Goal: Task Accomplishment & Management: Complete application form

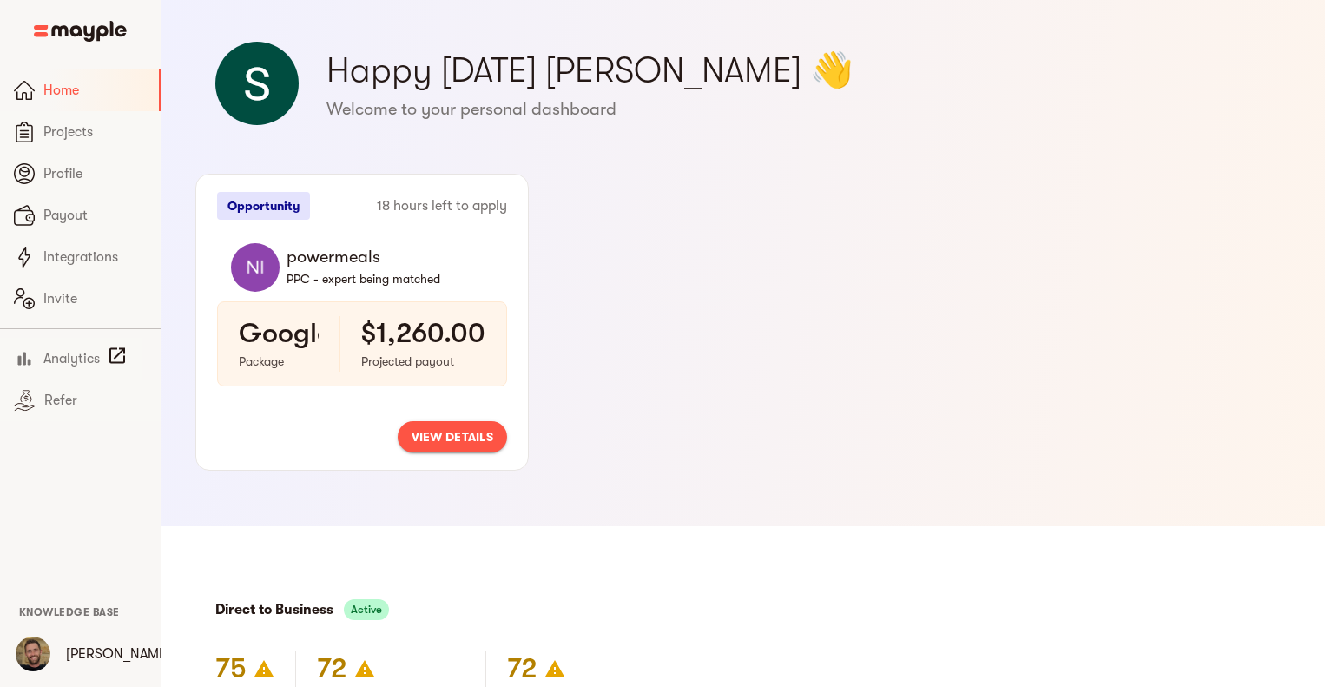
click at [472, 445] on span "view details" at bounding box center [453, 436] width 82 height 21
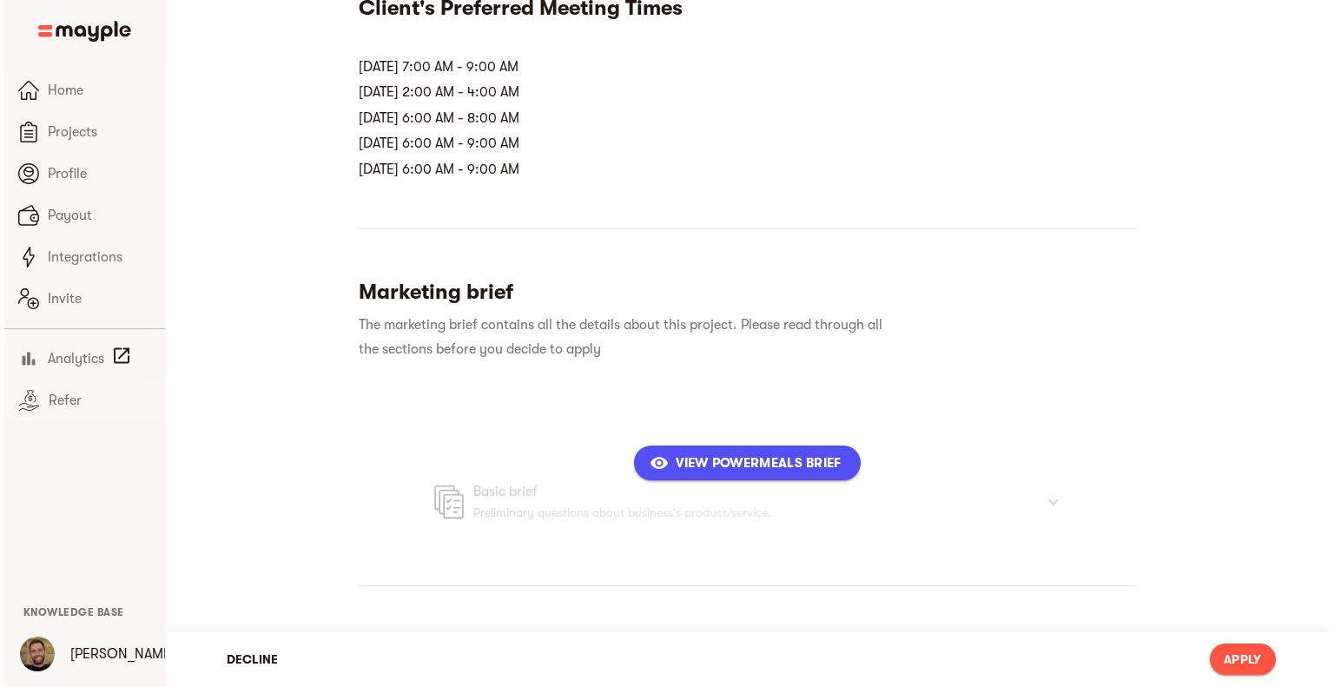
scroll to position [423, 0]
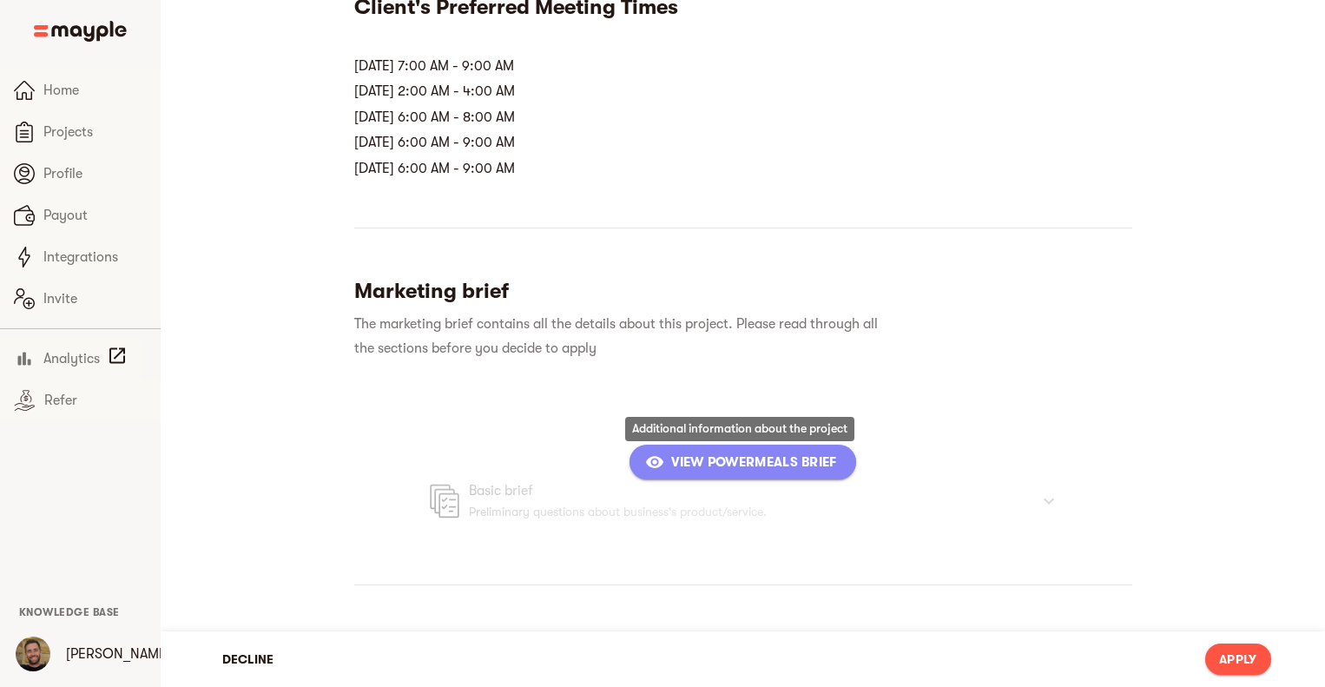
click at [725, 455] on span "View powermeals Brief" at bounding box center [743, 462] width 188 height 21
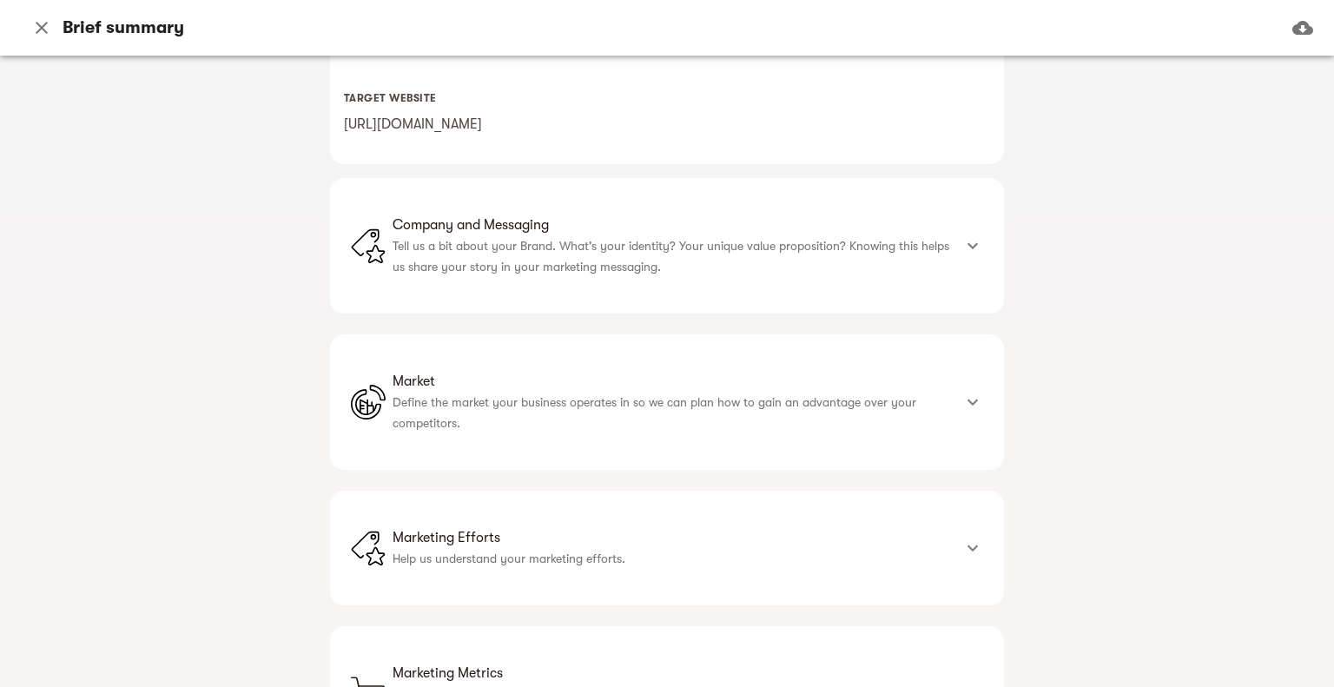
scroll to position [424, 0]
click at [968, 242] on icon at bounding box center [972, 243] width 21 height 21
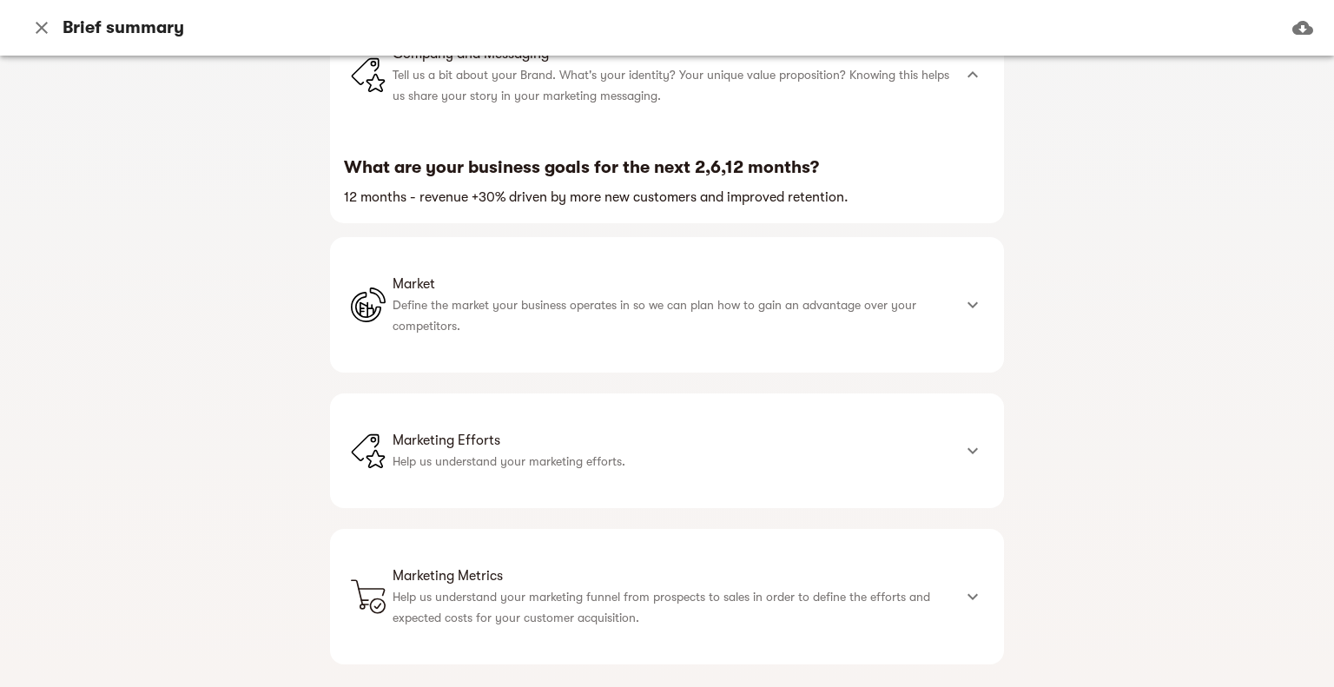
scroll to position [600, 0]
click at [978, 317] on div at bounding box center [973, 304] width 42 height 42
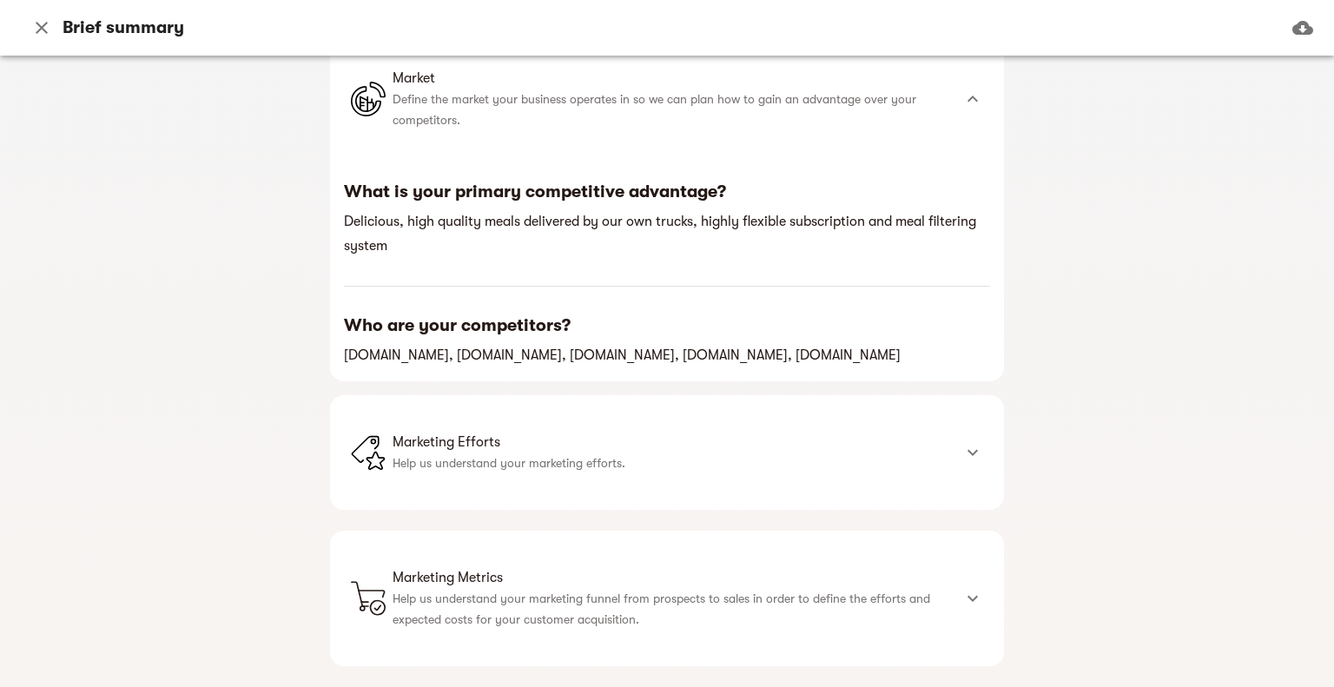
scroll to position [853, 0]
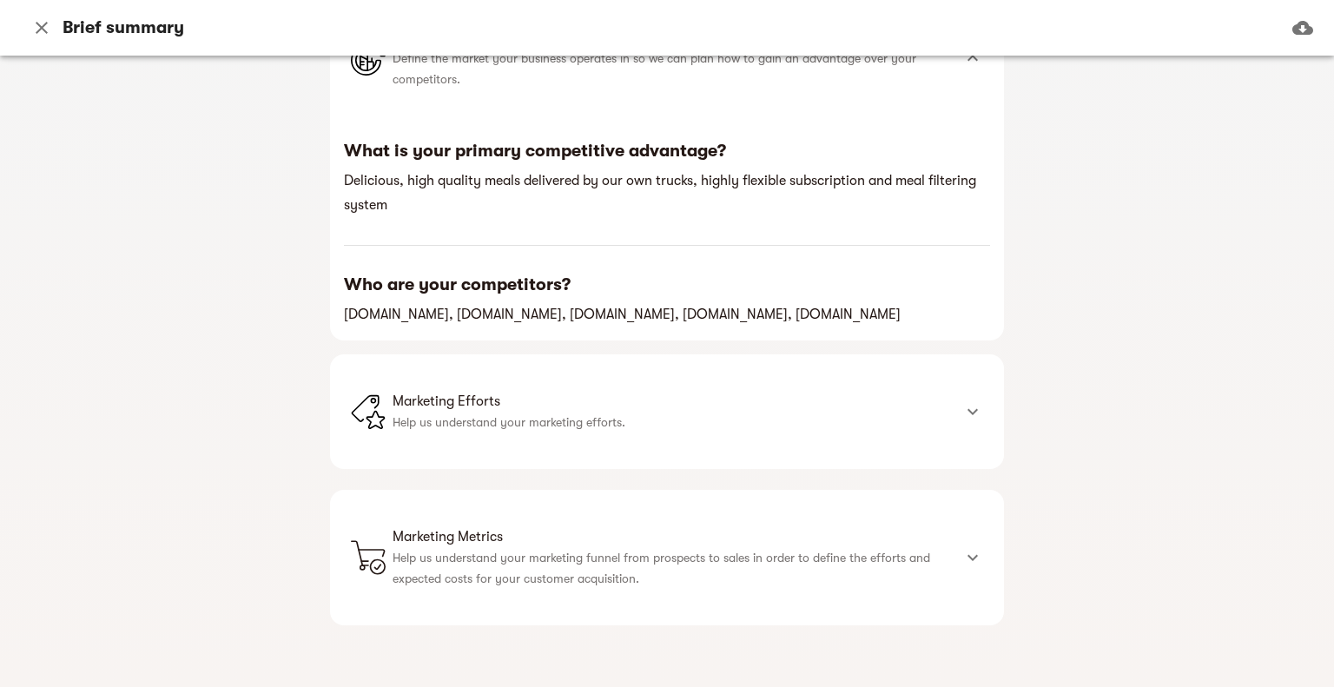
click at [963, 407] on icon at bounding box center [972, 411] width 21 height 21
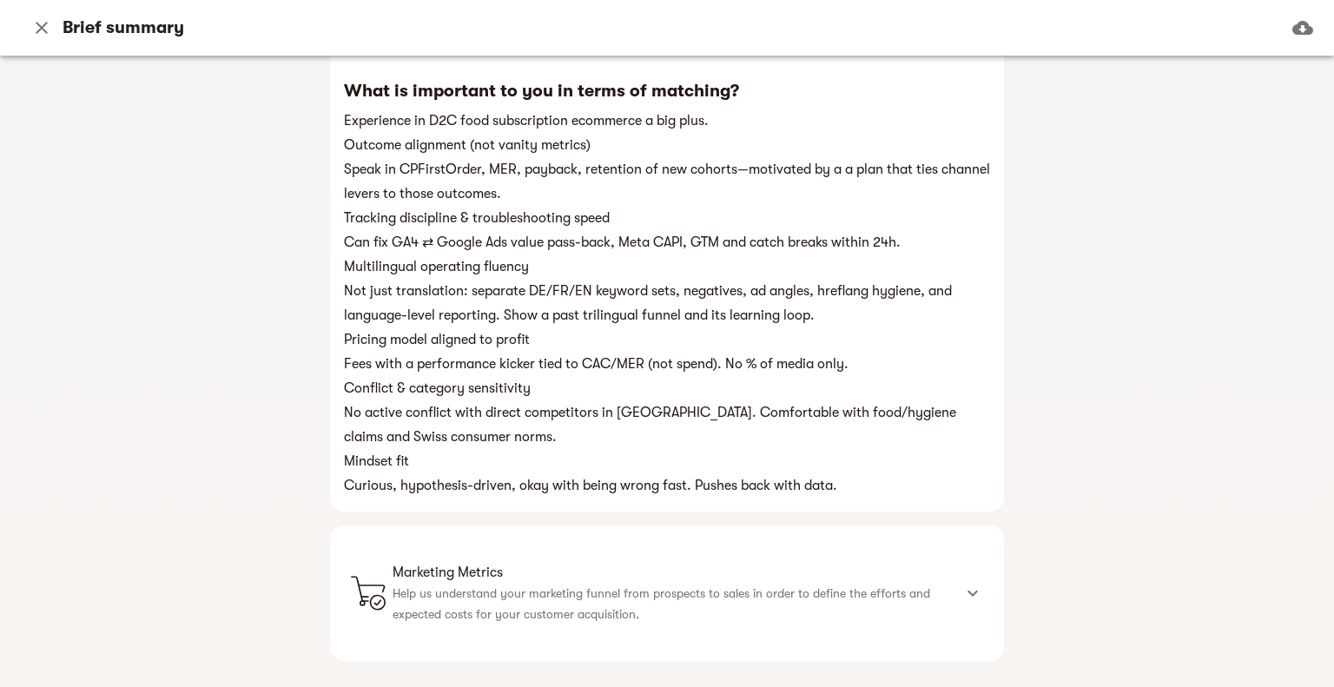
scroll to position [1694, 0]
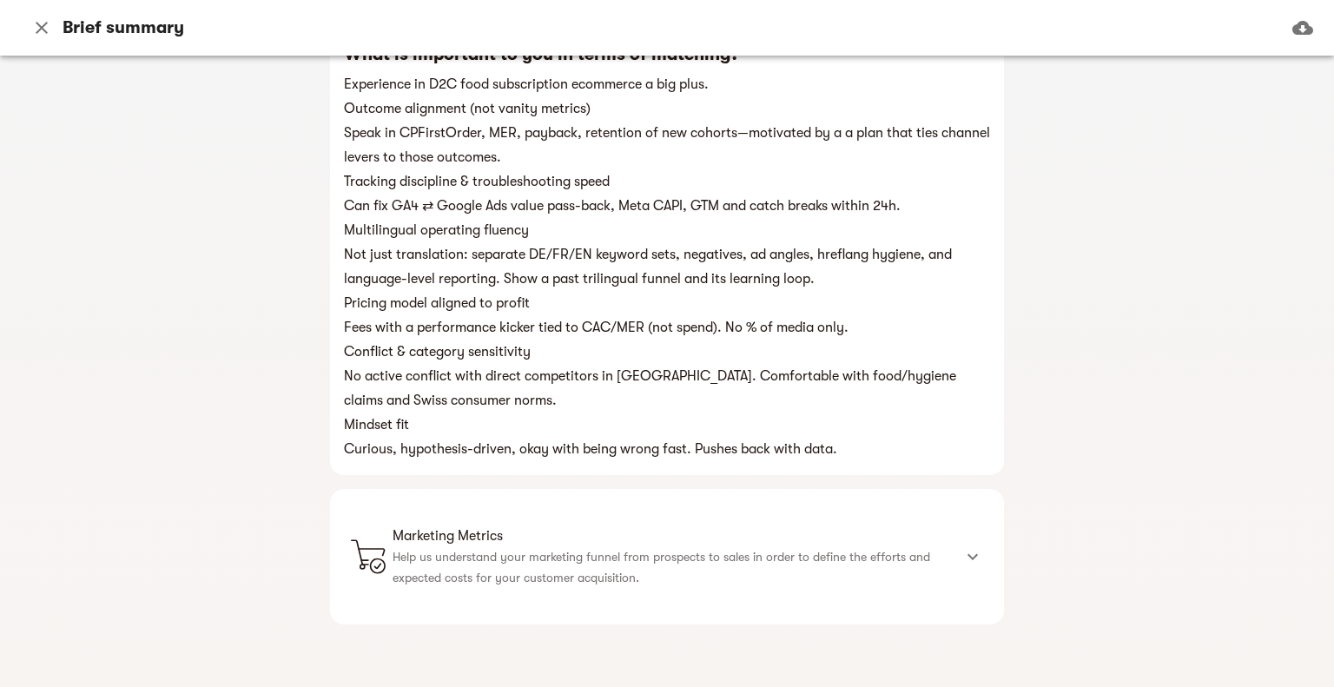
click at [974, 552] on icon at bounding box center [972, 556] width 21 height 21
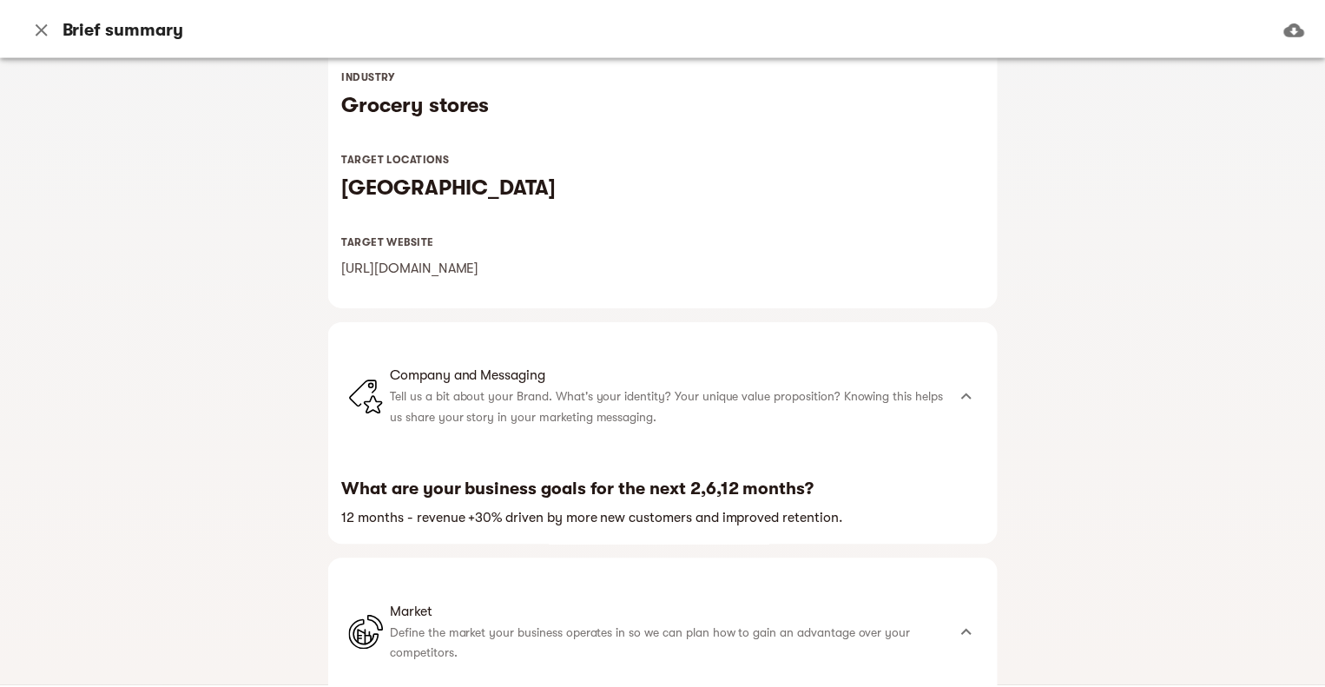
scroll to position [0, 0]
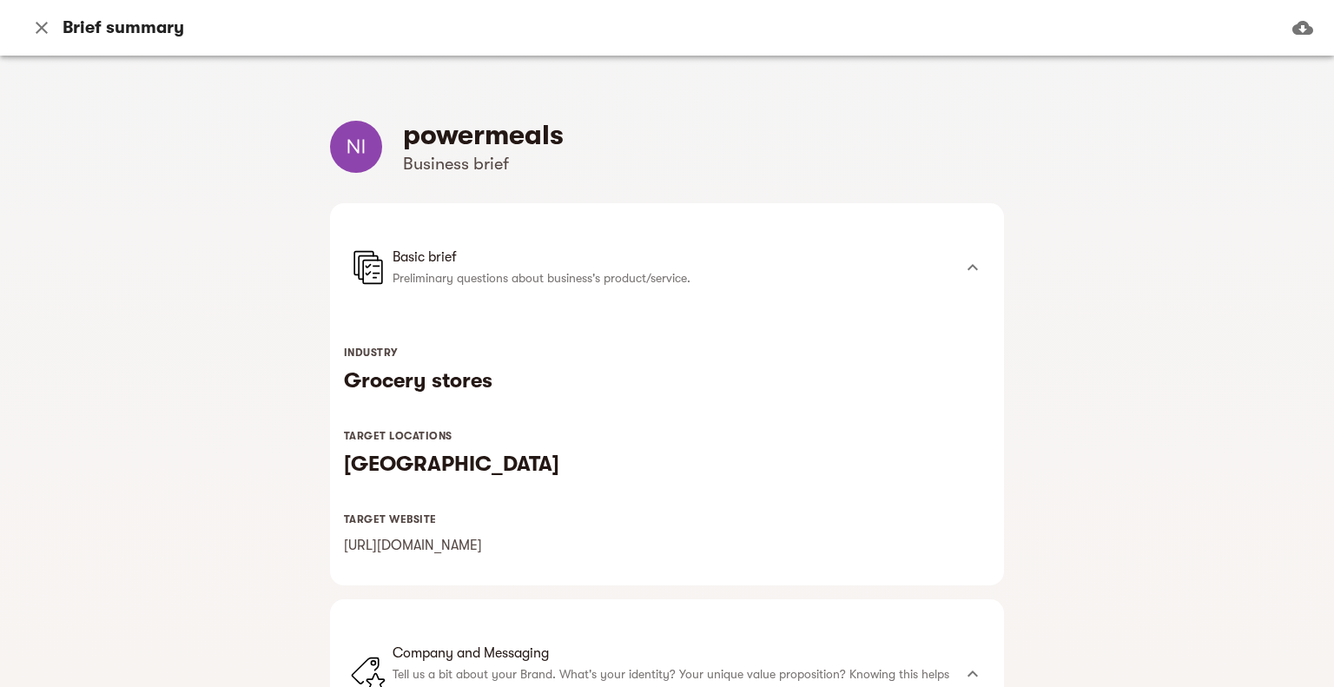
click at [432, 113] on div "powermeals Business brief Basic brief Preliminary questions about business's pr…" at bounding box center [667, 371] width 1334 height 631
click at [46, 23] on icon "button" at bounding box center [42, 28] width 12 height 12
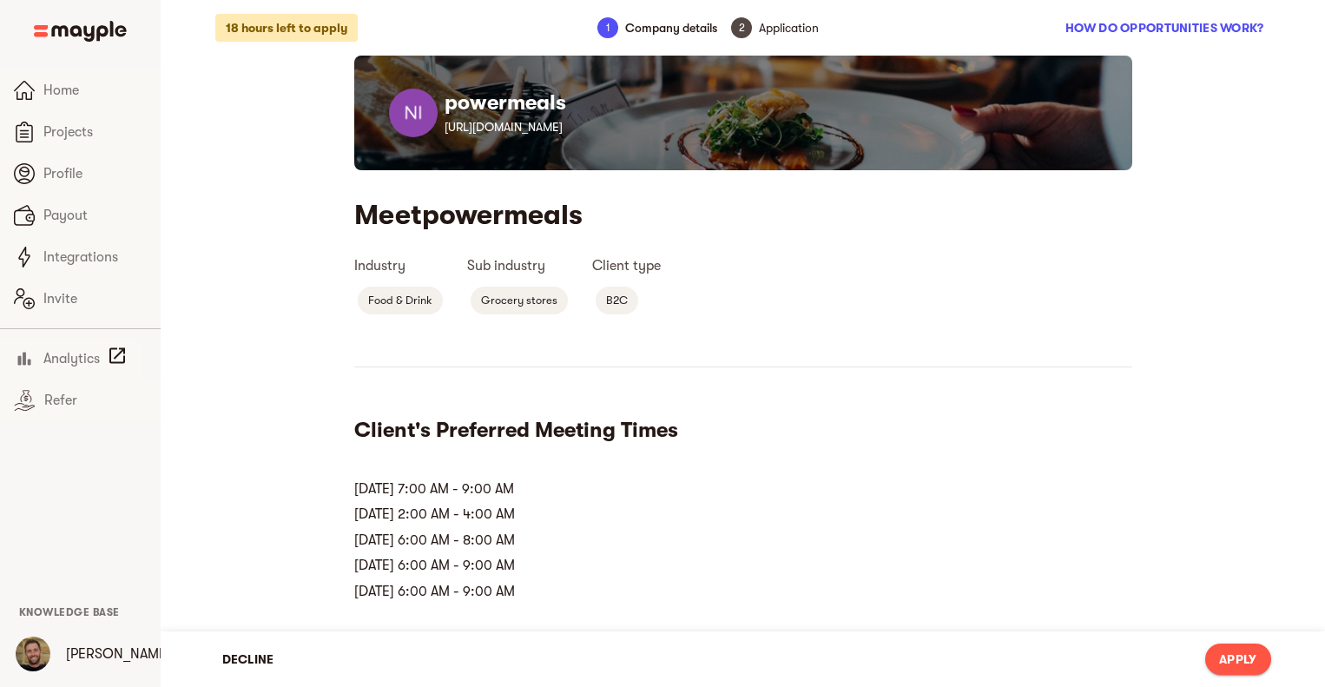
scroll to position [1, 0]
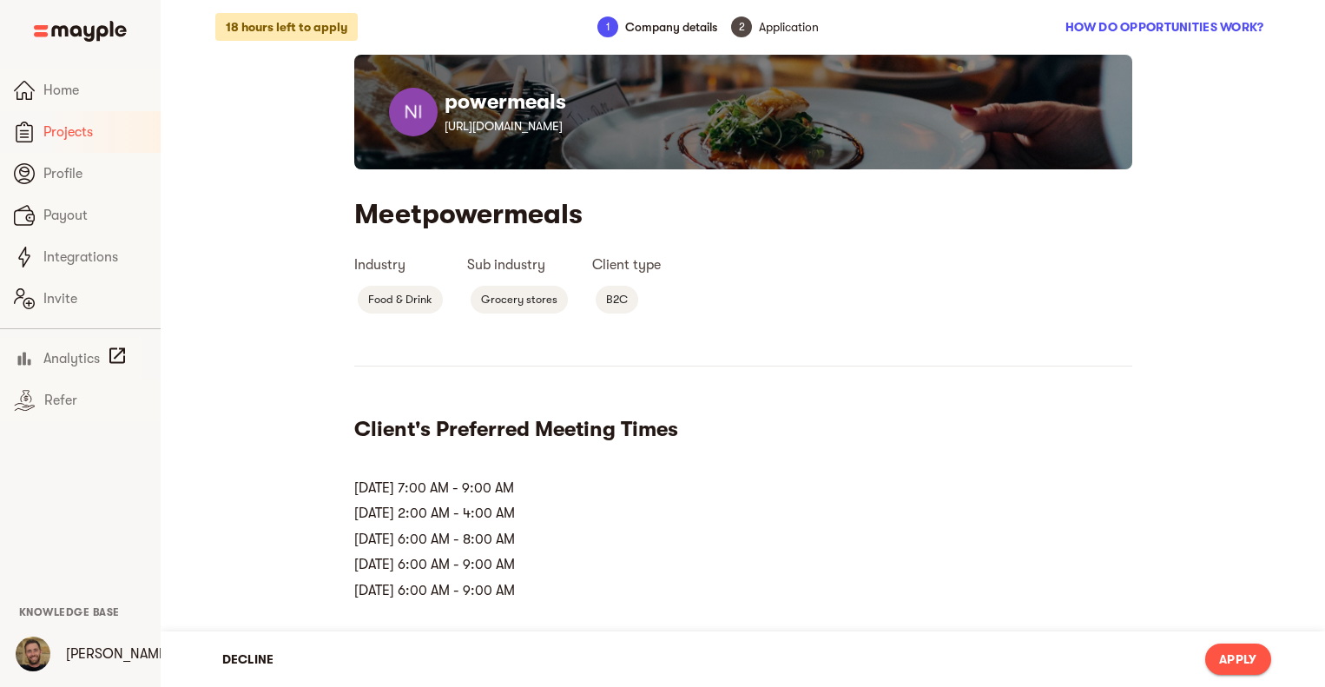
click at [92, 139] on span "Projects" at bounding box center [94, 132] width 103 height 21
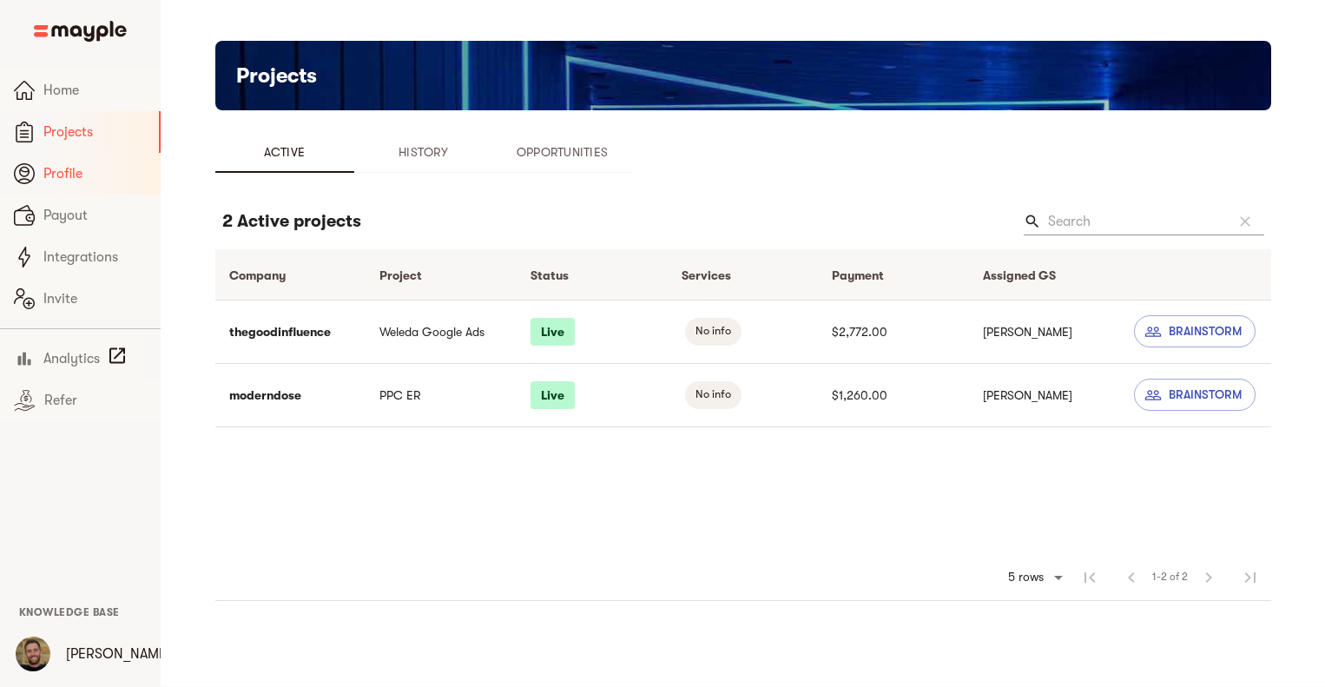
click at [88, 175] on span "Profile" at bounding box center [94, 173] width 103 height 21
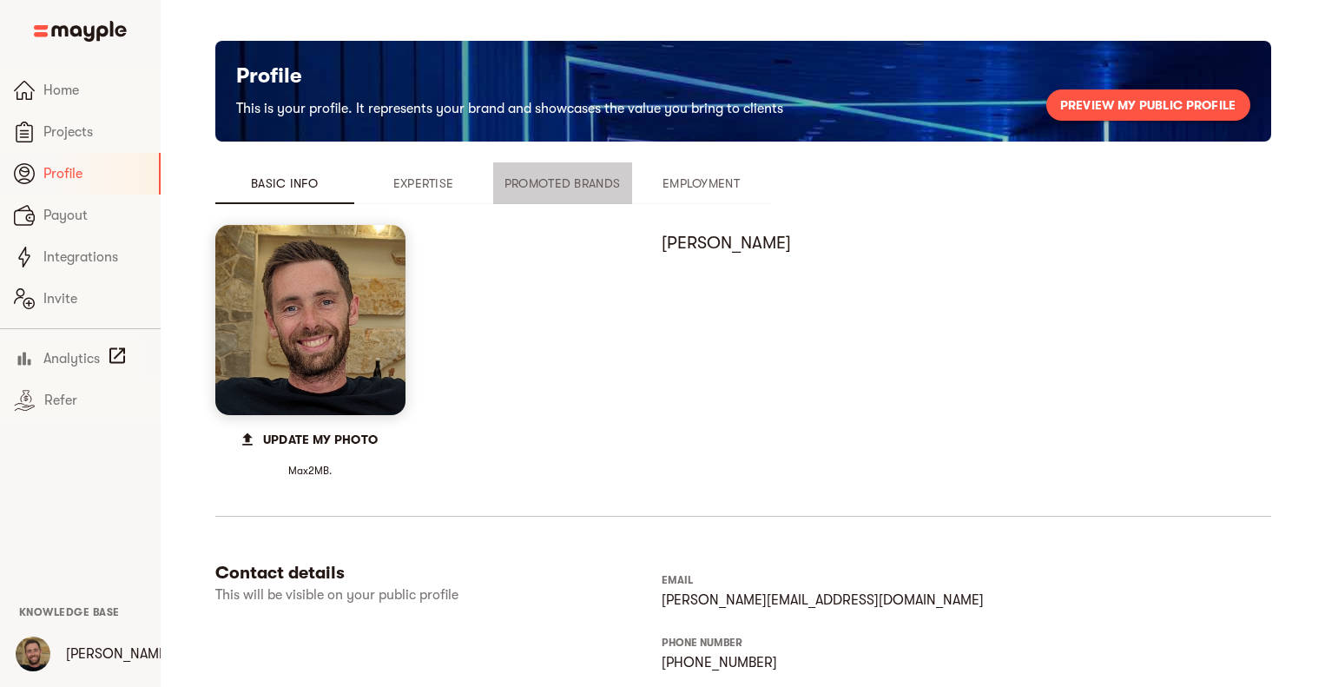
click at [601, 185] on span "Promoted Brands" at bounding box center [563, 183] width 118 height 21
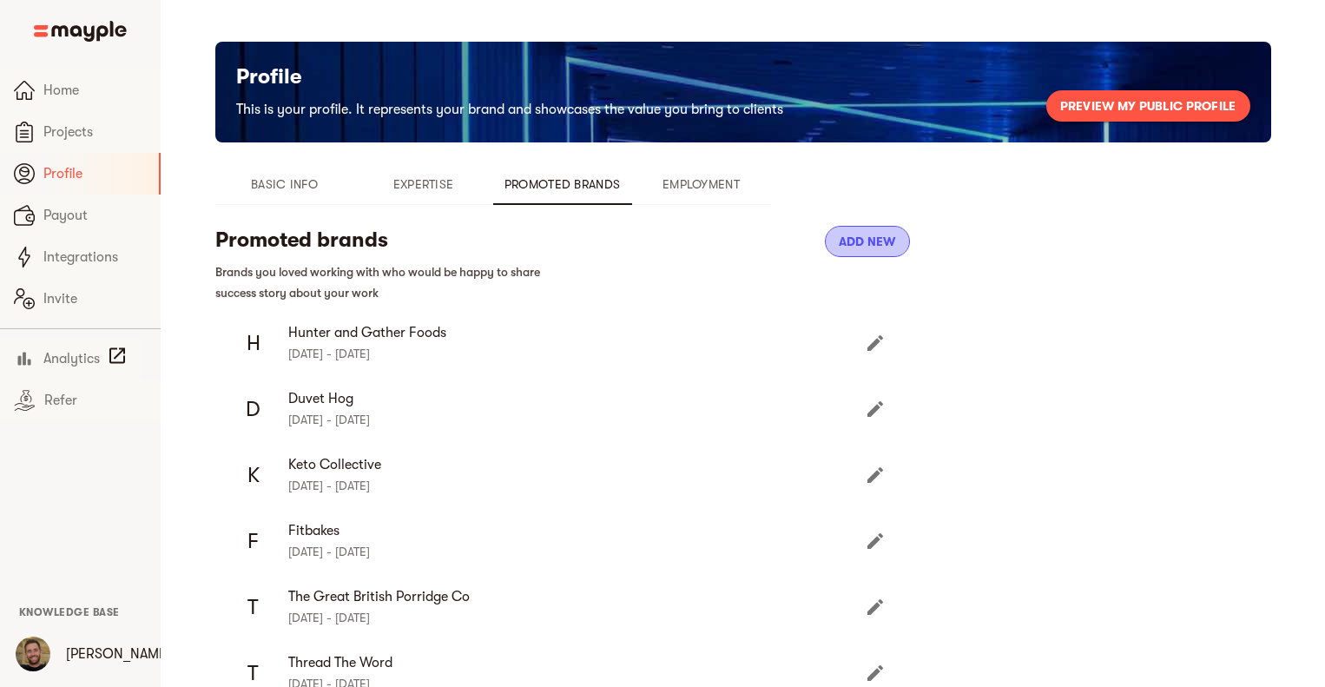
click at [875, 237] on span "Add new" at bounding box center [867, 241] width 57 height 21
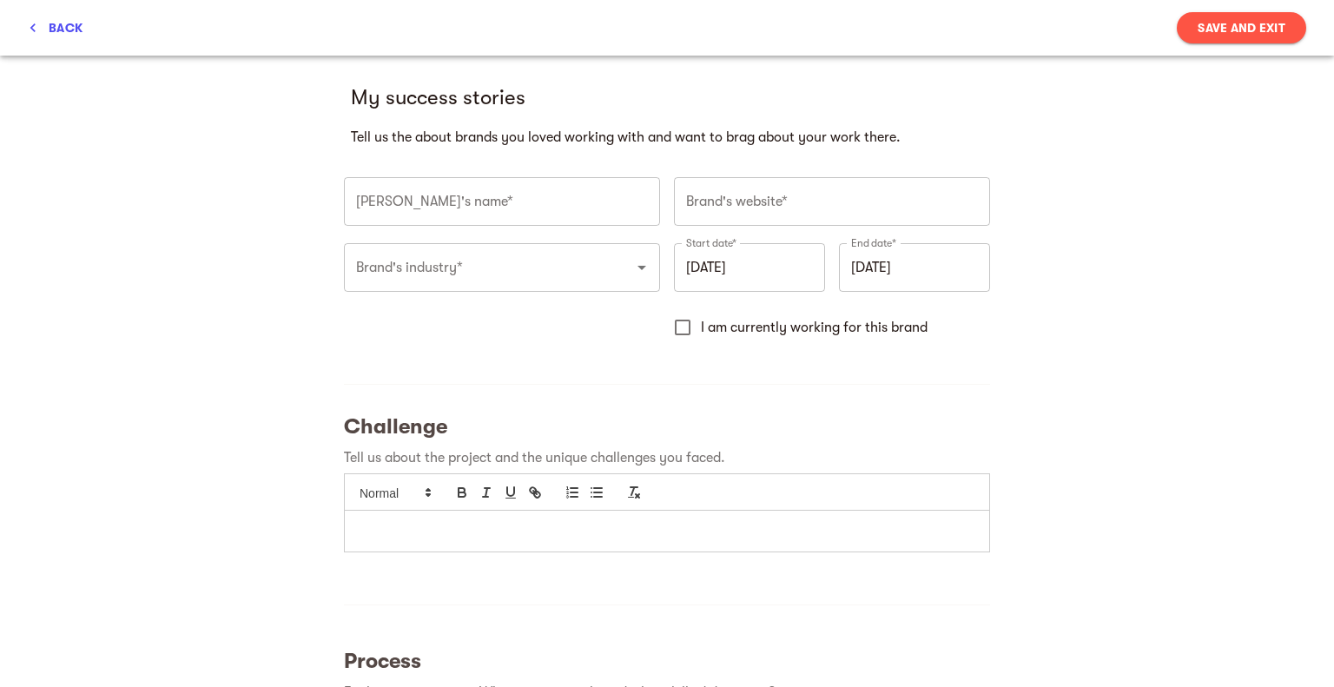
click at [470, 206] on input "text" at bounding box center [502, 201] width 316 height 49
type input "Simmer Eats"
click at [762, 206] on input "text" at bounding box center [832, 201] width 316 height 49
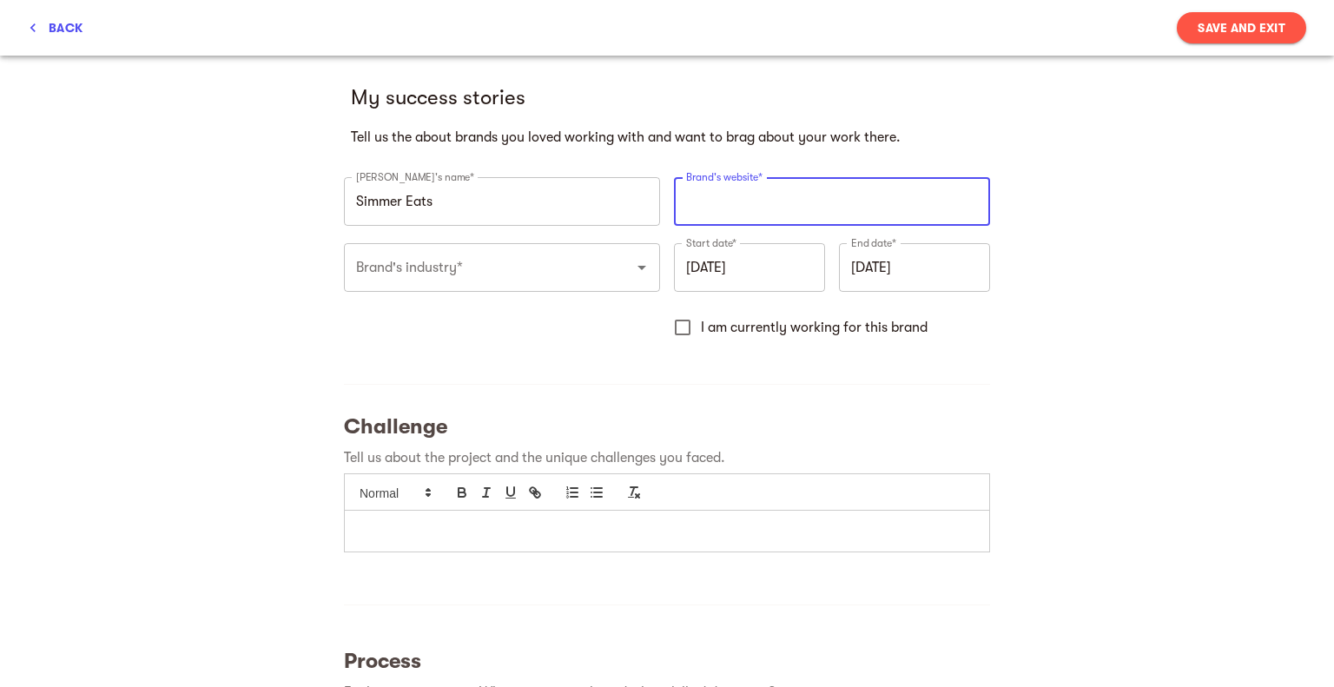
paste input "https://www.simmereats.com/"
click at [603, 268] on div "Brand's industry*" at bounding box center [502, 267] width 316 height 49
type input "https://www.simmereats.com"
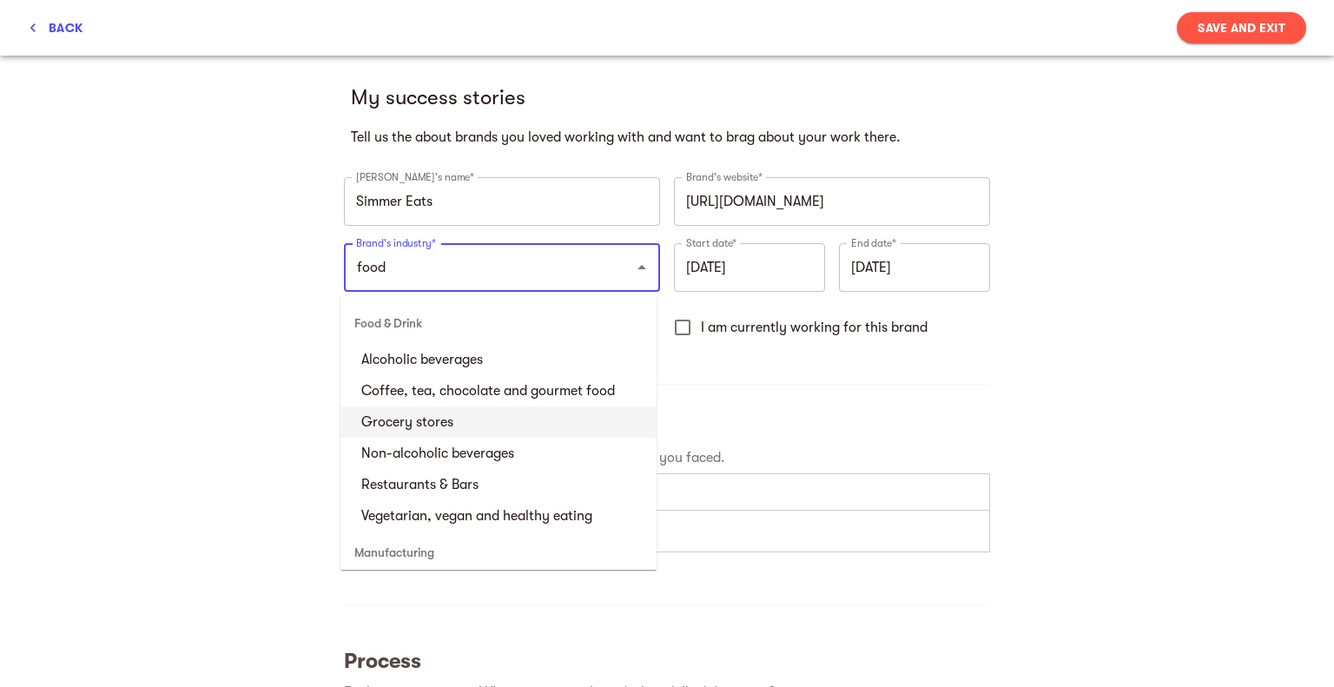
scroll to position [1, 0]
click at [558, 427] on li "Grocery stores" at bounding box center [498, 421] width 316 height 31
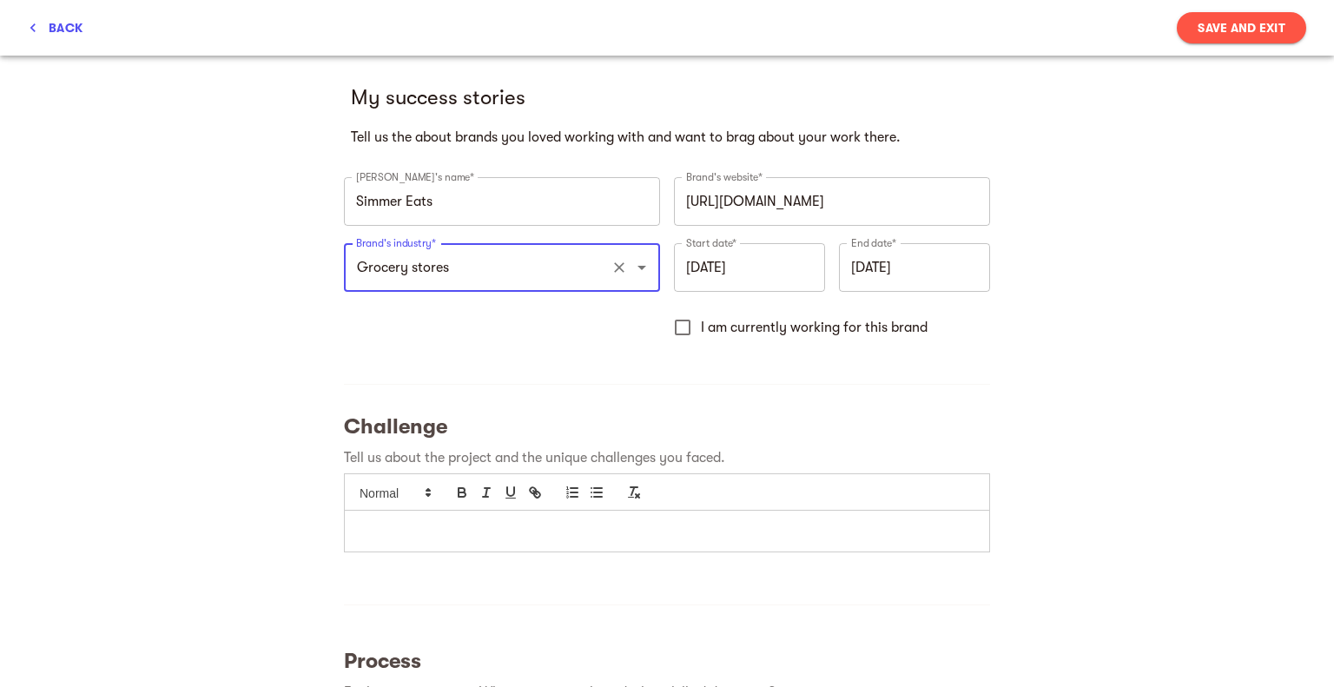
type input "Grocery stores"
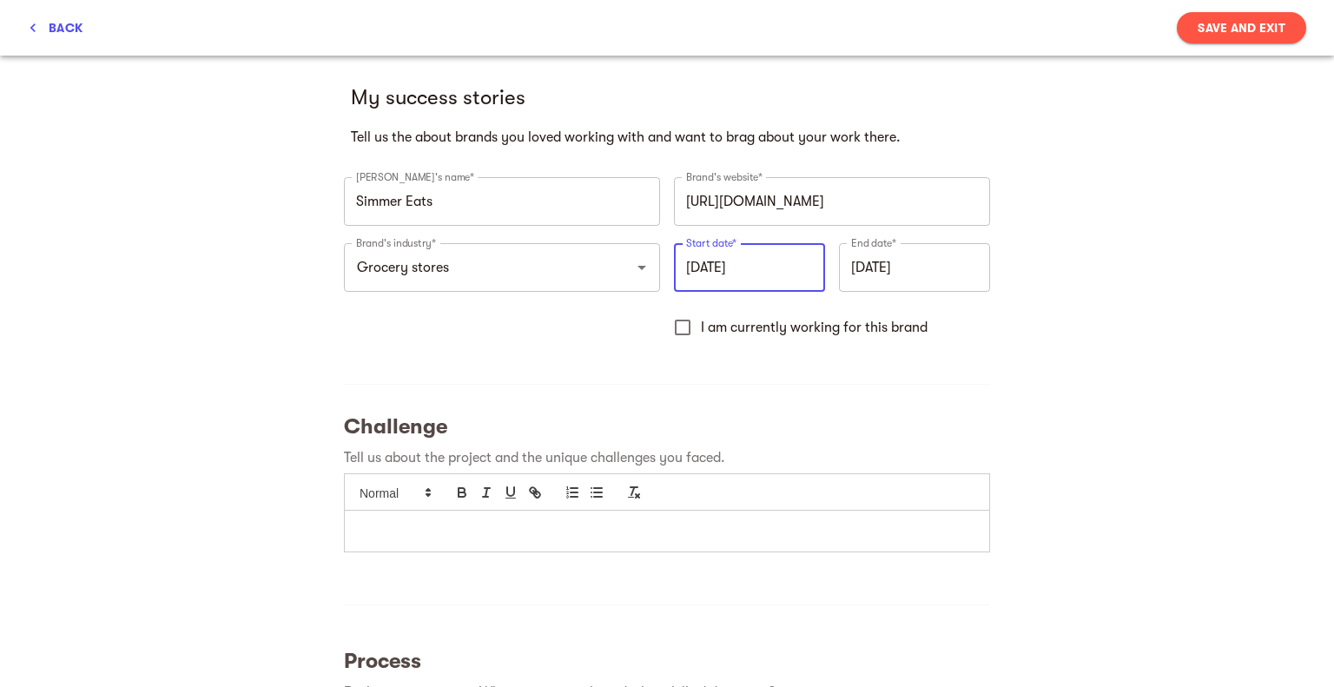
click at [731, 277] on input "October 2025" at bounding box center [749, 267] width 151 height 49
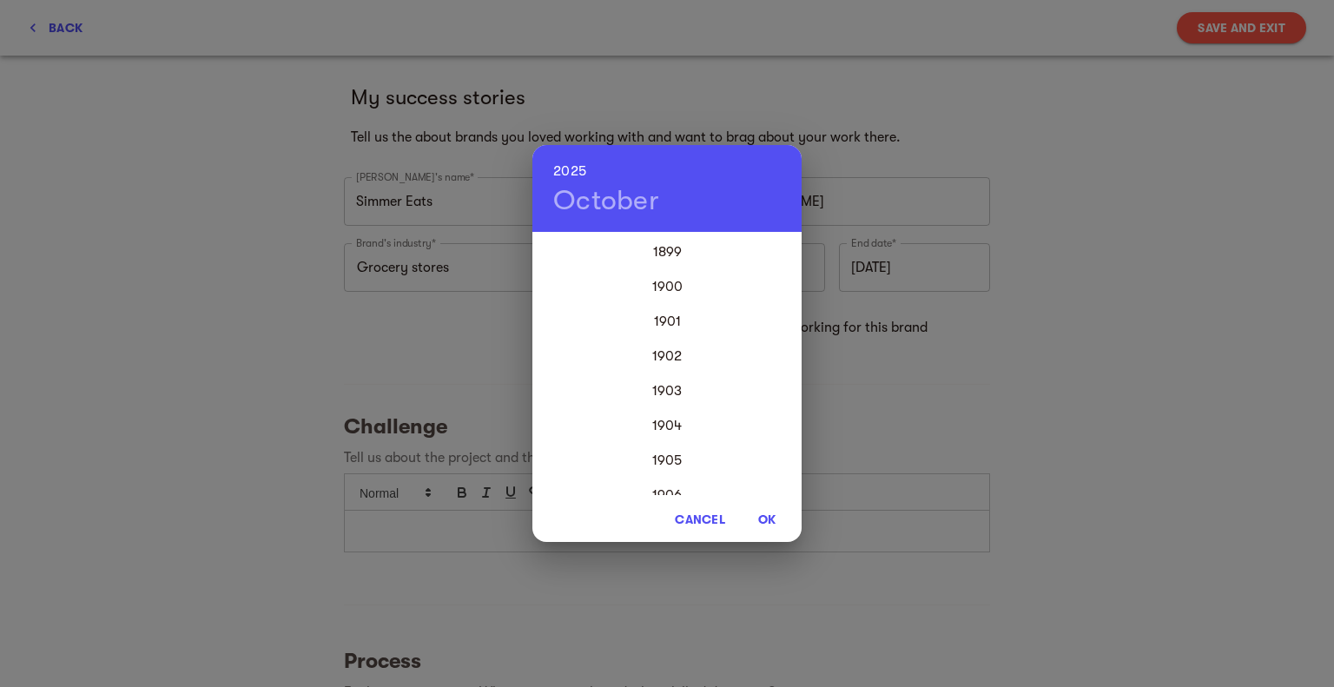
scroll to position [4169, 0]
click at [667, 381] on div "2023" at bounding box center [666, 390] width 269 height 35
click at [662, 396] on div "Aug" at bounding box center [666, 397] width 89 height 65
click at [760, 514] on span "OK" at bounding box center [767, 519] width 42 height 21
type input "August 2023"
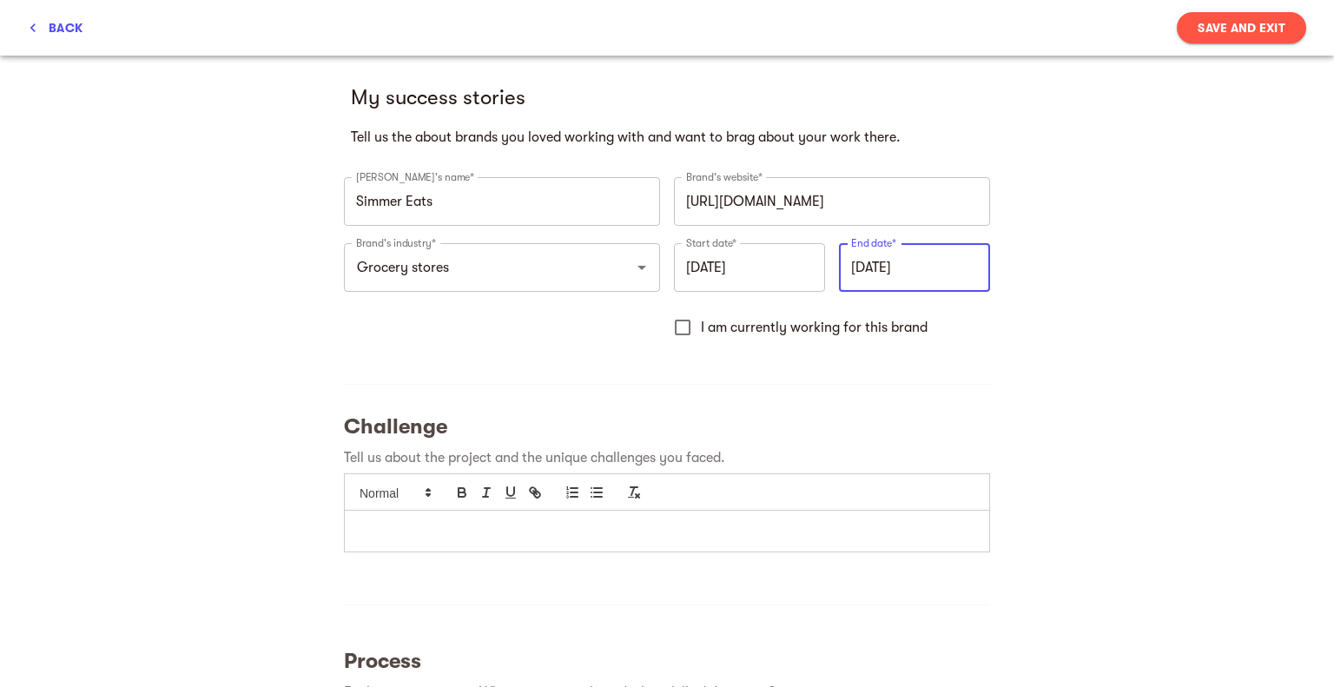
click at [895, 274] on input "October 2025" at bounding box center [914, 267] width 151 height 49
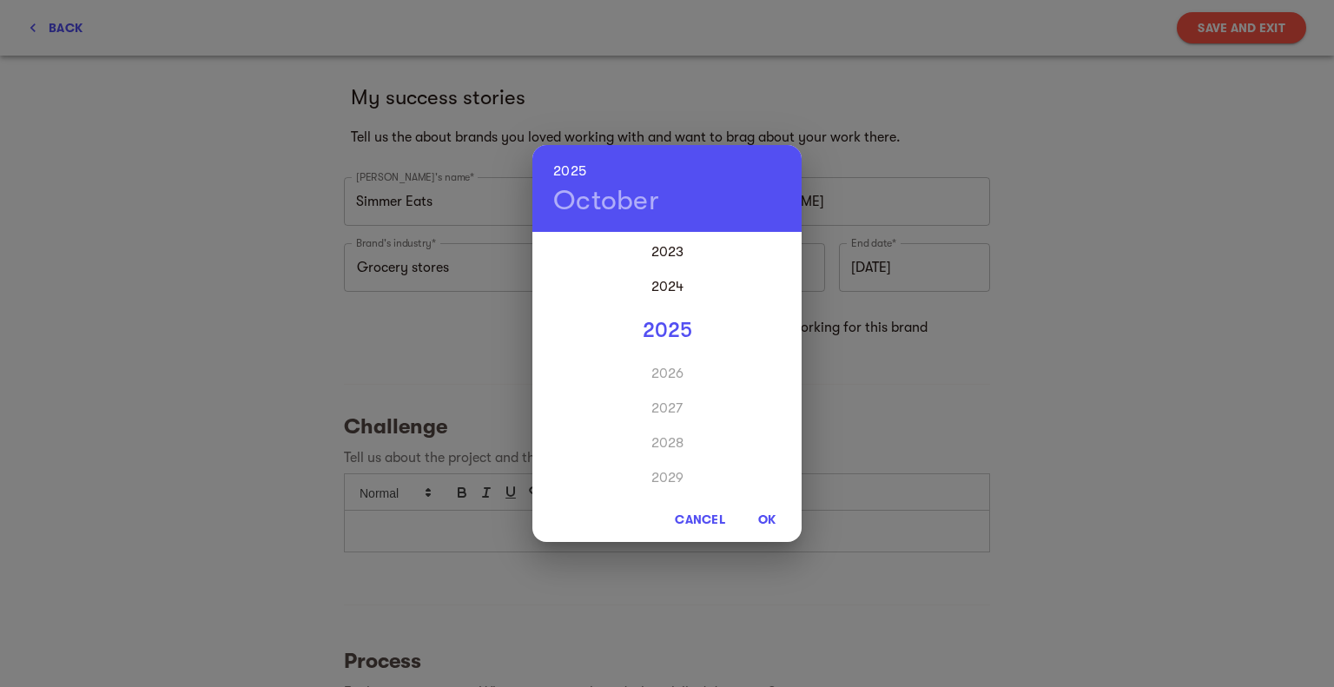
click at [651, 327] on div "2025" at bounding box center [666, 330] width 269 height 35
click at [671, 401] on div "Aug" at bounding box center [666, 397] width 89 height 65
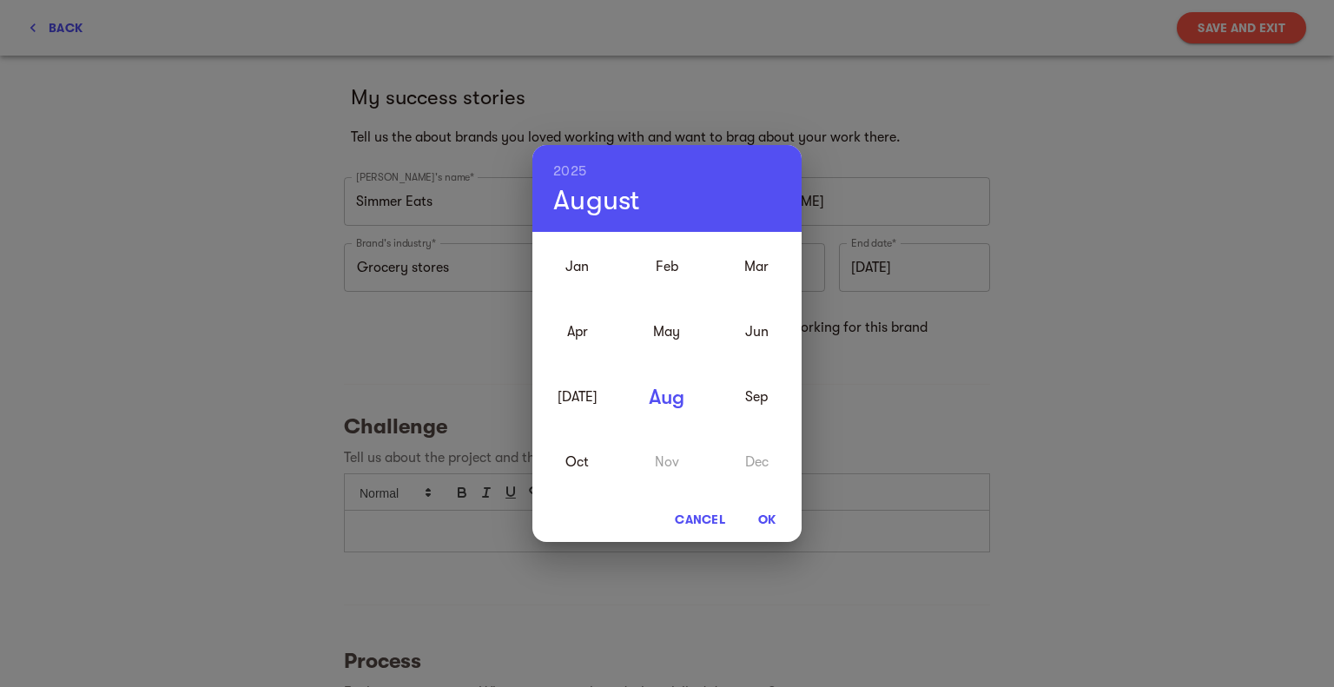
click at [766, 522] on span "OK" at bounding box center [767, 519] width 42 height 21
type input "August 2025"
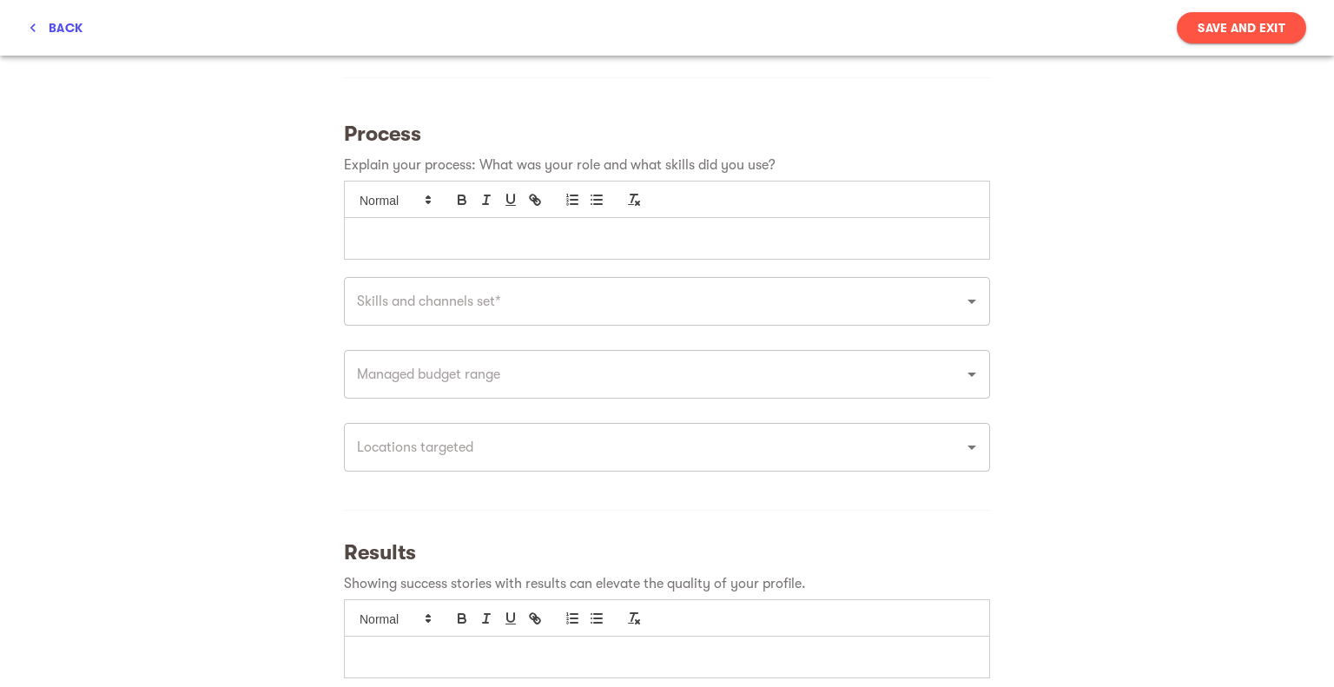
scroll to position [572, 0]
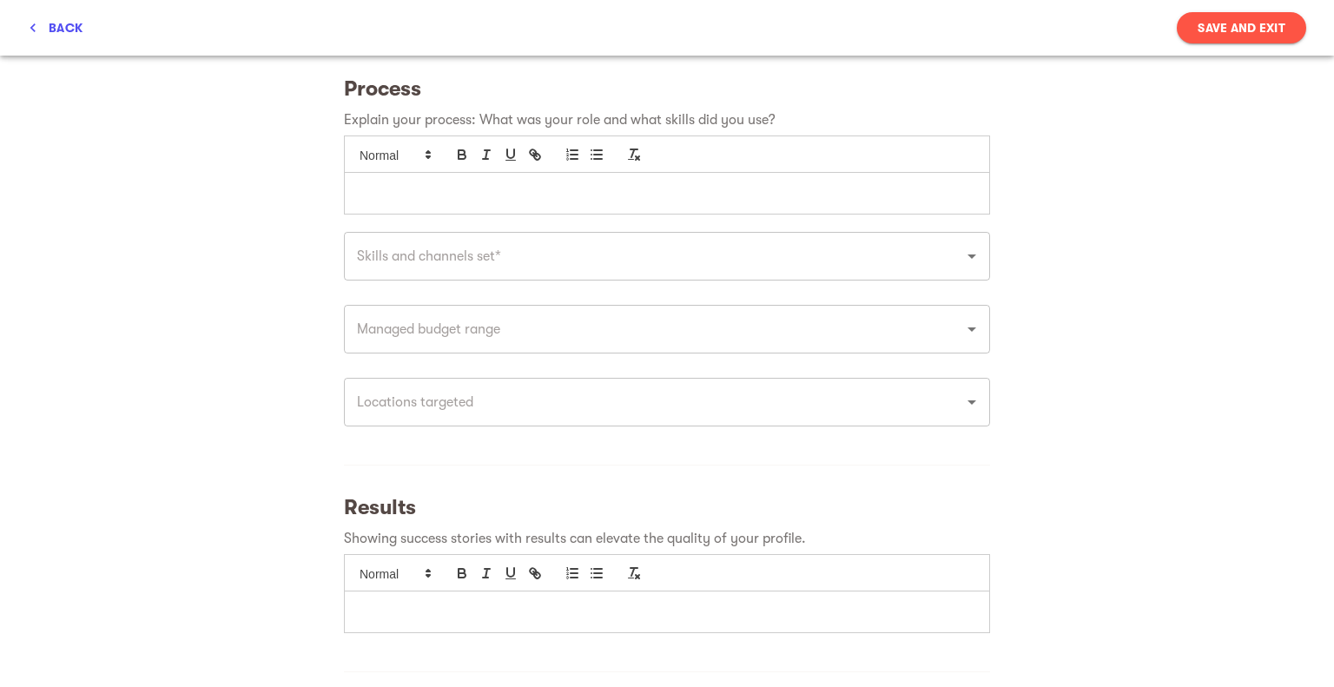
click at [389, 258] on input "text" at bounding box center [643, 256] width 582 height 33
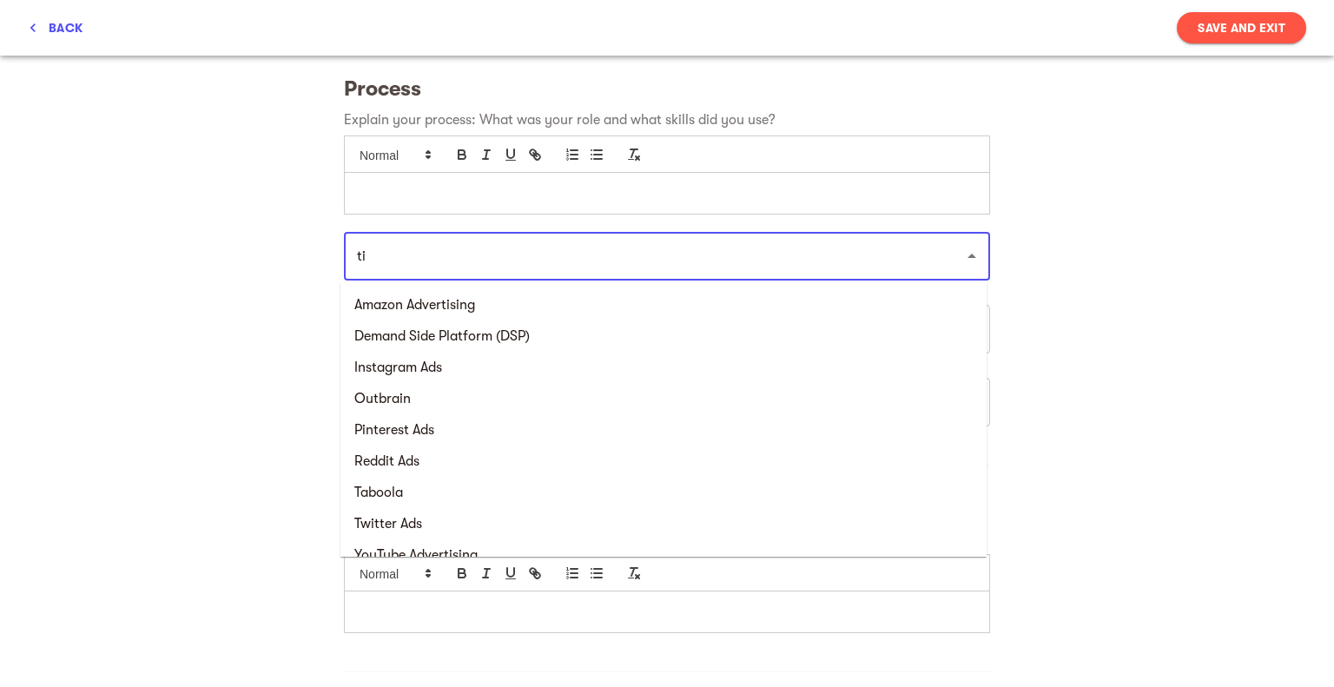
type input "tik"
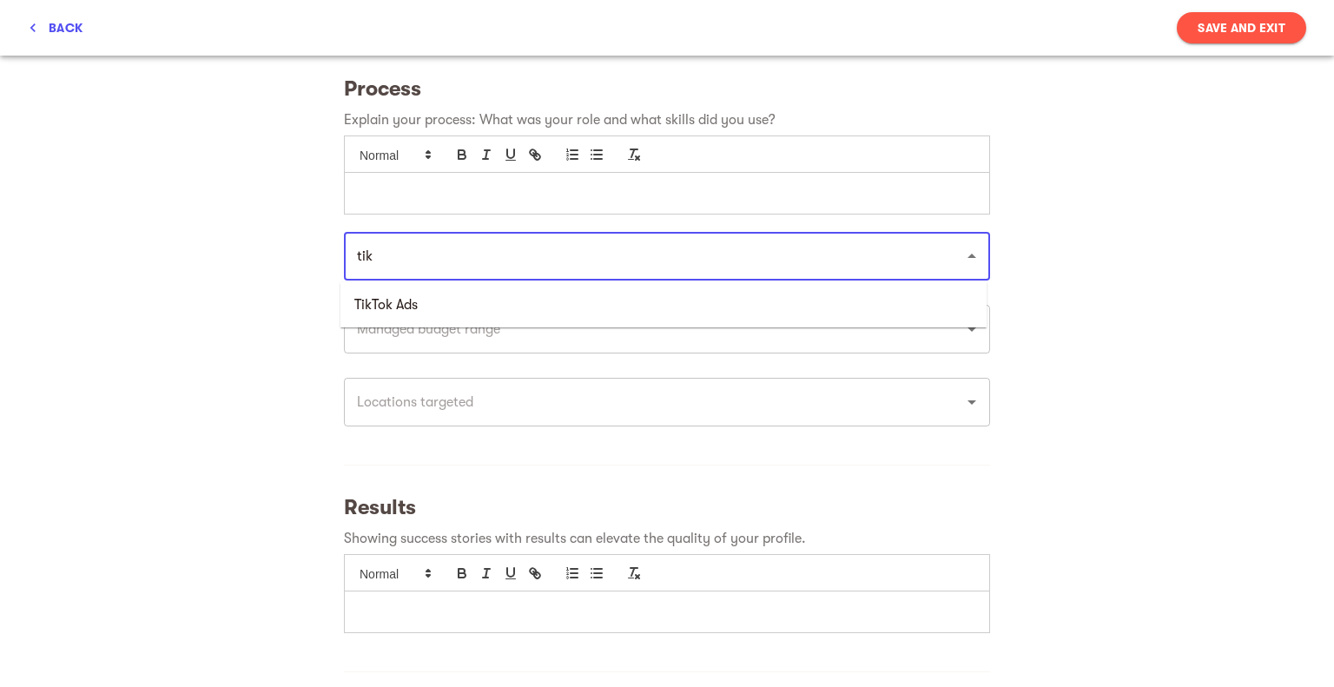
click at [416, 298] on li "TikTok Ads" at bounding box center [663, 304] width 646 height 31
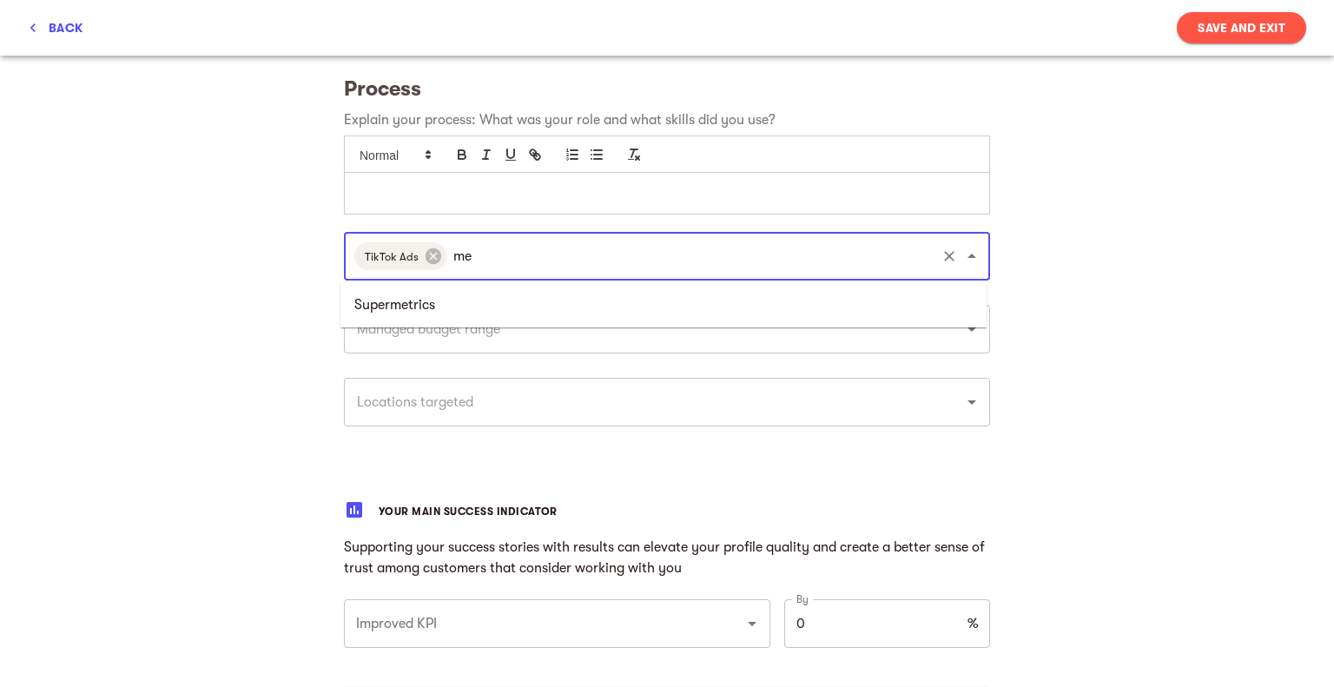
type input "m"
type input "face"
click at [459, 305] on li "Facebook Ads" at bounding box center [663, 304] width 646 height 31
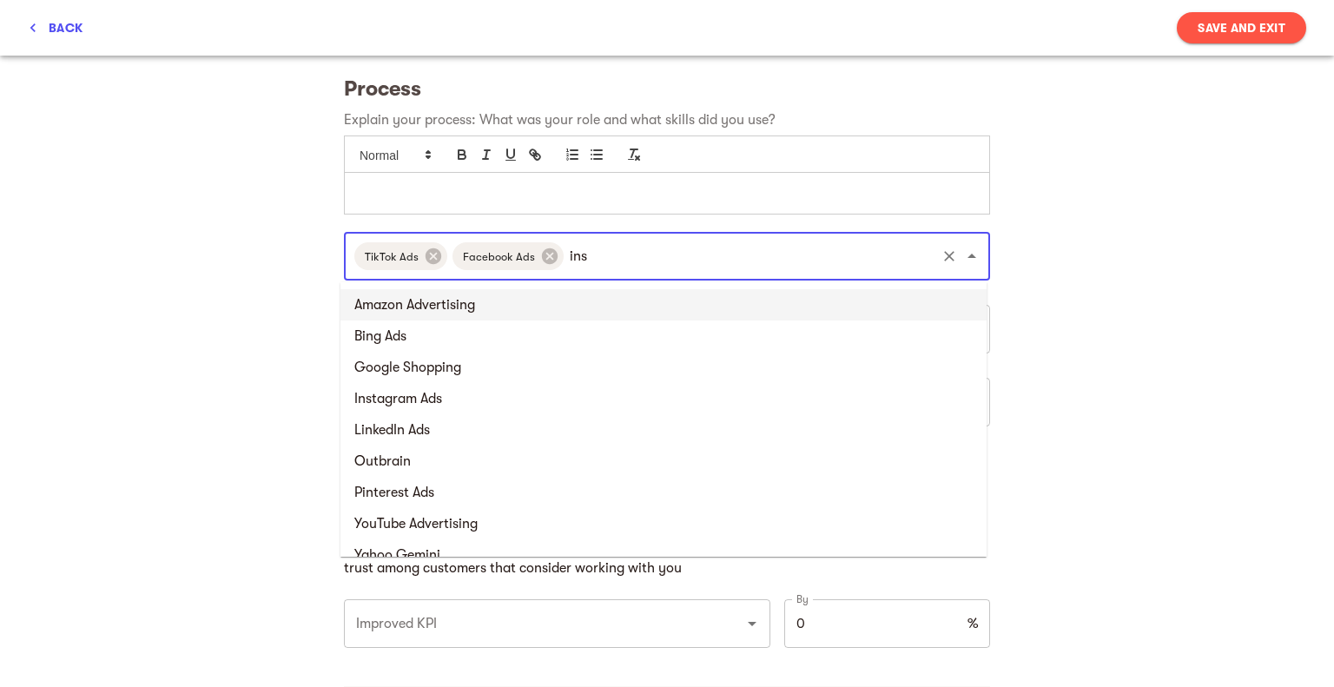
type input "inst"
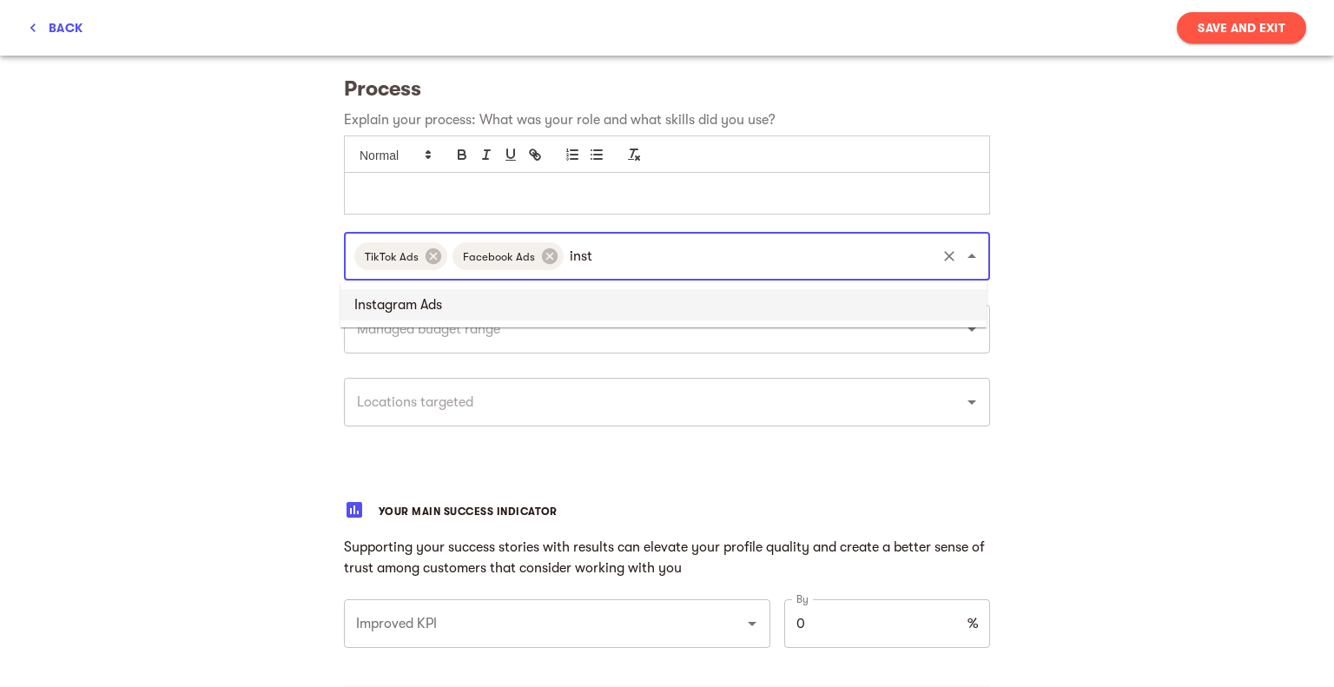
click at [459, 305] on li "Instagram Ads" at bounding box center [663, 304] width 646 height 31
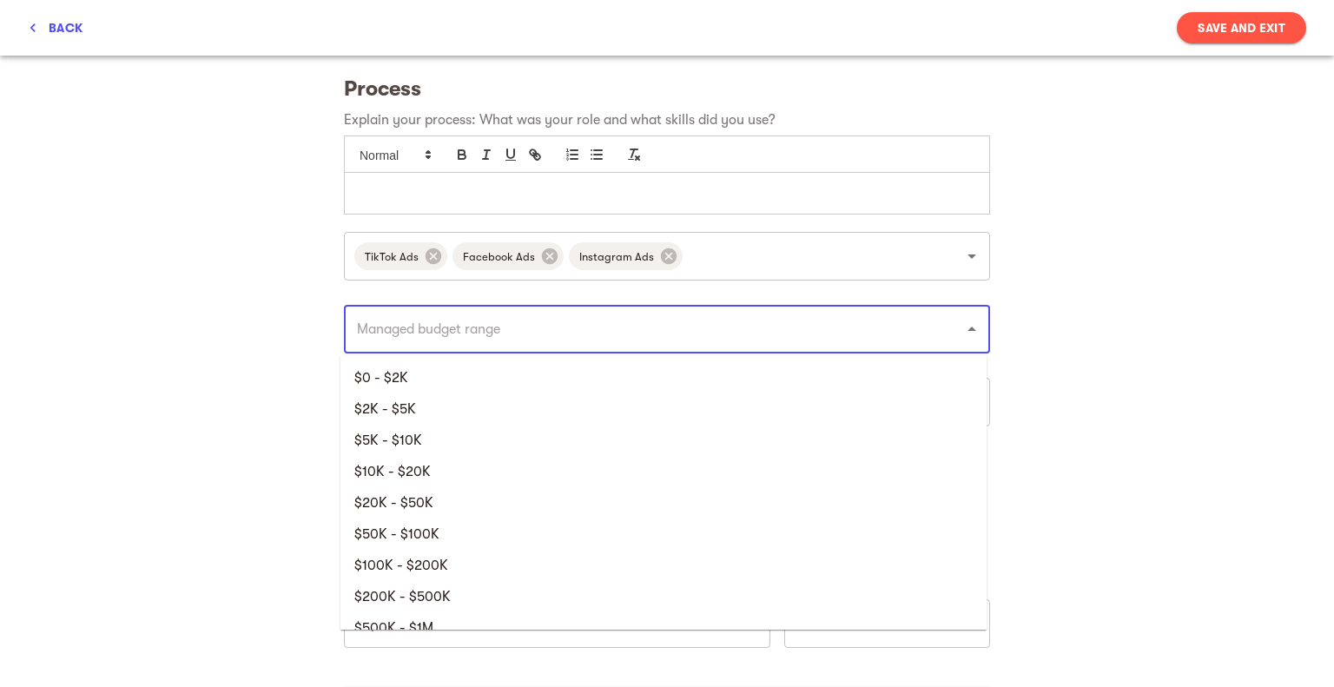
click at [466, 329] on input "text" at bounding box center [643, 329] width 582 height 33
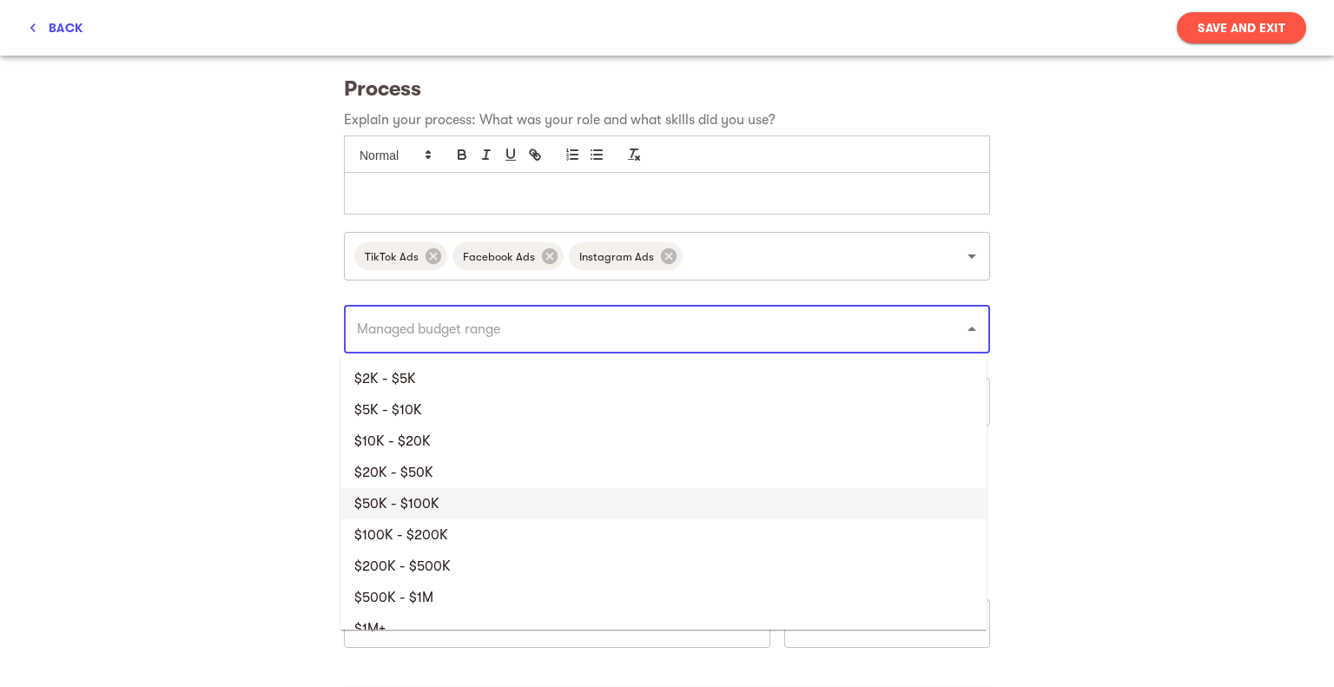
scroll to position [51, 0]
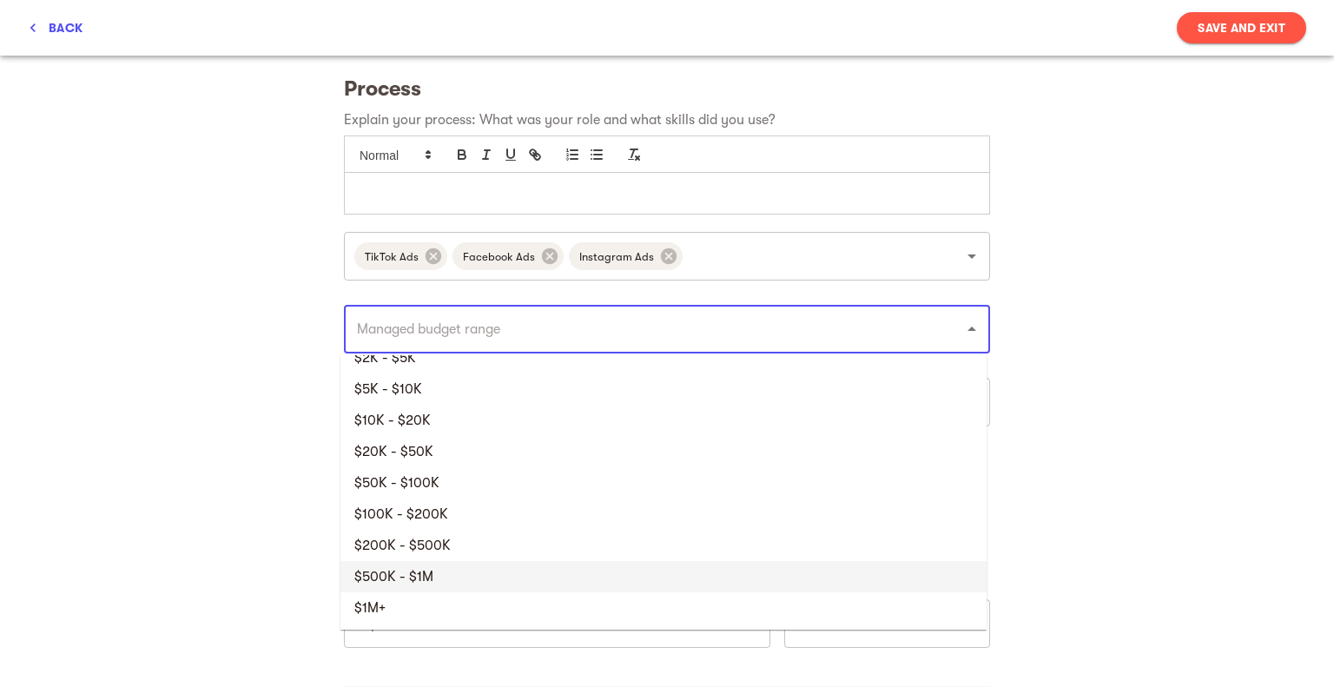
click at [429, 572] on li "$500K - $1M" at bounding box center [663, 576] width 646 height 31
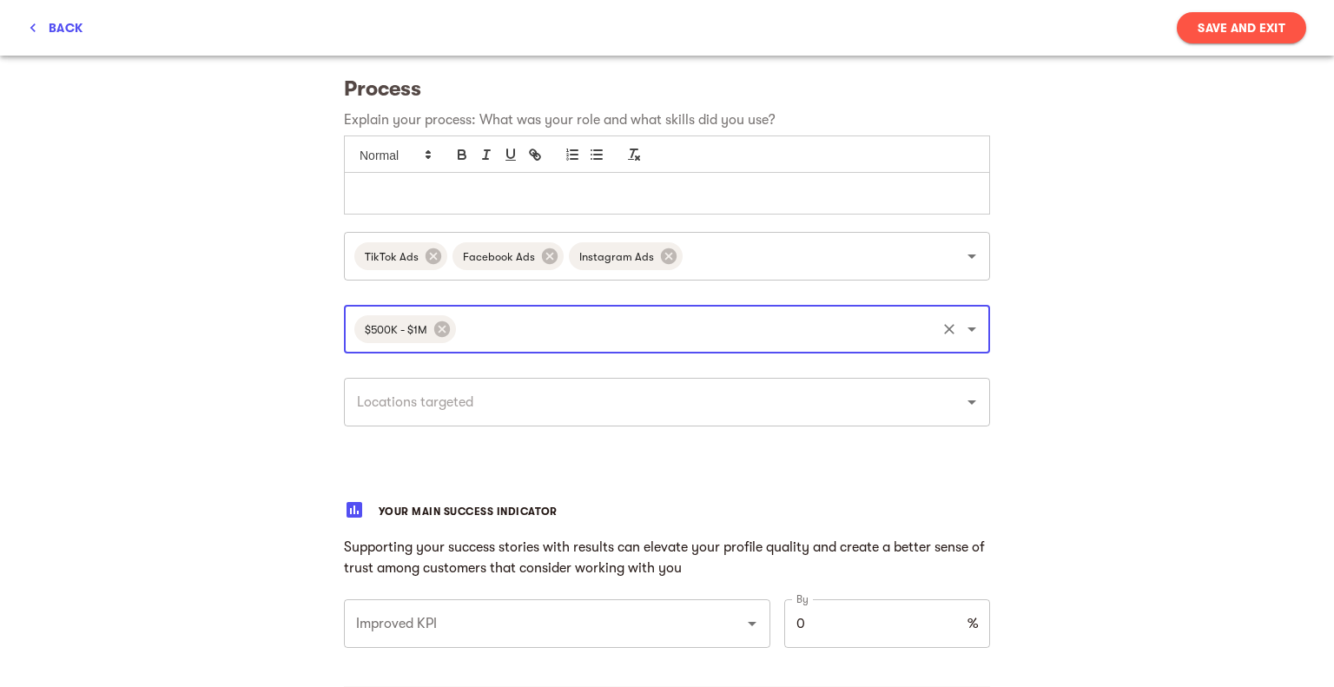
click at [433, 421] on div "​" at bounding box center [667, 402] width 646 height 49
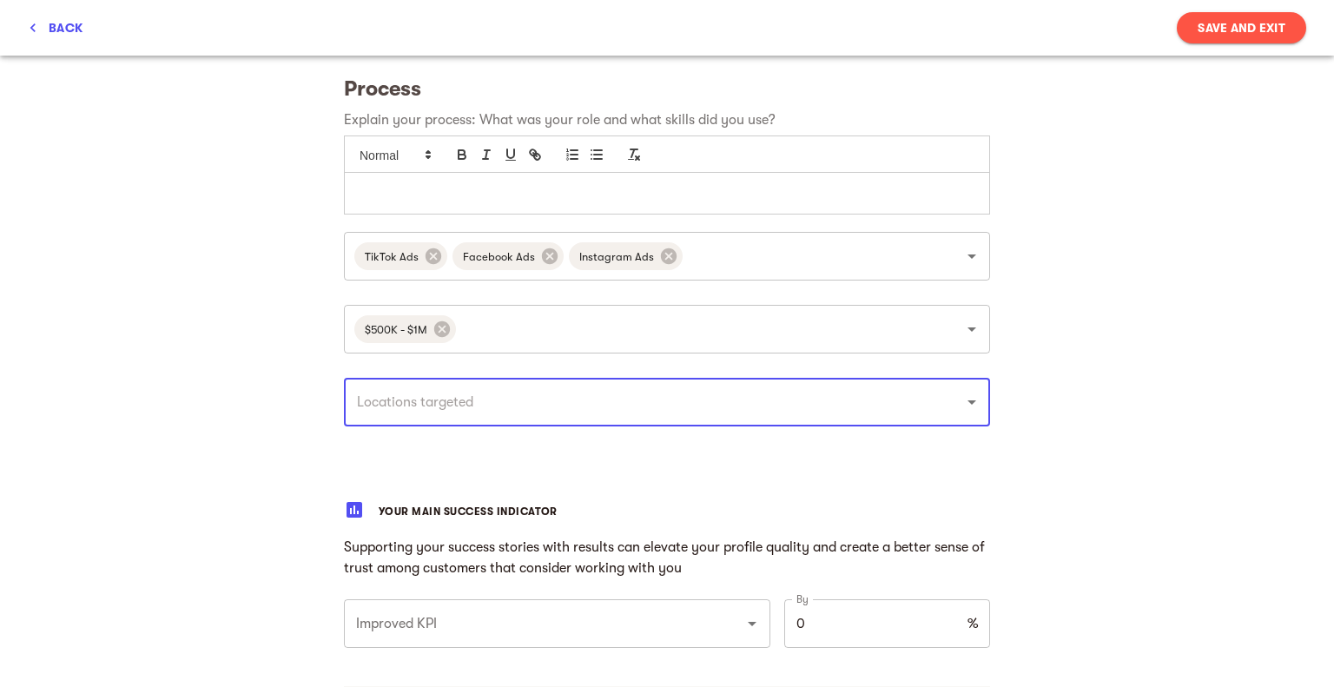
click at [512, 389] on input "text" at bounding box center [643, 402] width 582 height 33
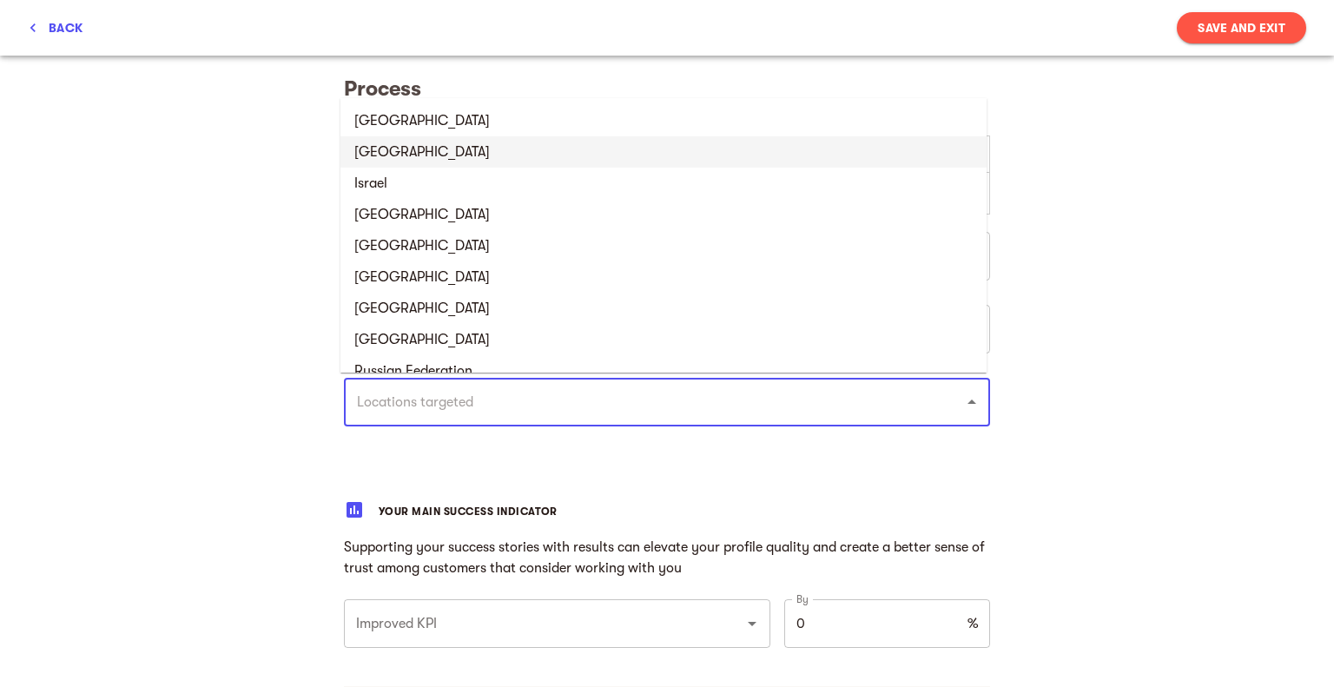
click at [444, 150] on li "[GEOGRAPHIC_DATA]" at bounding box center [663, 151] width 646 height 31
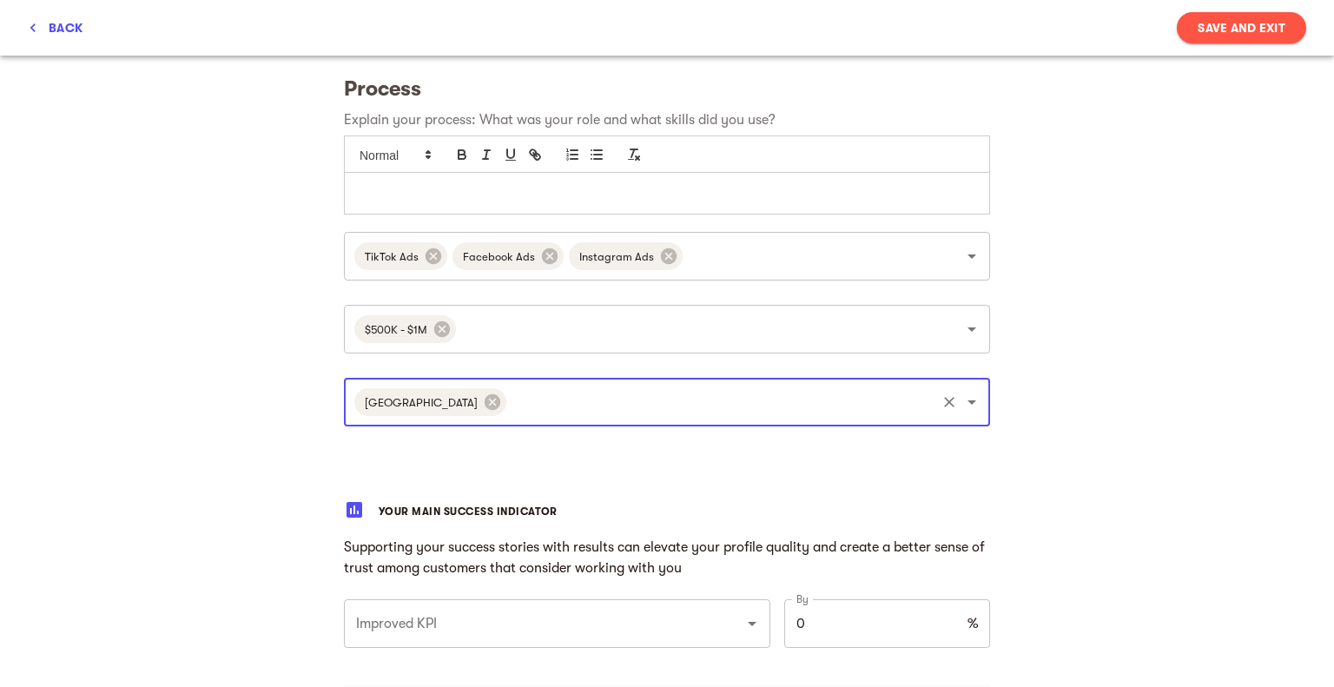
click at [203, 406] on div "My success stories Tell us the about brands you loved working with and want to …" at bounding box center [667, 283] width 1334 height 1601
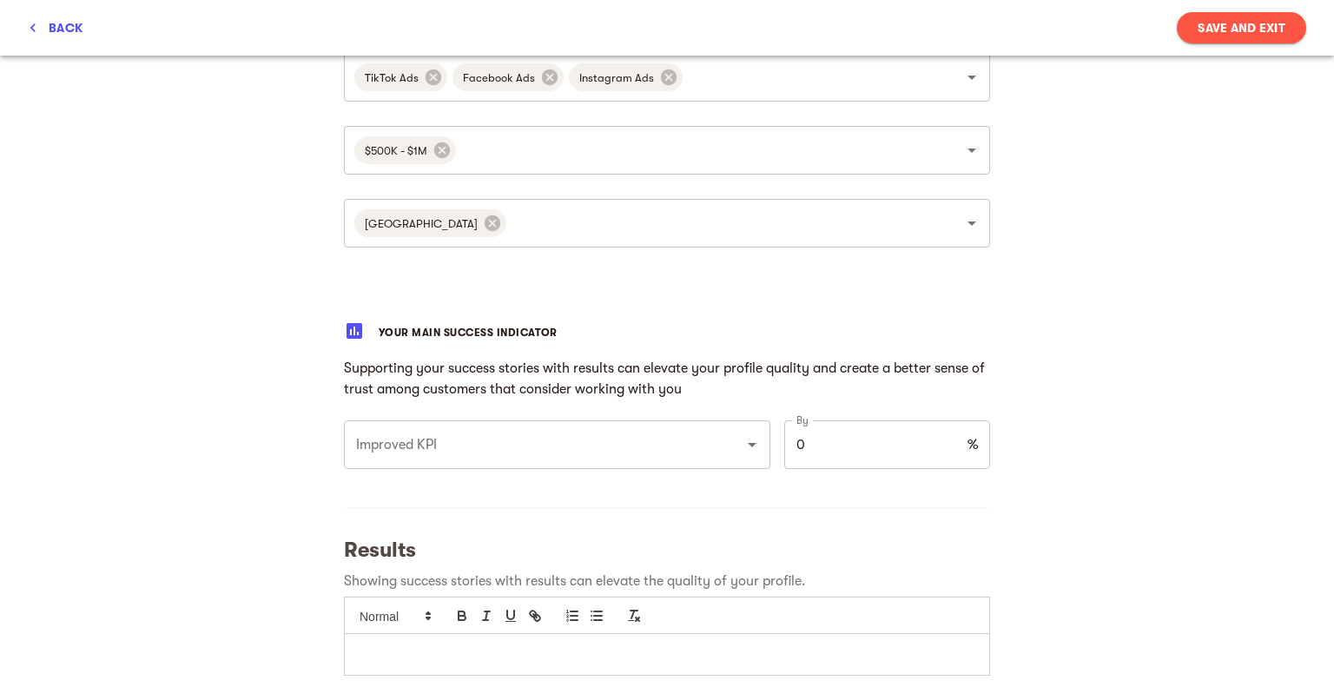
scroll to position [763, 0]
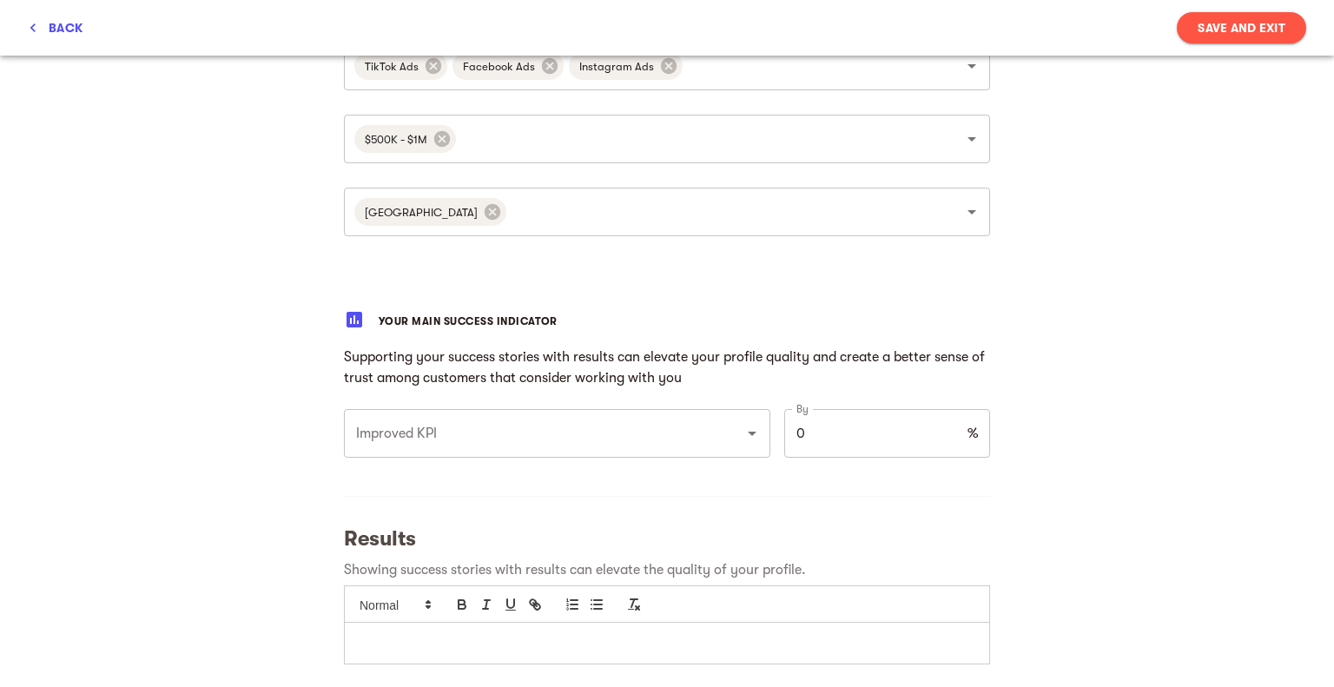
click at [481, 424] on input "Improved KPI" at bounding box center [533, 433] width 362 height 33
click at [209, 567] on div "My success stories Tell us the about brands you loved working with and want to …" at bounding box center [667, 93] width 1334 height 1601
click at [742, 429] on icon "Open" at bounding box center [752, 433] width 21 height 21
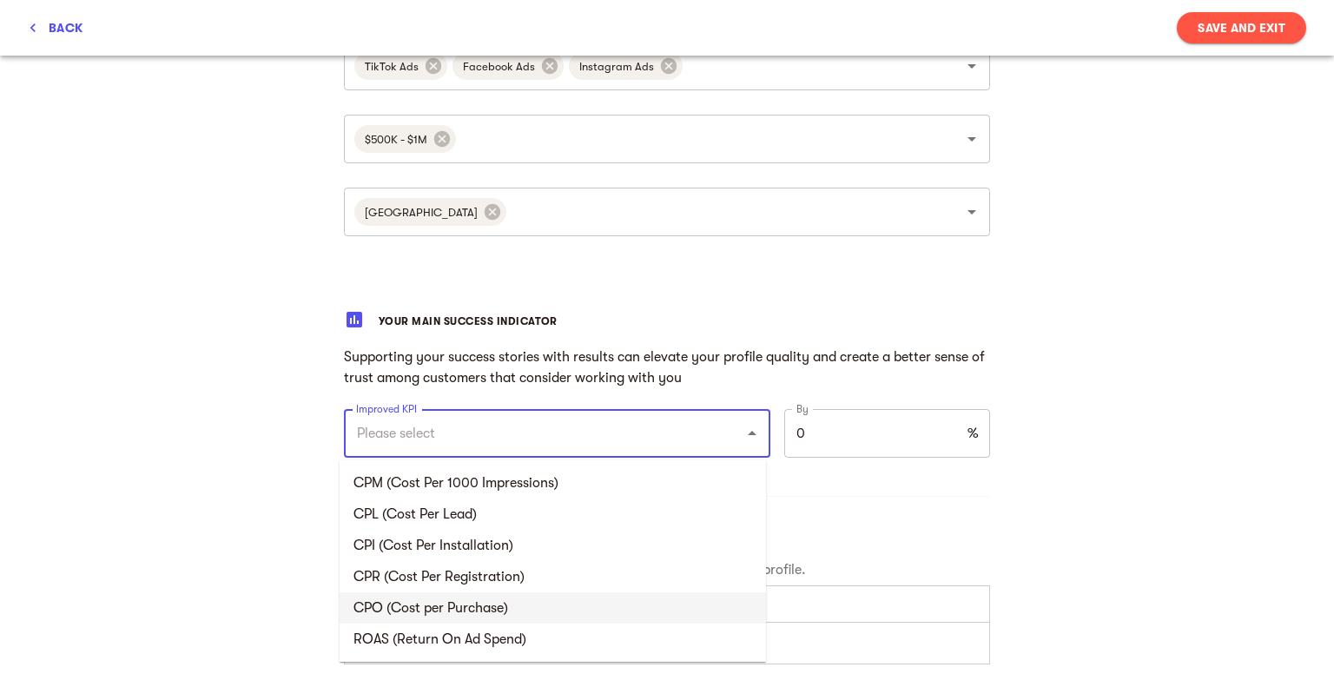
click at [560, 613] on li "CPO (Cost per Purchase)" at bounding box center [553, 607] width 426 height 31
type input "CPO (Cost per Purchase)"
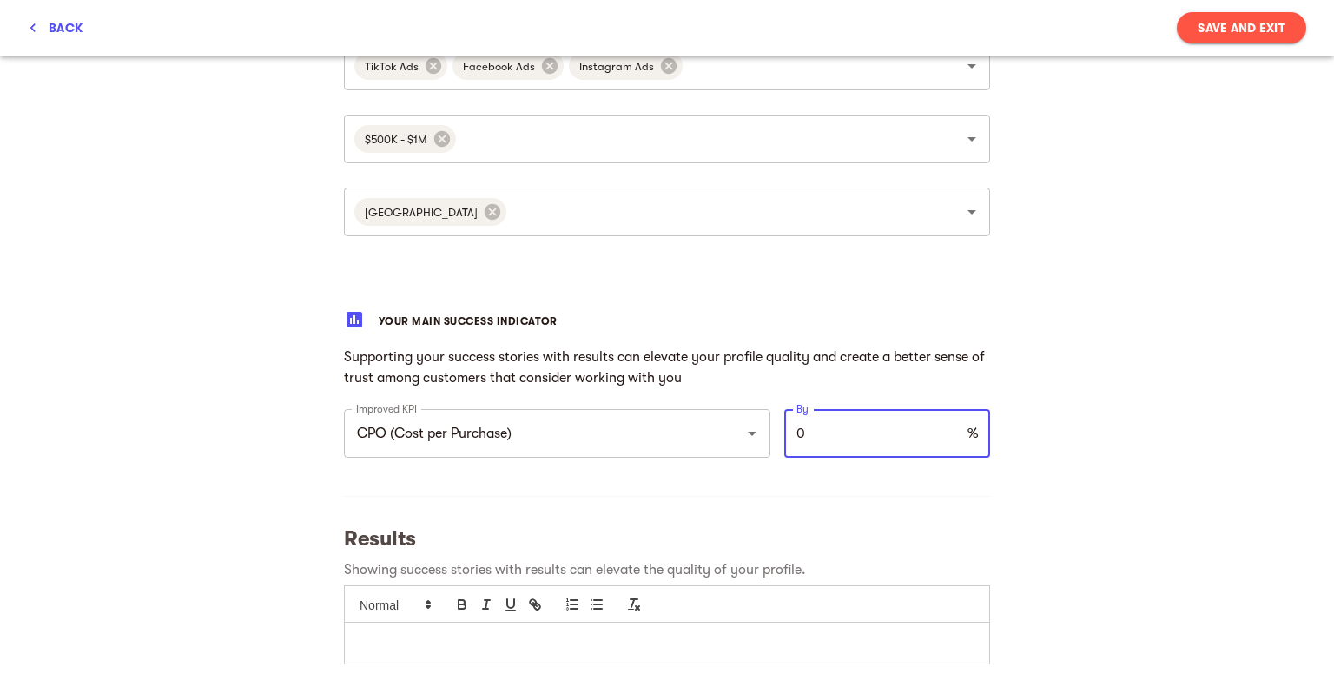
click at [818, 437] on input "0" at bounding box center [872, 433] width 176 height 49
type input "25"
click at [612, 437] on input "CPO (Cost per Purchase)" at bounding box center [533, 433] width 362 height 33
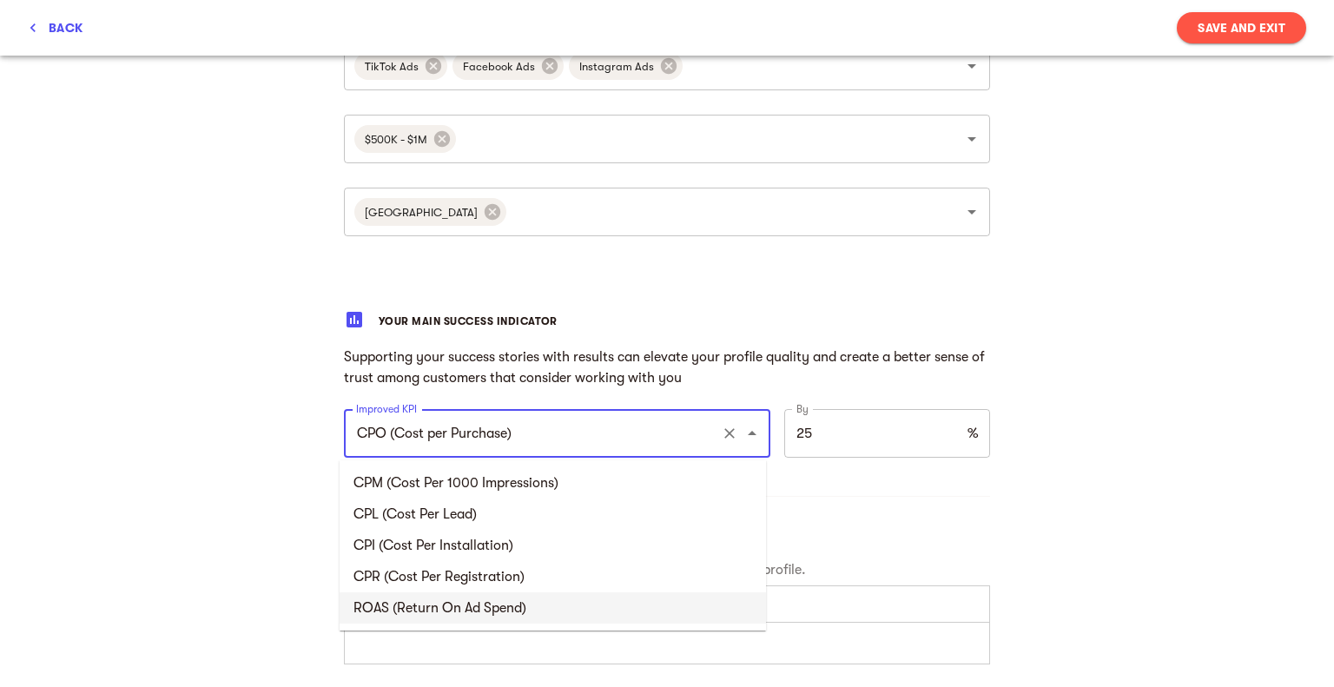
click at [727, 434] on icon "Clear" at bounding box center [729, 433] width 10 height 10
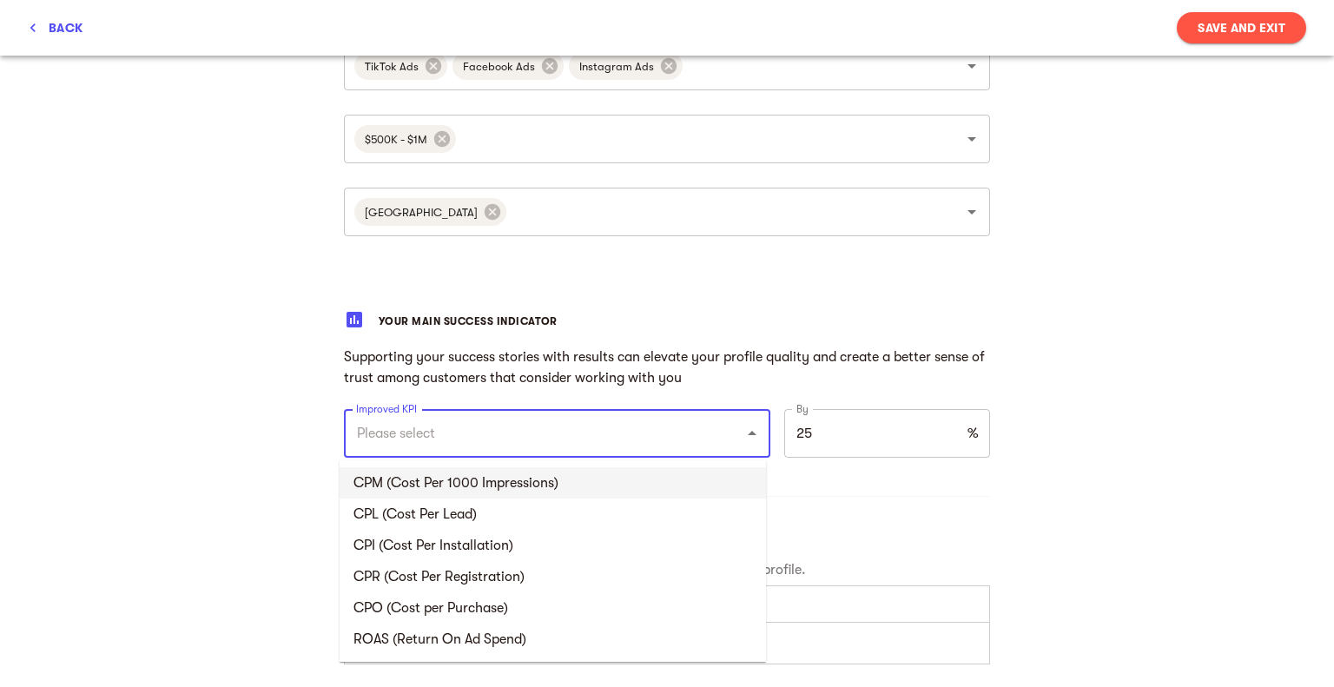
click at [548, 432] on input "Improved KPI" at bounding box center [533, 433] width 362 height 33
click at [585, 421] on input "Improved KPI" at bounding box center [533, 433] width 362 height 33
click at [745, 524] on li "CPL (Cost Per Lead)" at bounding box center [553, 514] width 426 height 31
type input "CPL (Cost Per Lead)"
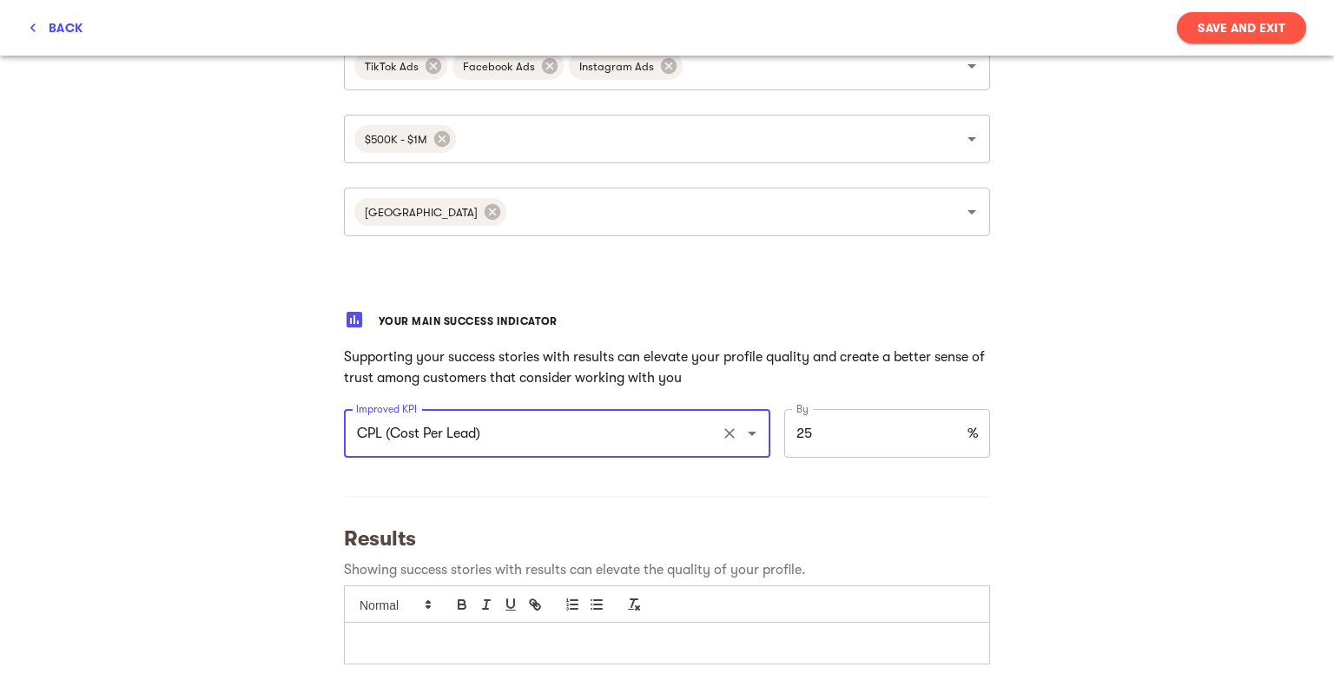
click at [728, 435] on icon "Clear" at bounding box center [729, 433] width 10 height 10
click at [574, 433] on input "Improved KPI" at bounding box center [533, 433] width 362 height 33
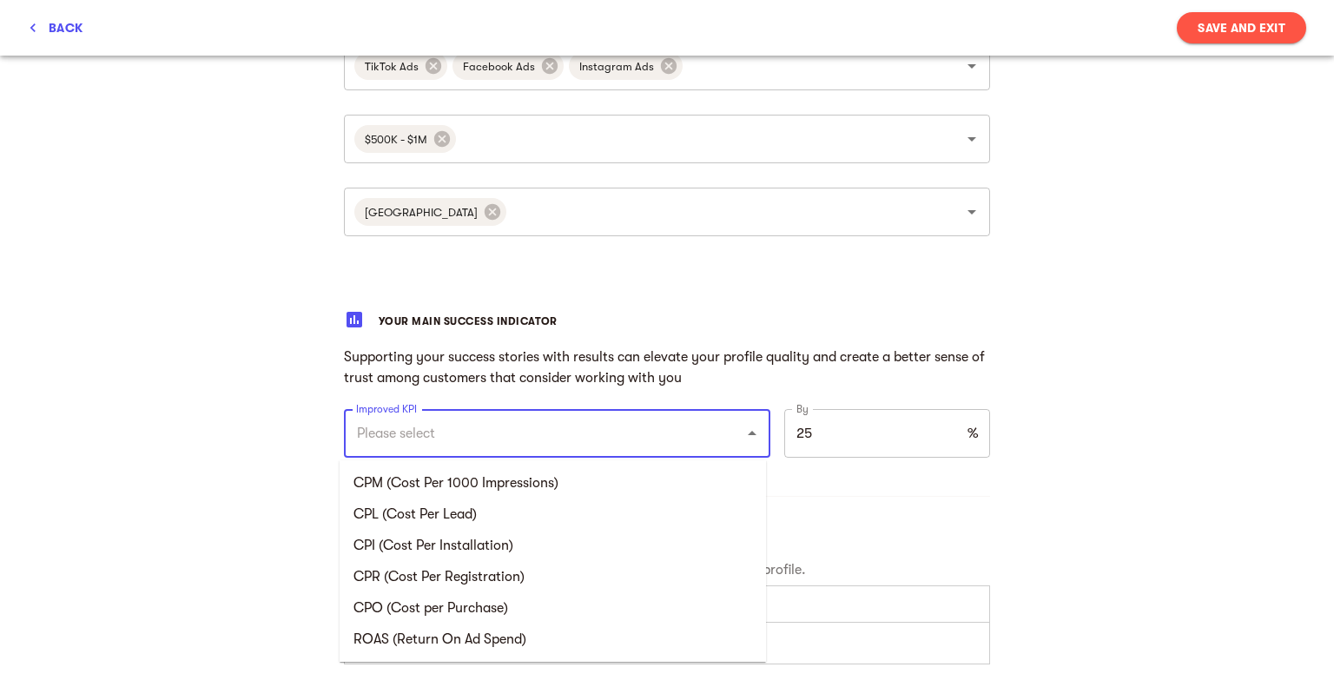
click at [602, 444] on input "Improved KPI" at bounding box center [533, 433] width 362 height 33
click at [714, 433] on div at bounding box center [714, 433] width 0 height 0
click at [532, 605] on li "CPO (Cost per Purchase)" at bounding box center [553, 607] width 426 height 31
type input "CPO (Cost per Purchase)"
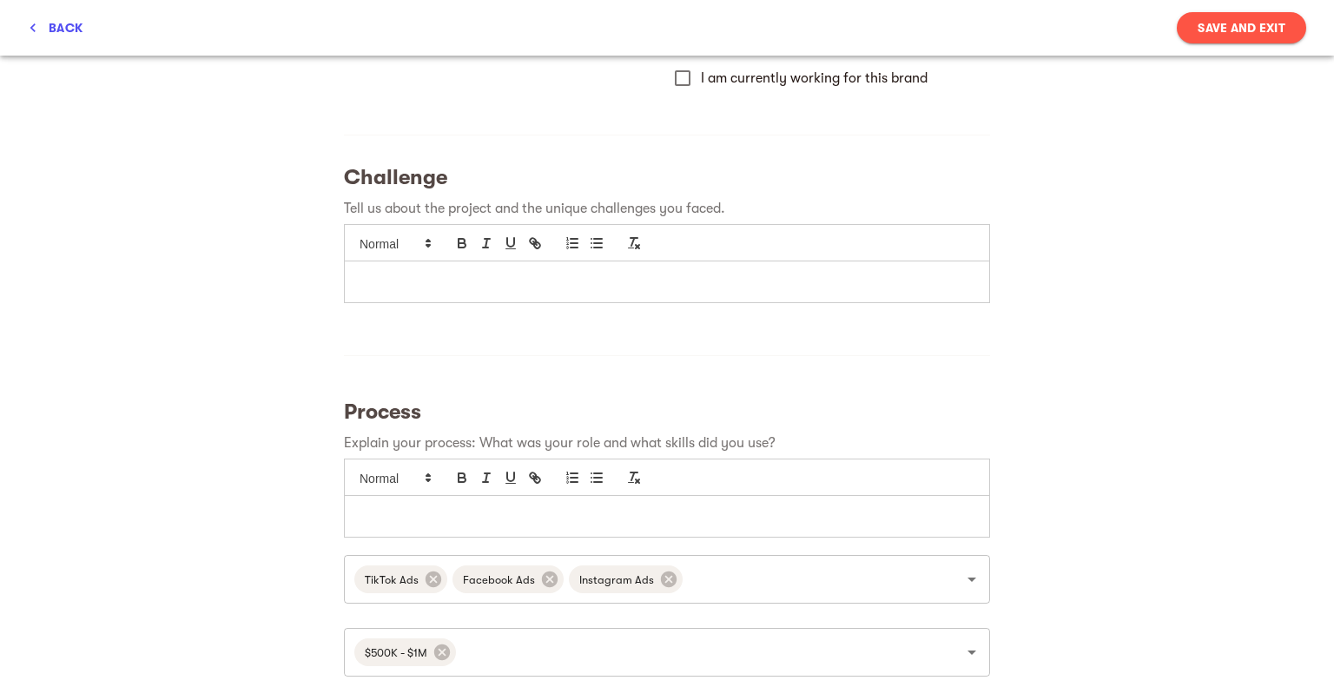
scroll to position [251, 0]
click at [460, 279] on p at bounding box center [667, 280] width 618 height 20
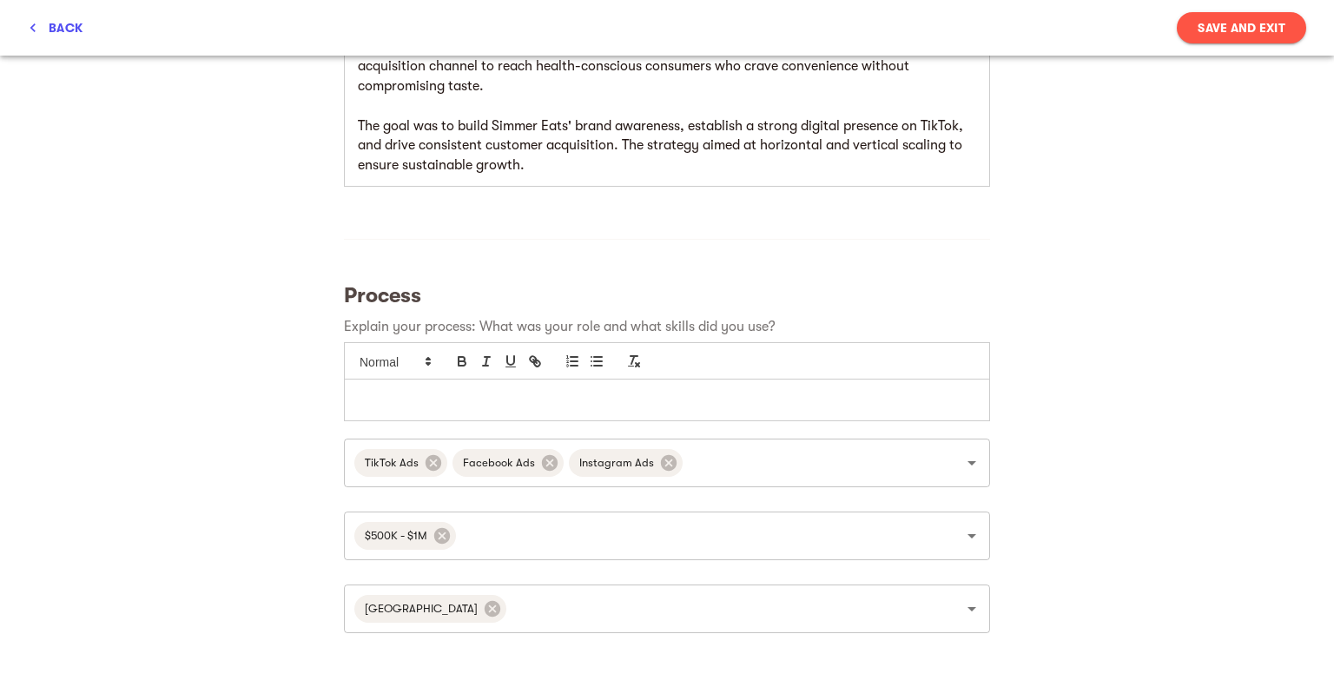
scroll to position [545, 0]
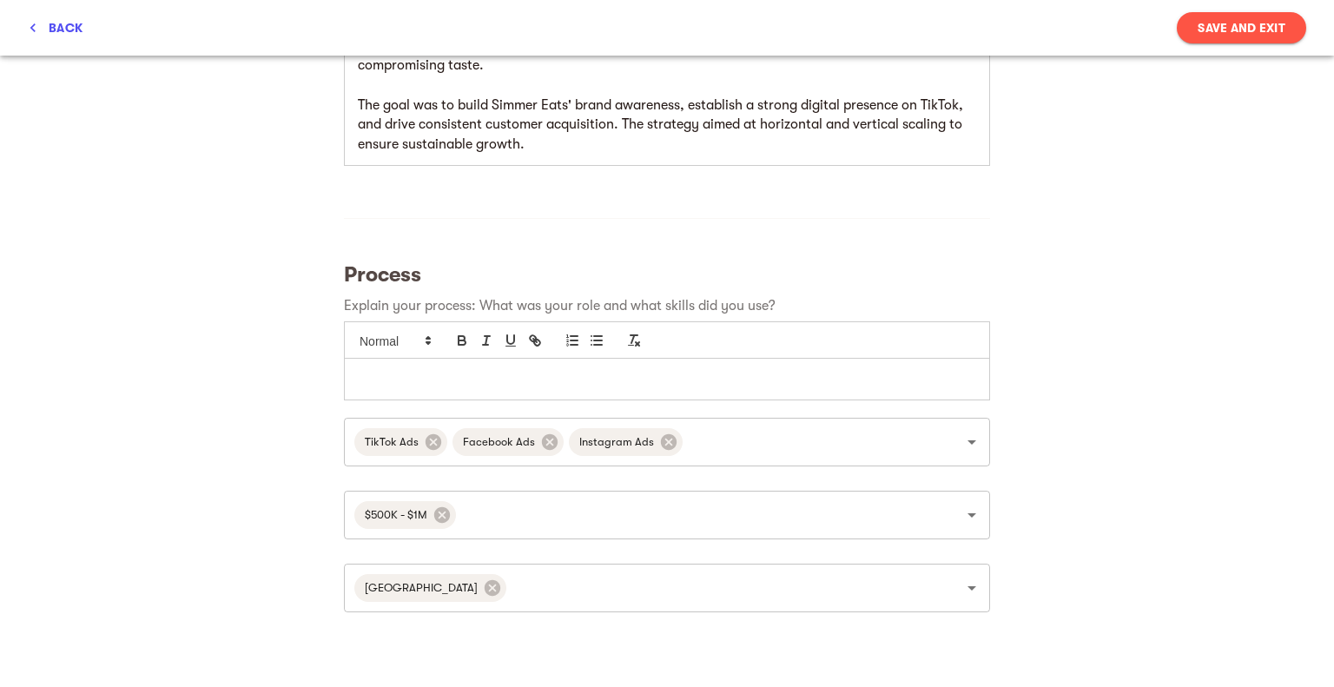
click at [423, 369] on p at bounding box center [667, 379] width 618 height 20
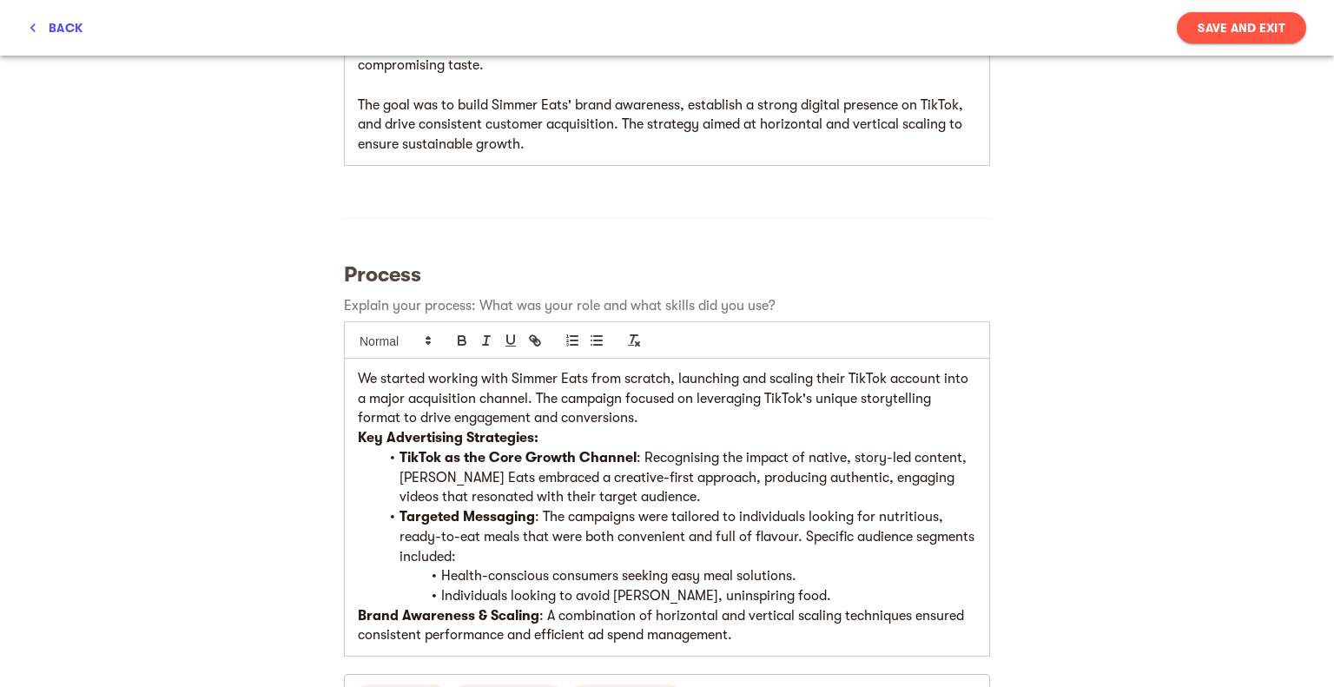
click at [365, 369] on p "We started working with Simmer Eats from scratch, launching and scaling their T…" at bounding box center [667, 398] width 618 height 59
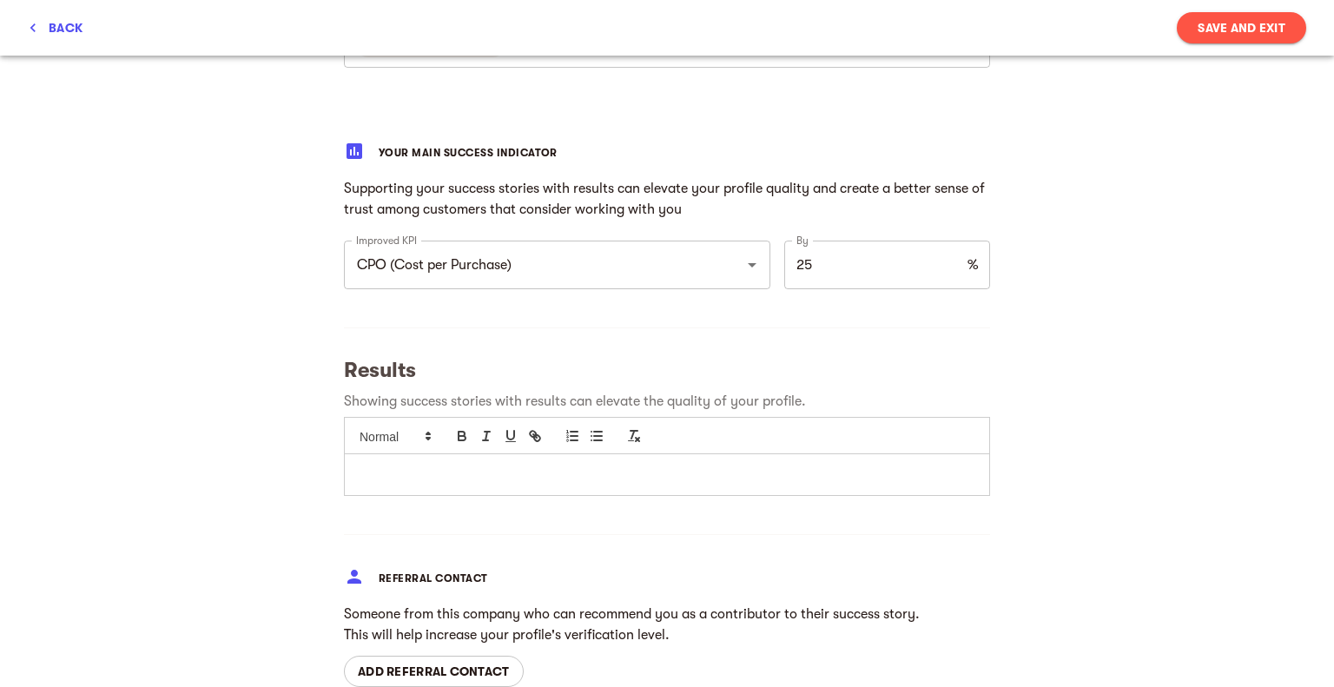
scroll to position [1359, 0]
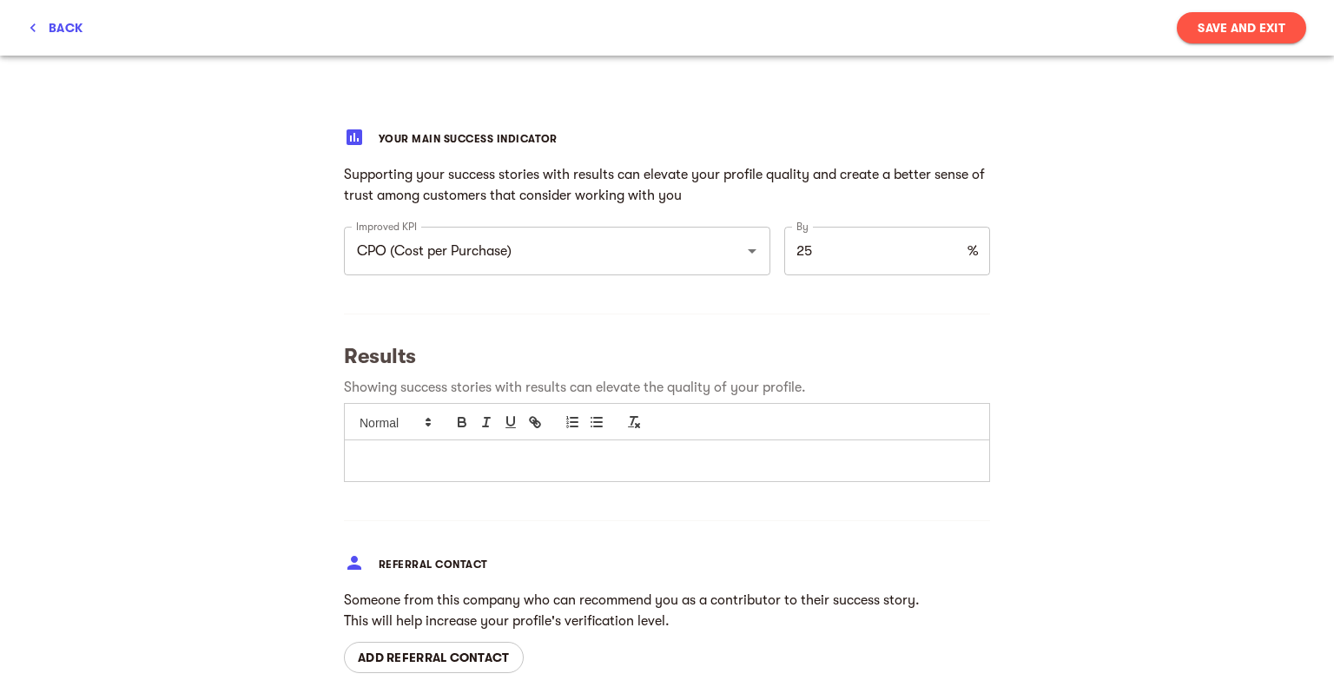
click at [459, 451] on p at bounding box center [667, 461] width 618 height 20
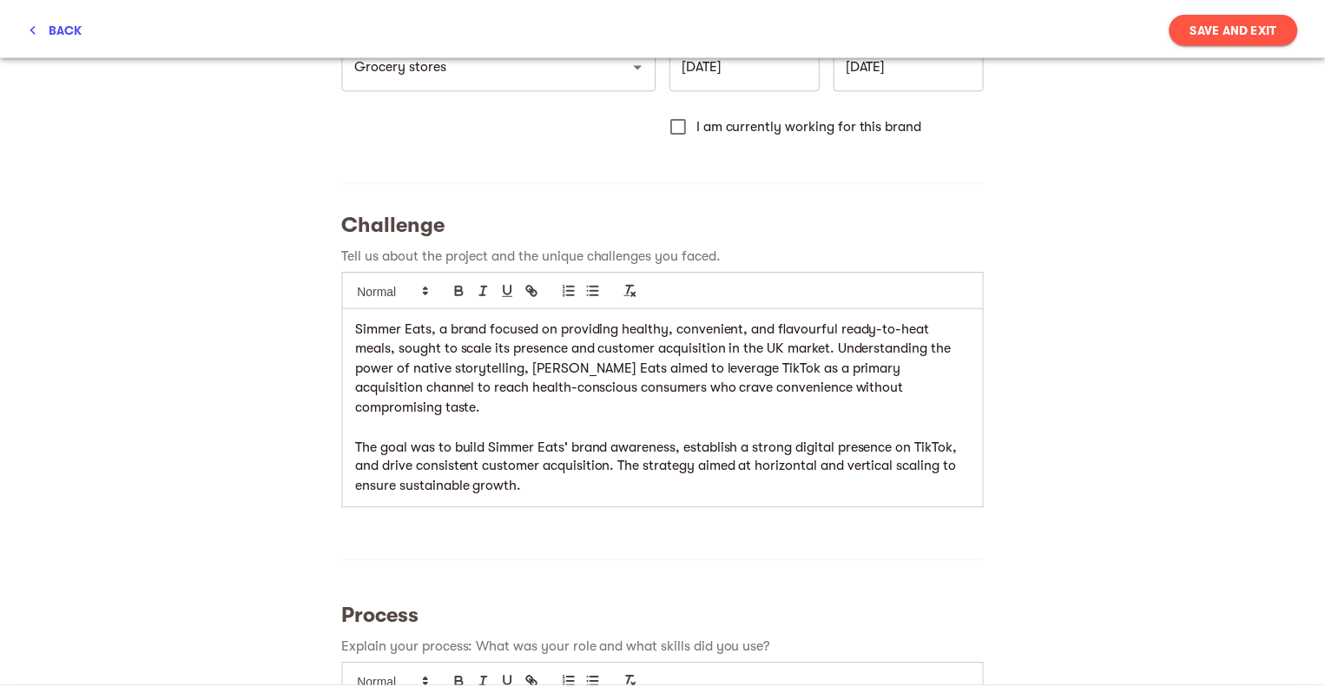
scroll to position [0, 0]
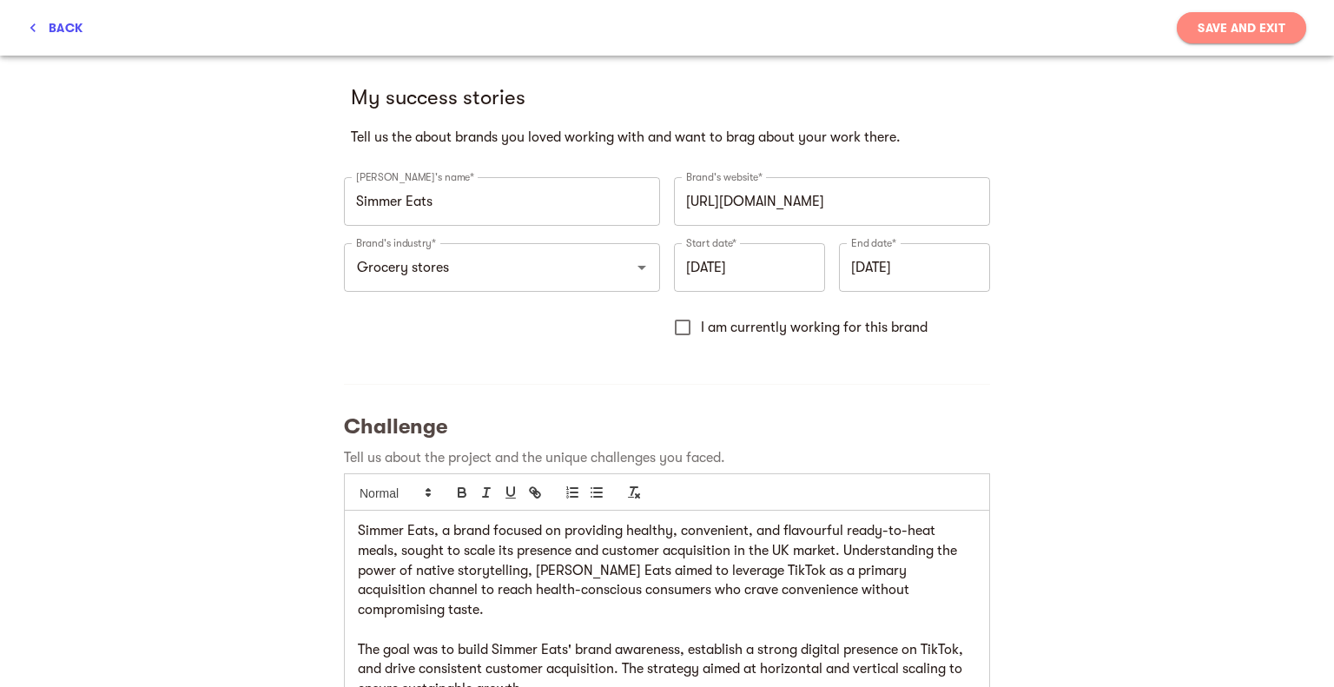
click at [1200, 31] on span "Save and Exit" at bounding box center [1242, 27] width 88 height 21
type input "October 2025"
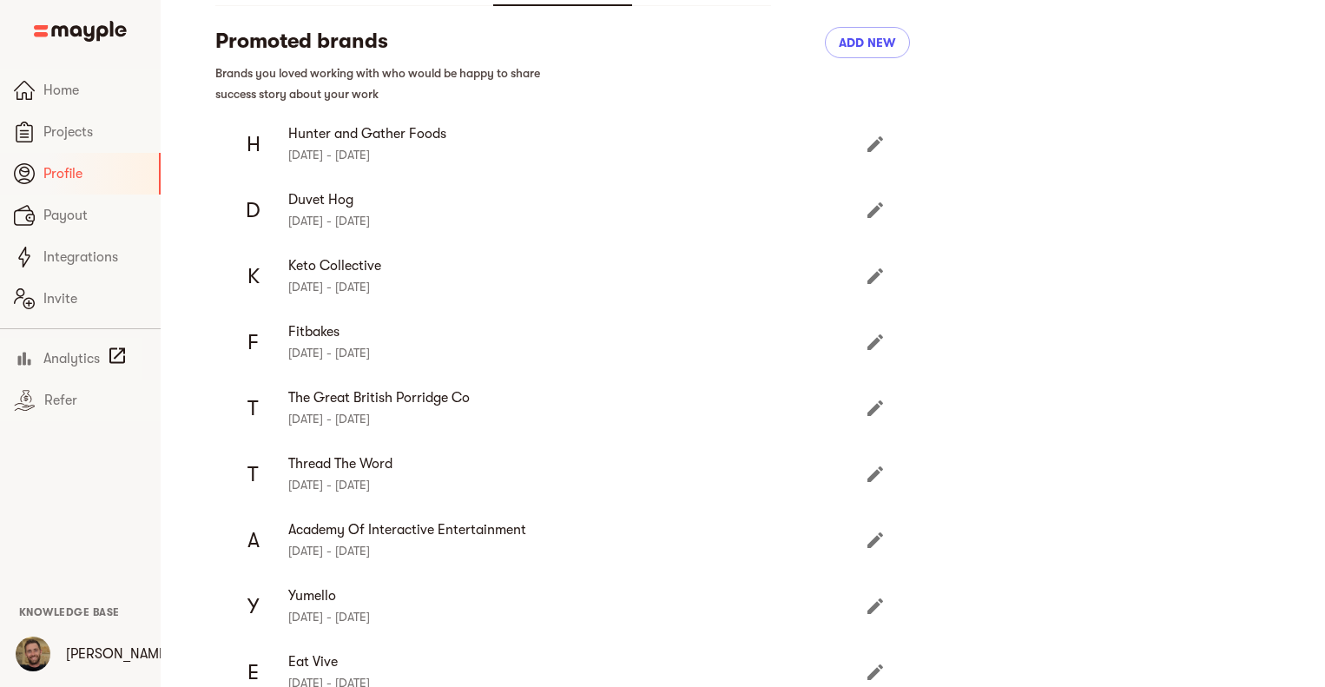
scroll to position [141, 0]
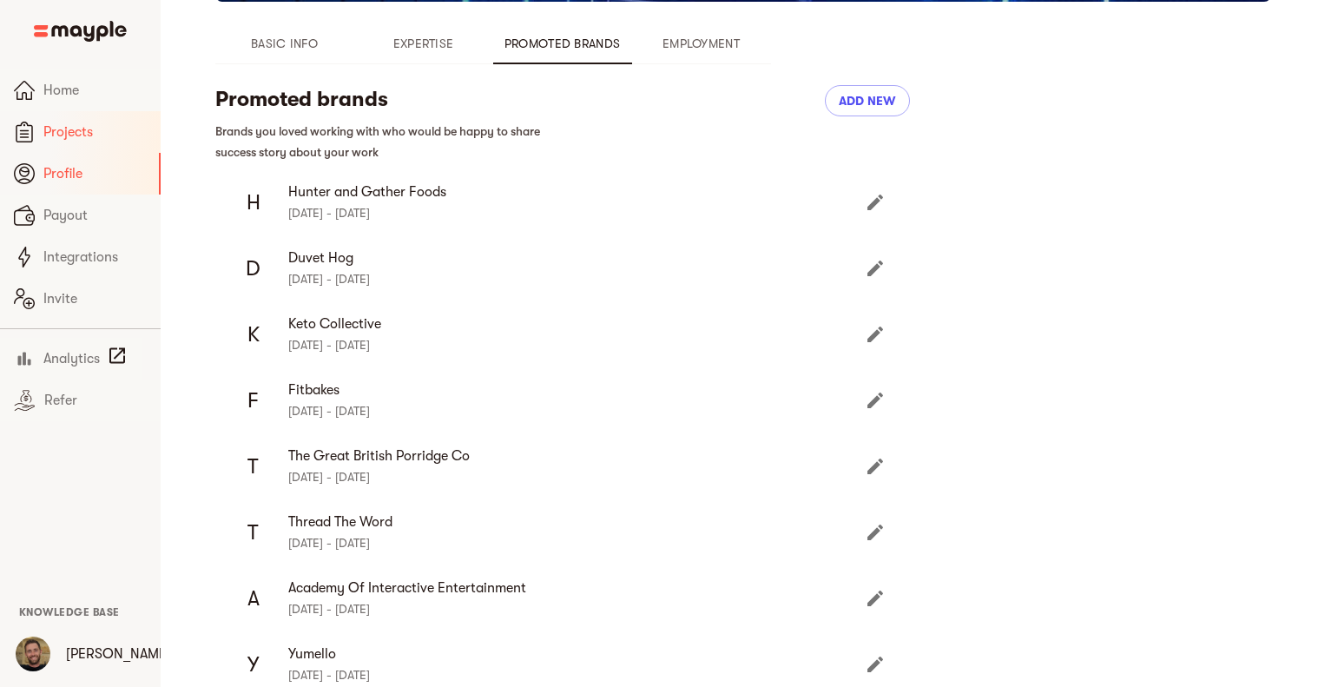
click at [80, 124] on span "Projects" at bounding box center [94, 132] width 103 height 21
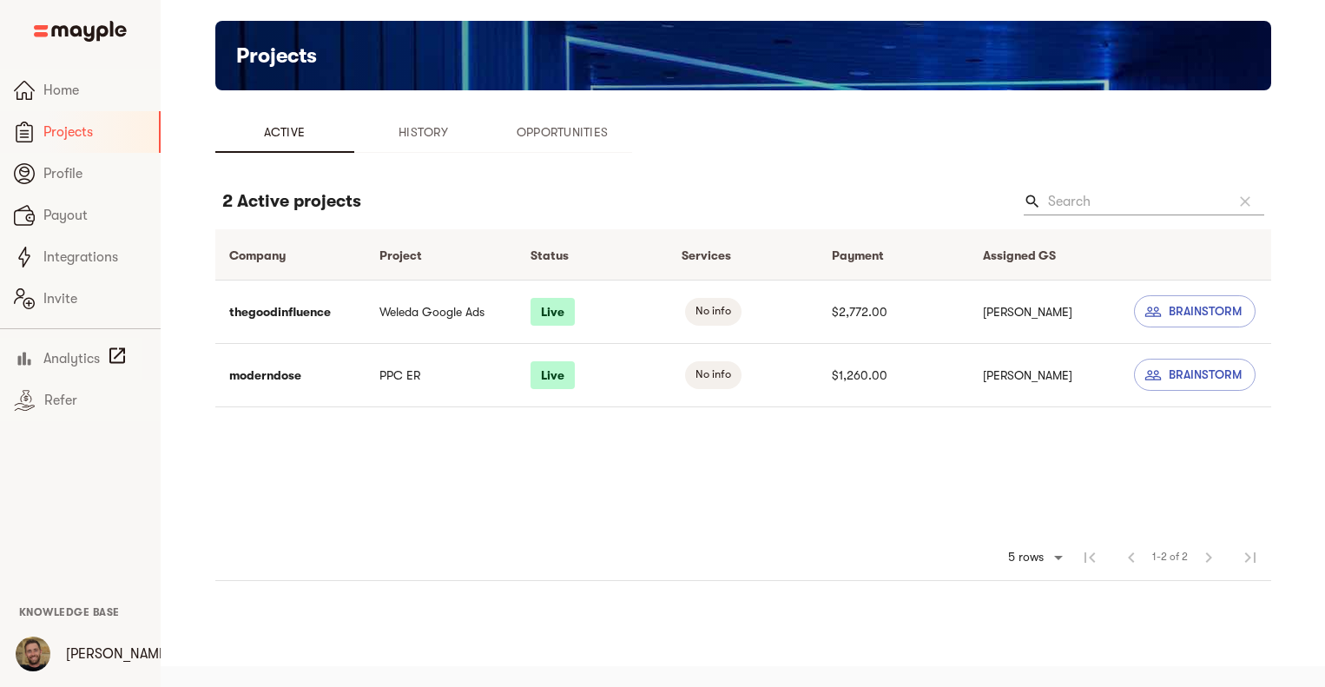
scroll to position [21, 0]
click at [535, 139] on span "Opportunities" at bounding box center [563, 132] width 118 height 21
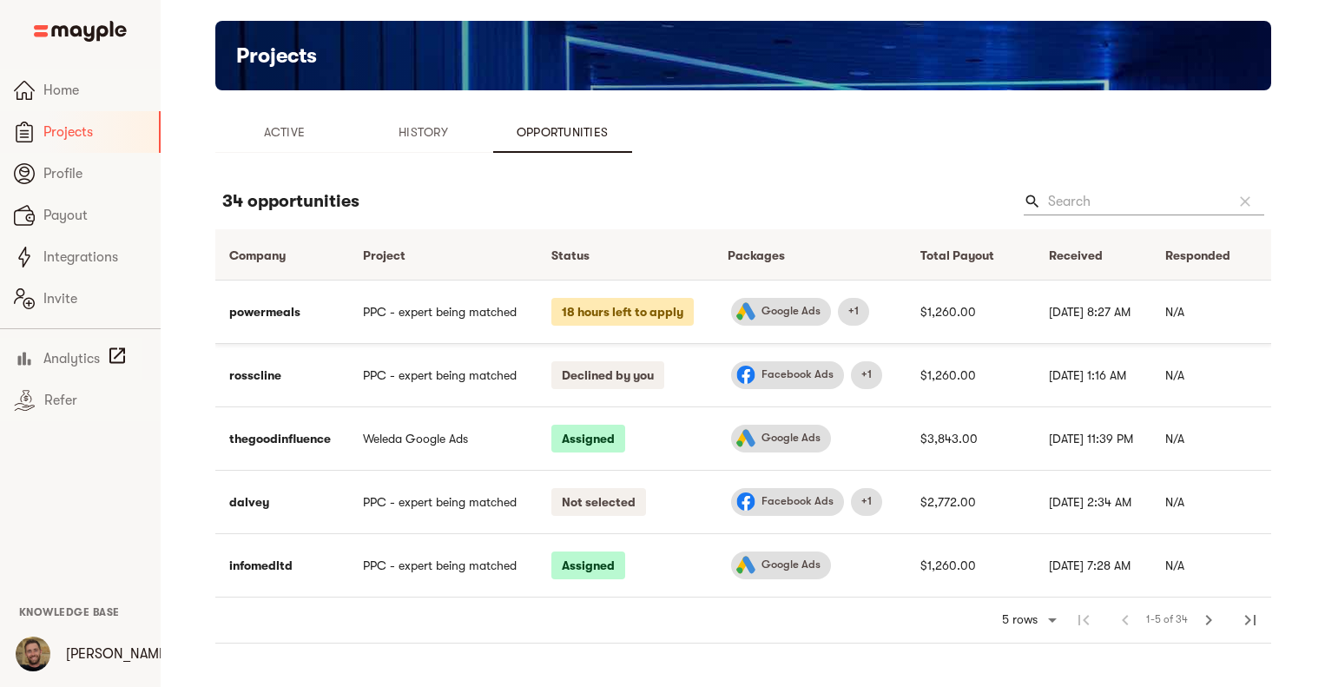
click at [495, 315] on td "PPC - expert being matched" at bounding box center [443, 311] width 188 height 63
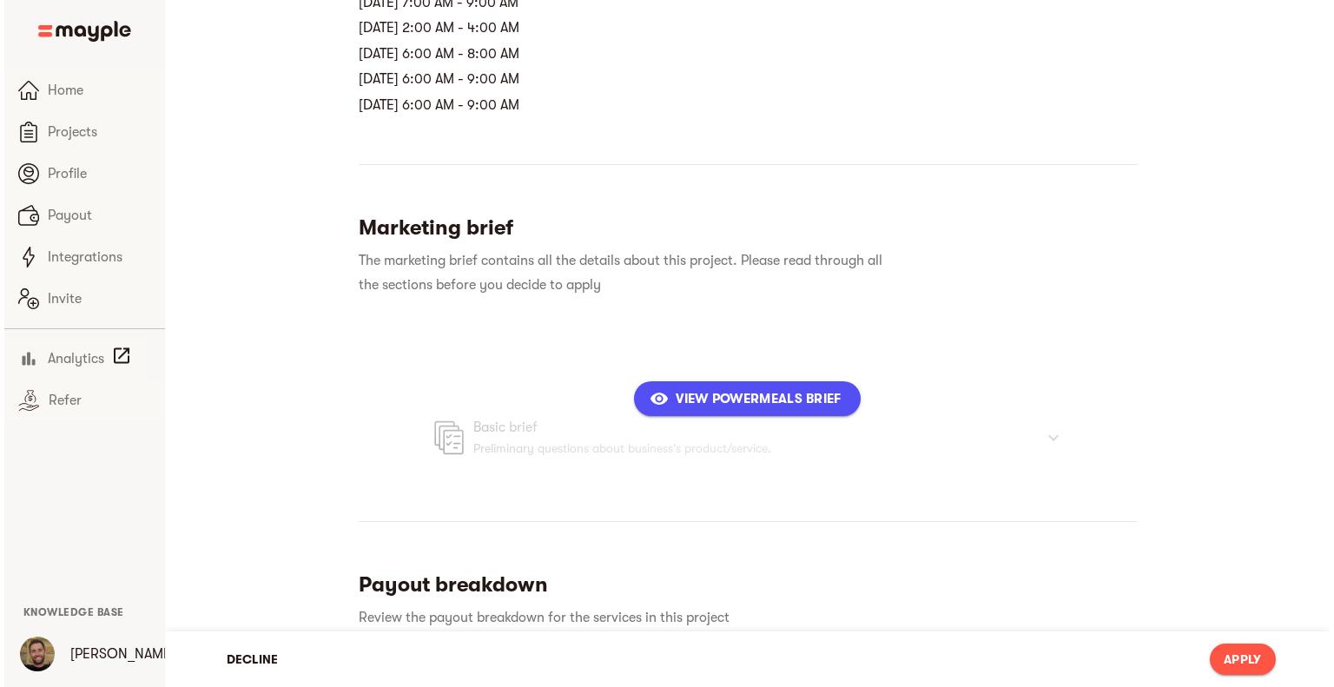
scroll to position [492, 0]
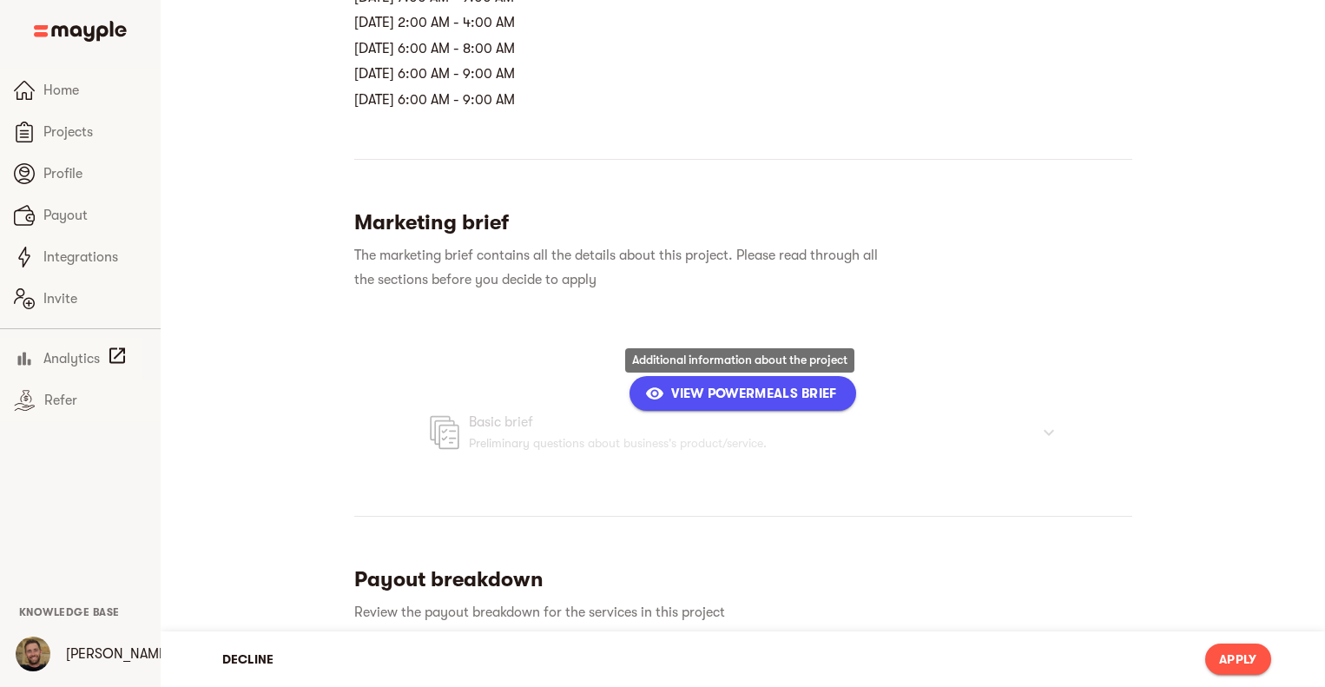
click at [707, 383] on span "View powermeals Brief" at bounding box center [743, 393] width 188 height 21
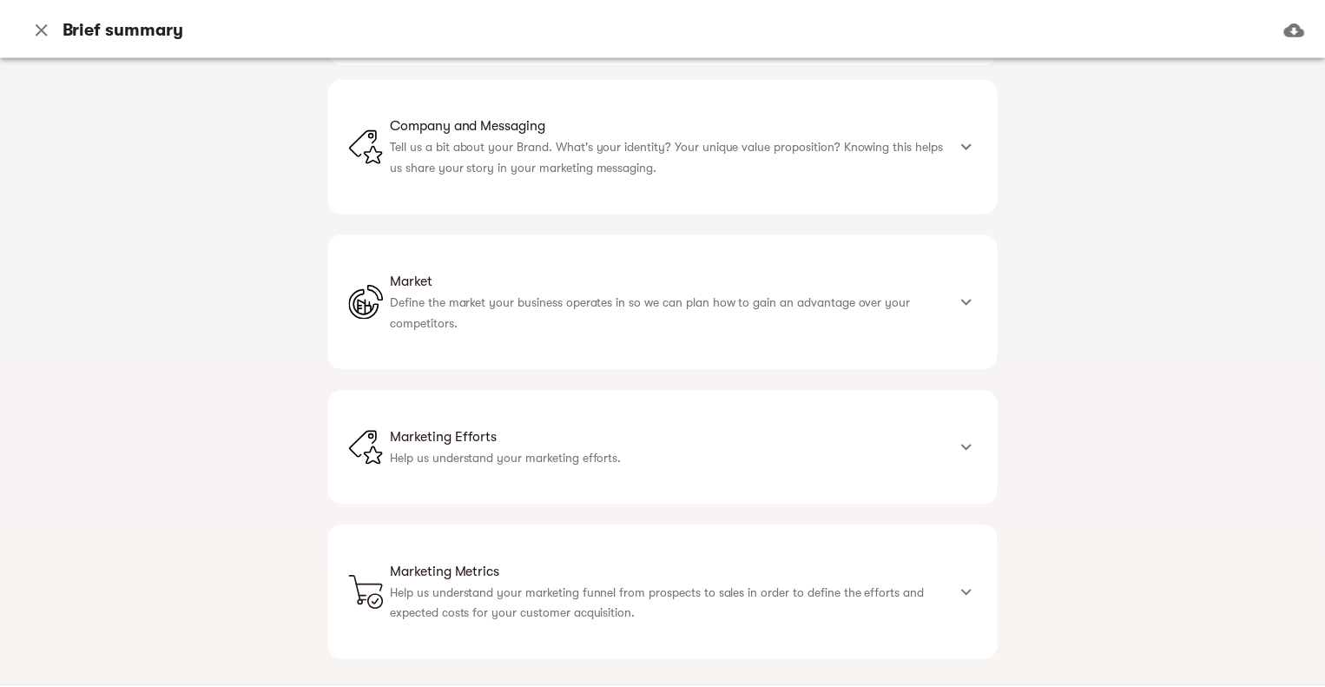
scroll to position [558, 0]
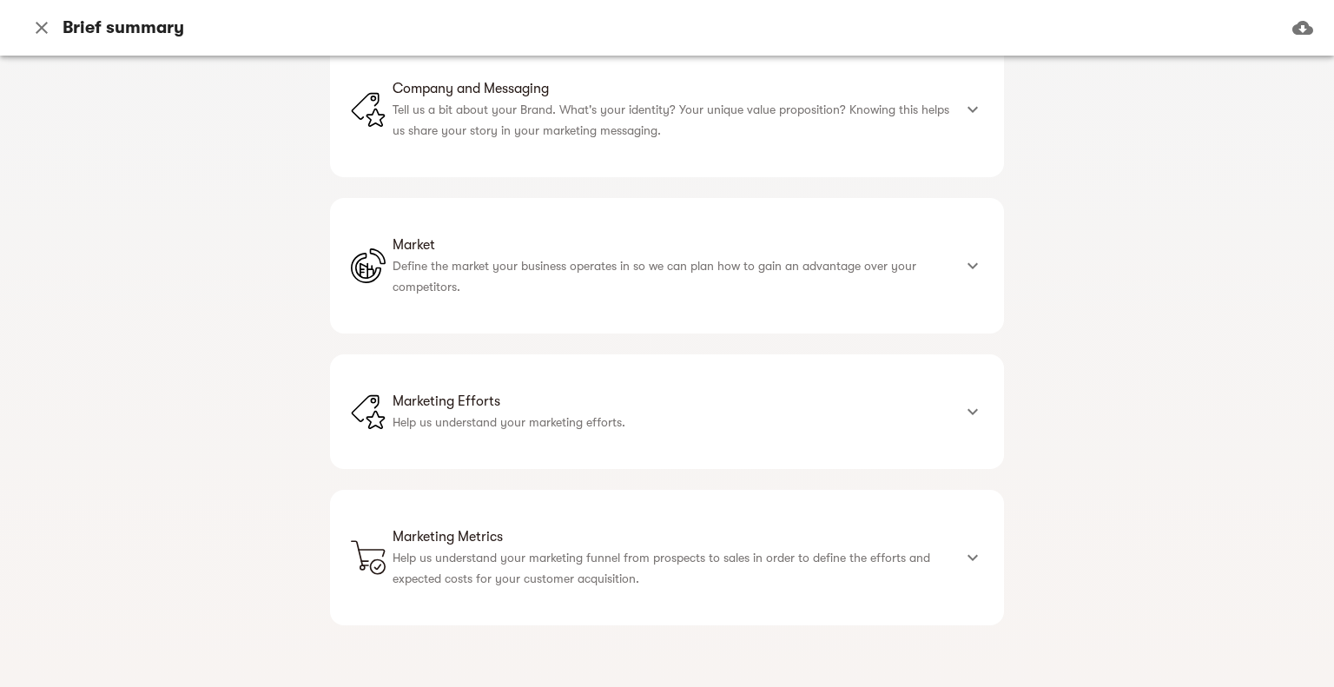
click at [48, 30] on icon "button" at bounding box center [41, 27] width 21 height 21
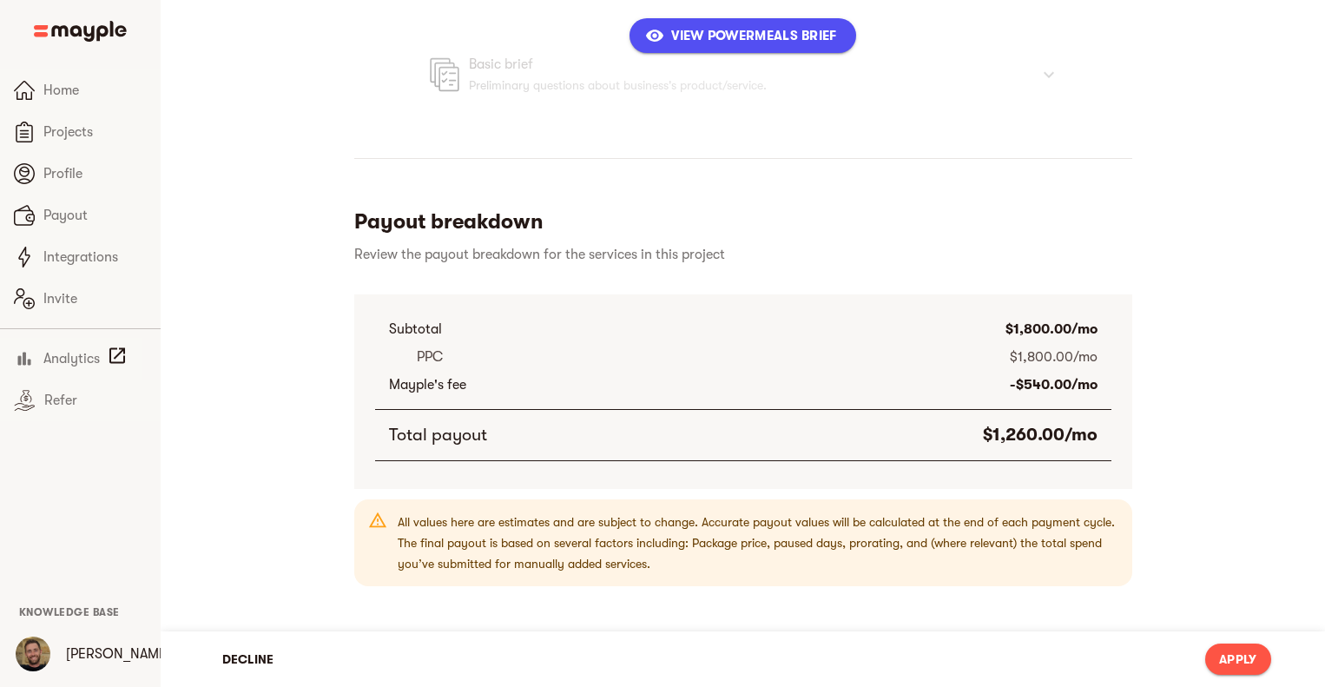
scroll to position [849, 0]
click at [1232, 661] on span "Apply" at bounding box center [1237, 659] width 37 height 21
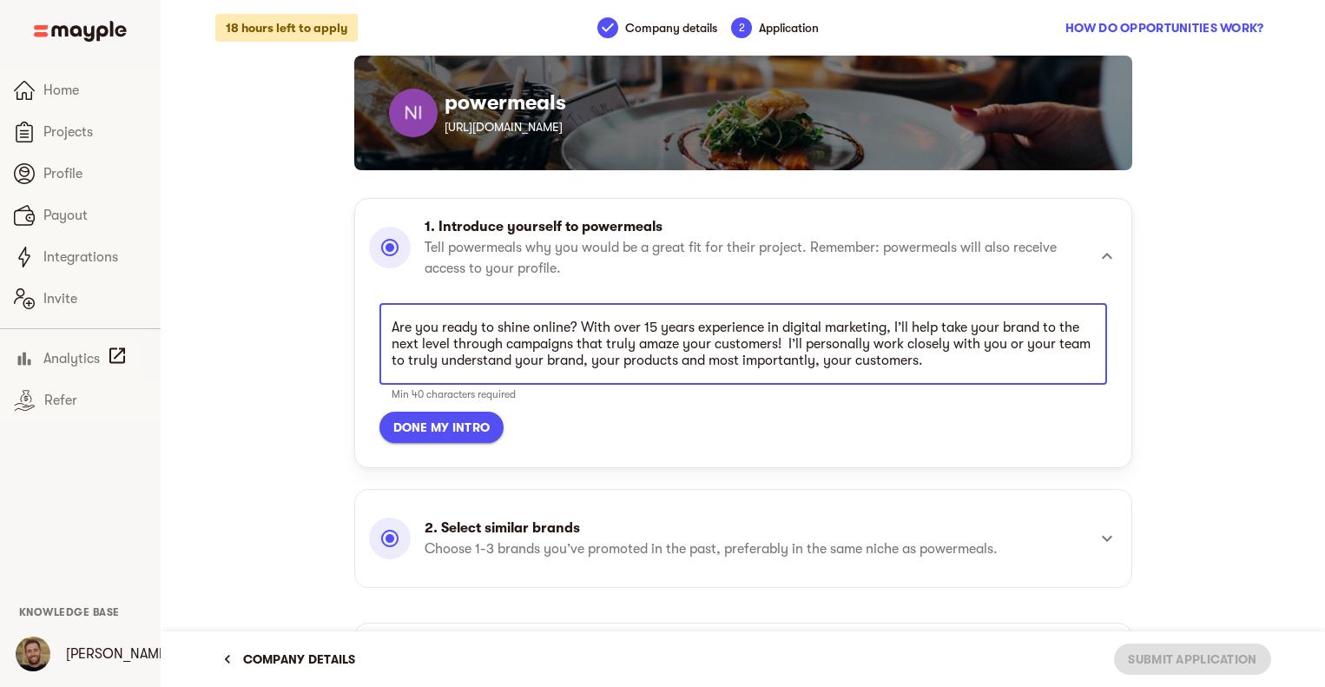
scroll to position [492, 0]
drag, startPoint x: 579, startPoint y: 322, endPoint x: 375, endPoint y: 313, distance: 204.3
click at [375, 313] on div "Are you ready to shine online? With over 15 years experience in digital marketi…" at bounding box center [743, 373] width 749 height 154
drag, startPoint x: 686, startPoint y: 350, endPoint x: 718, endPoint y: 348, distance: 32.2
click at [718, 348] on textarea "With over 15 years experience in digital marketing, I’ll help take your brand t…" at bounding box center [744, 345] width 704 height 50
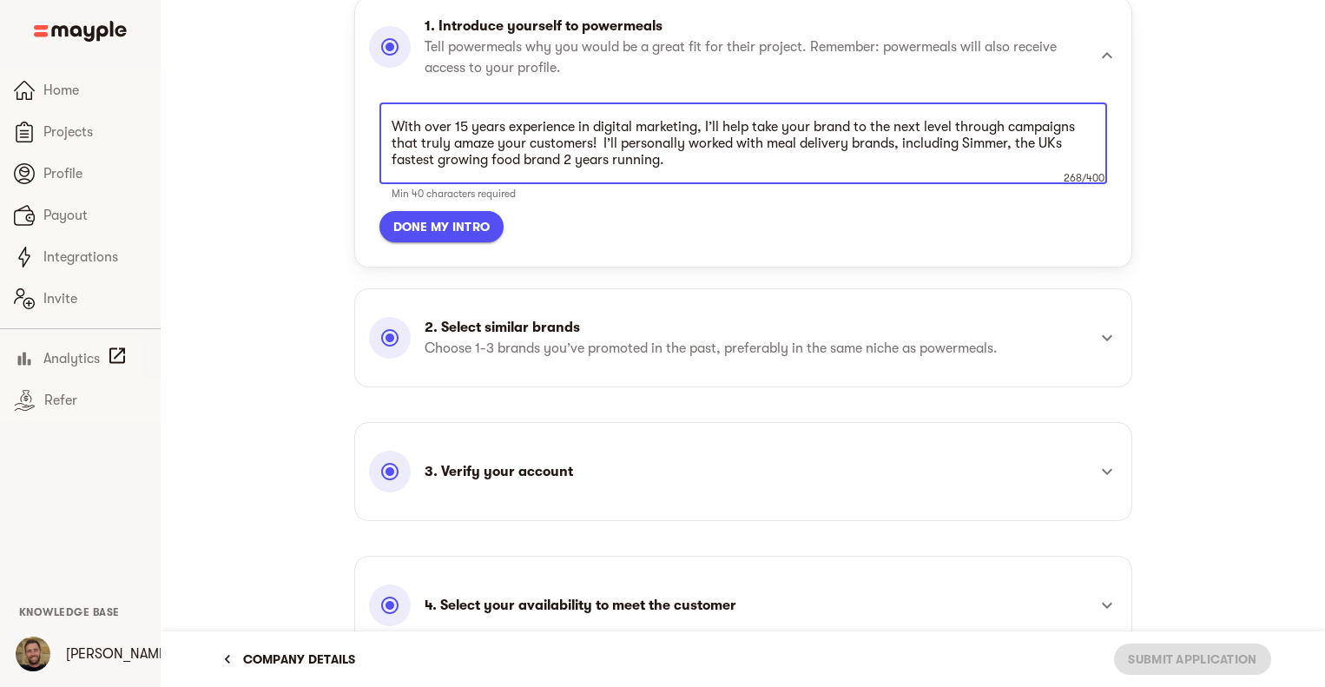
scroll to position [206, 0]
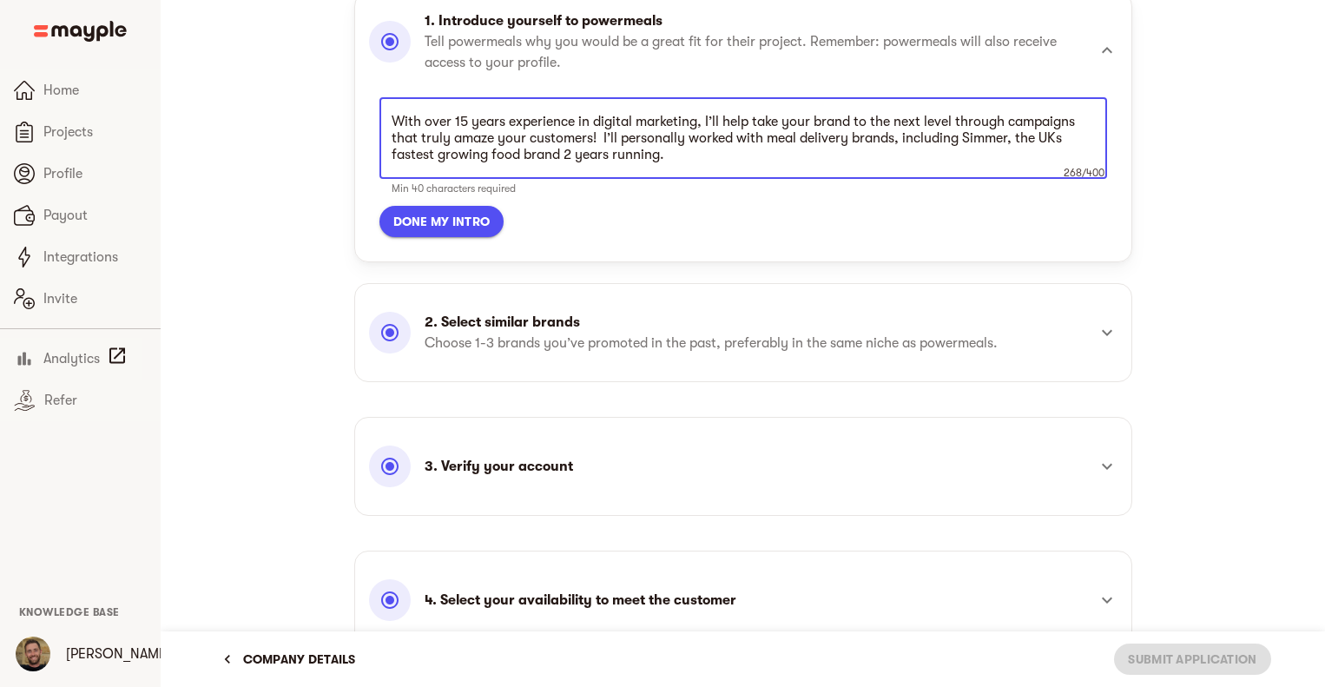
type textarea "With over 15 years experience in digital marketing, I’ll help take your brand t…"
click at [1098, 334] on icon at bounding box center [1107, 332] width 21 height 21
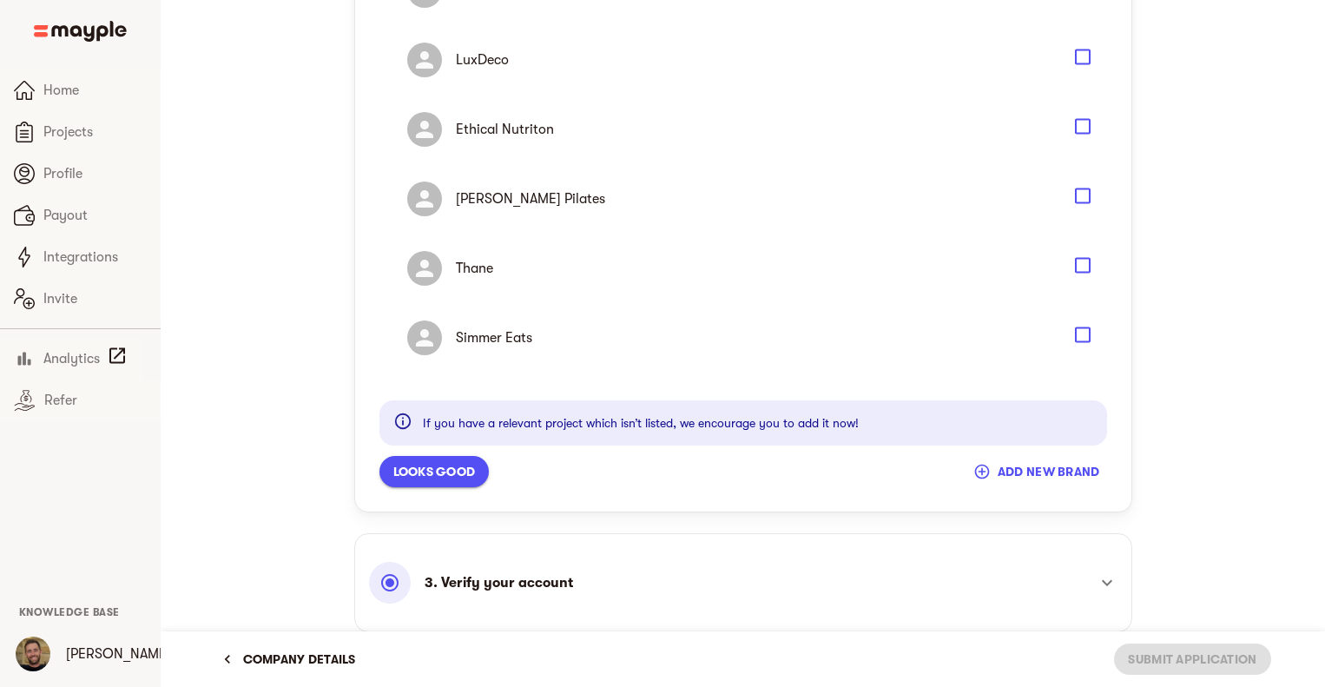
scroll to position [1391, 0]
click at [1083, 334] on icon "Select" at bounding box center [1083, 336] width 21 height 21
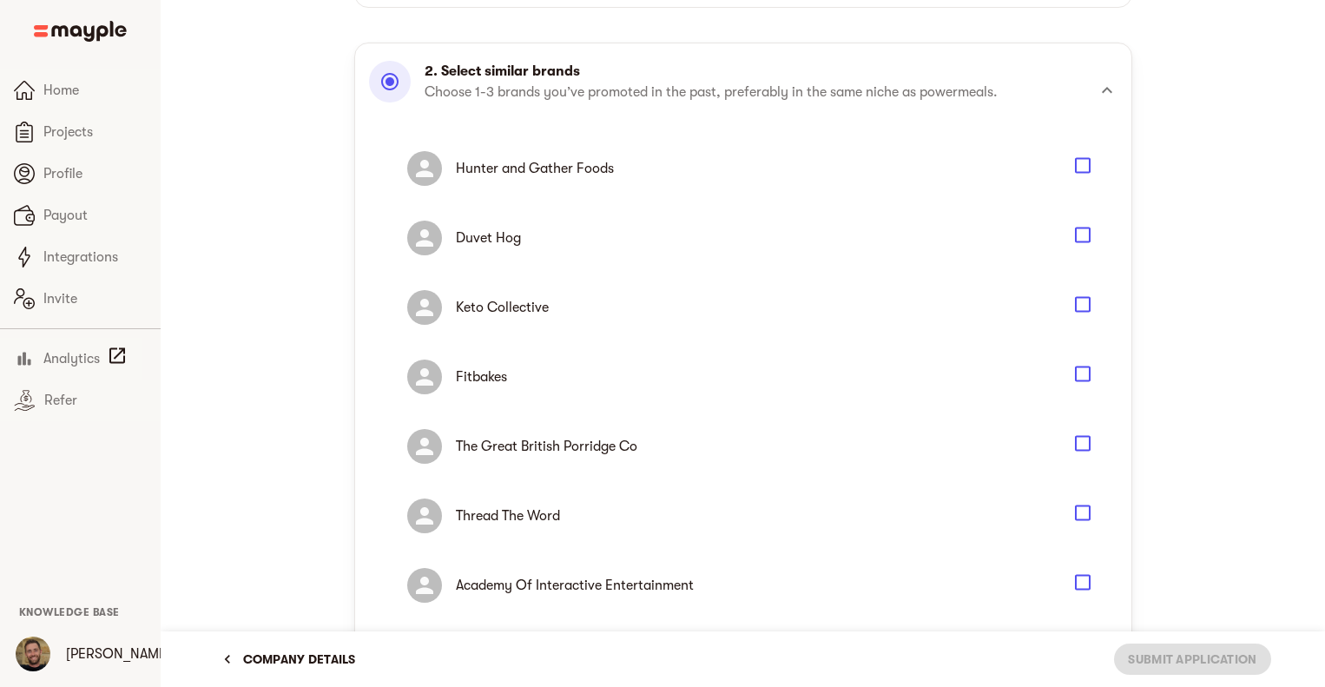
scroll to position [307, 0]
click at [1080, 162] on icon "Select" at bounding box center [1083, 168] width 21 height 21
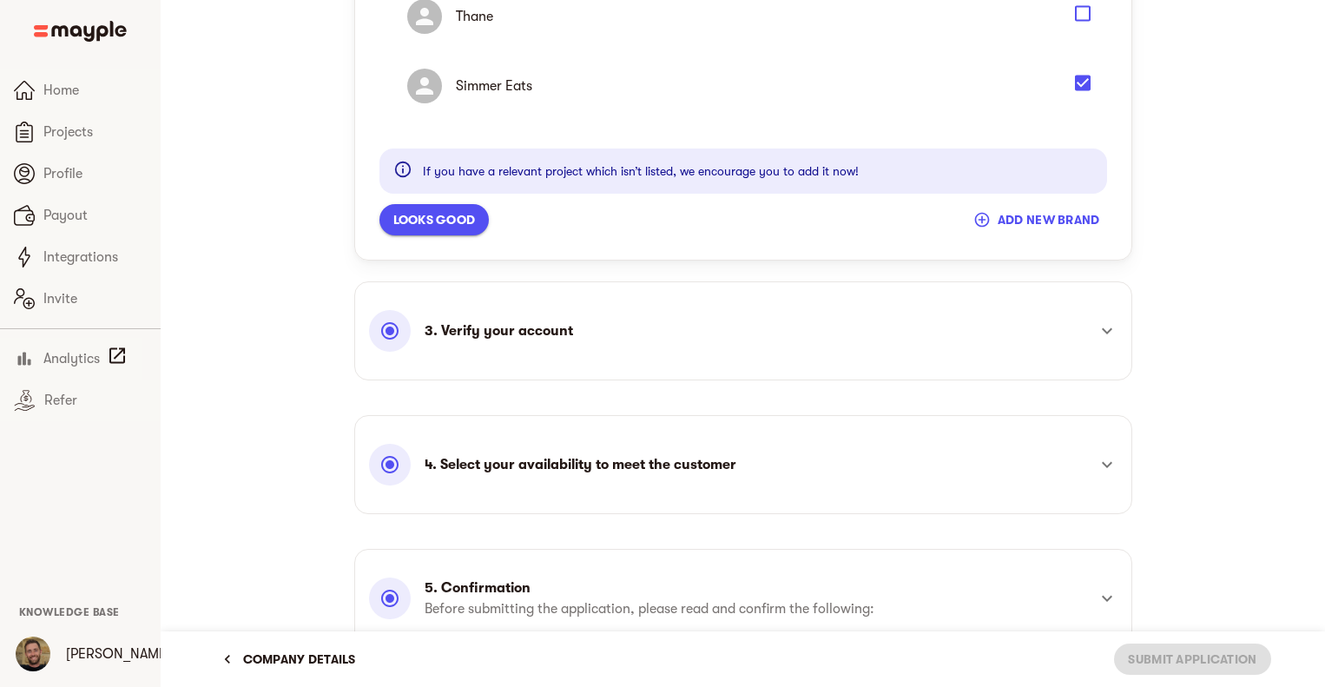
scroll to position [1648, 0]
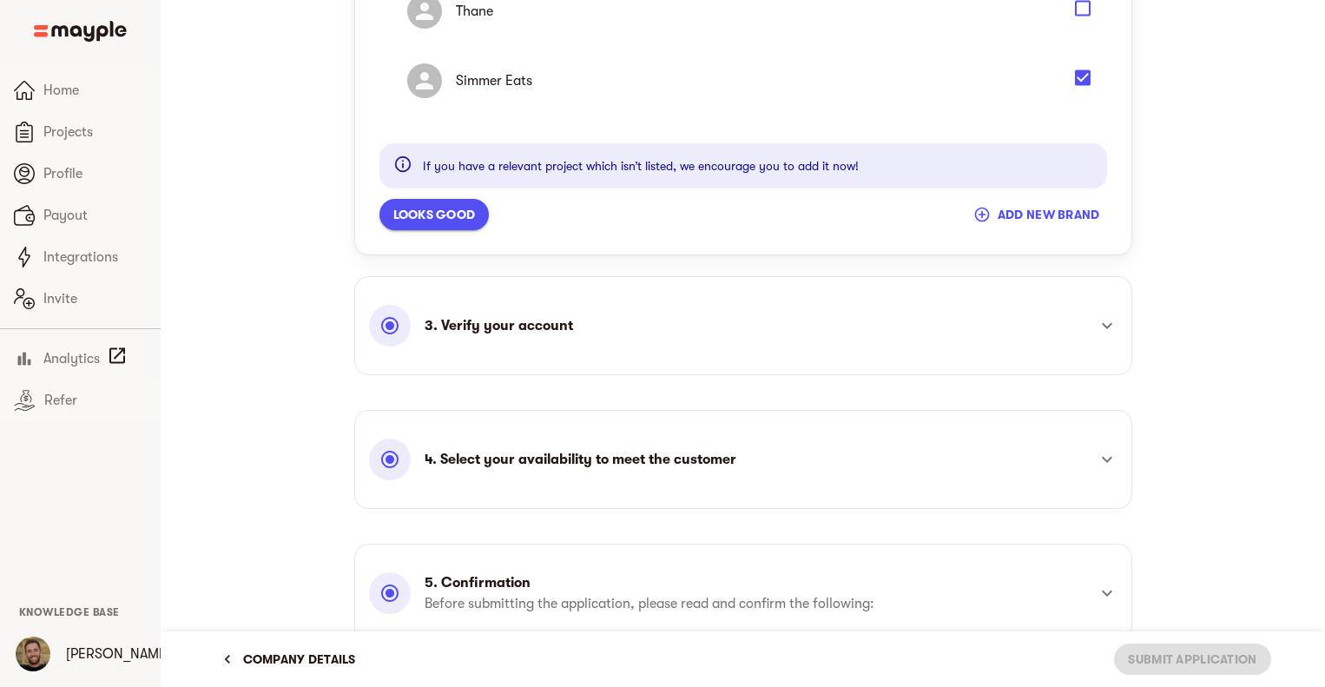
click at [423, 207] on span "Looks good" at bounding box center [434, 214] width 83 height 21
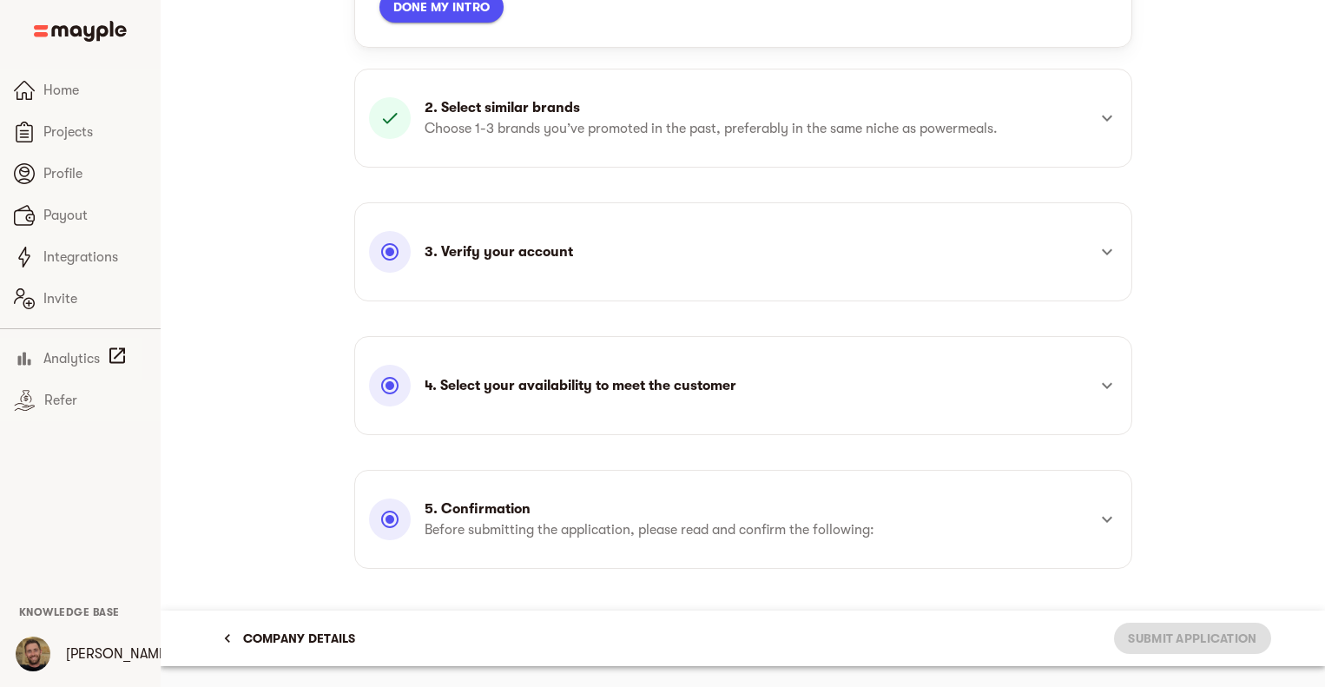
scroll to position [419, 0]
click at [615, 255] on div "3. Verify your account" at bounding box center [727, 254] width 717 height 42
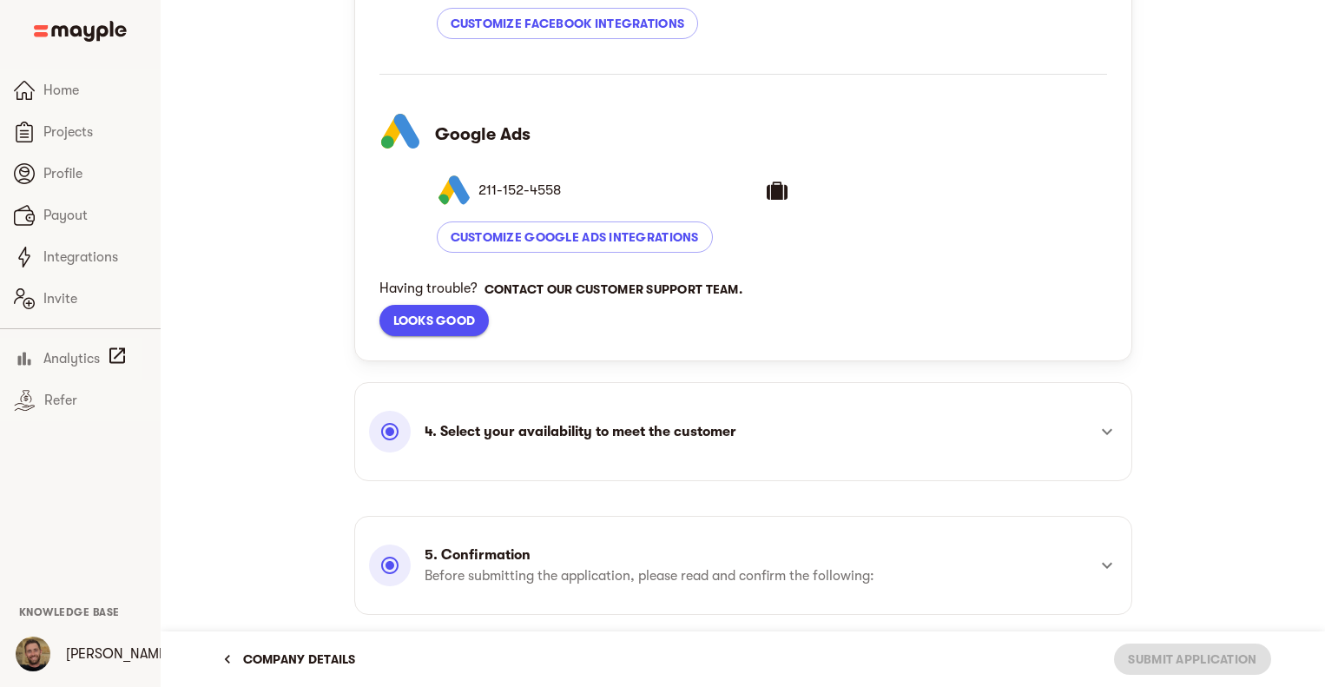
scroll to position [971, 0]
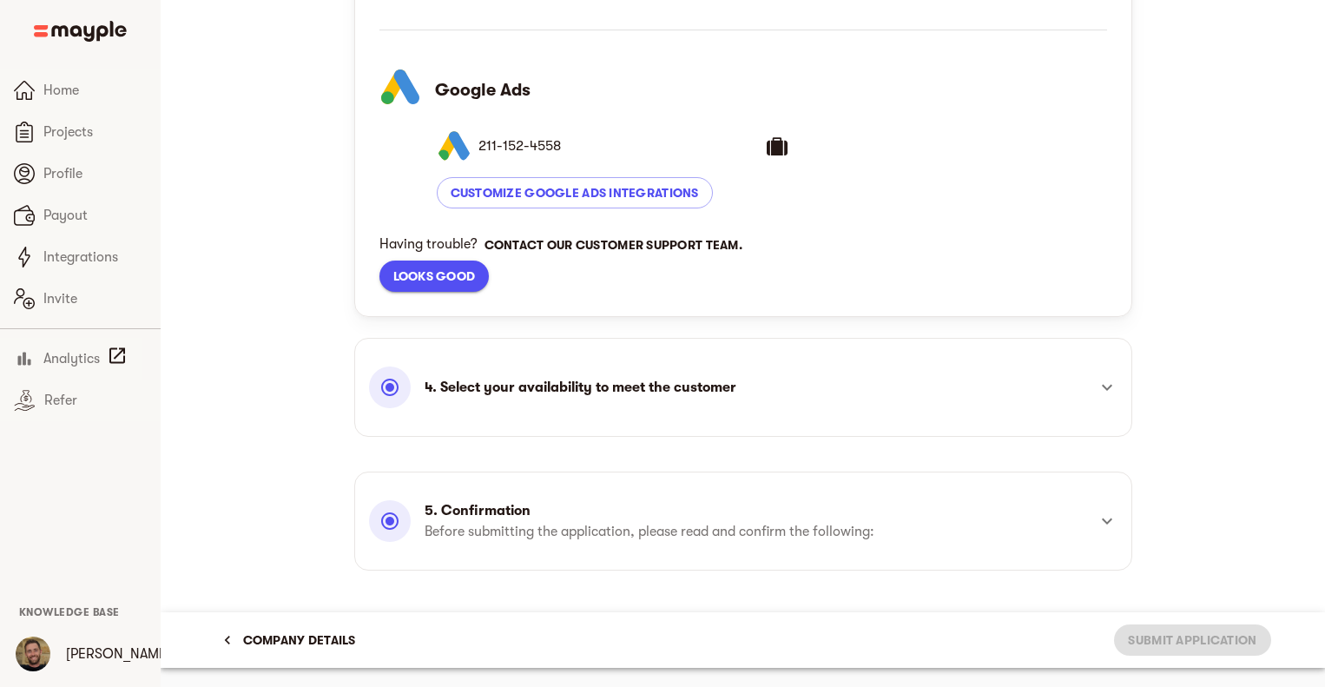
click at [463, 261] on button "Looks good" at bounding box center [435, 276] width 110 height 31
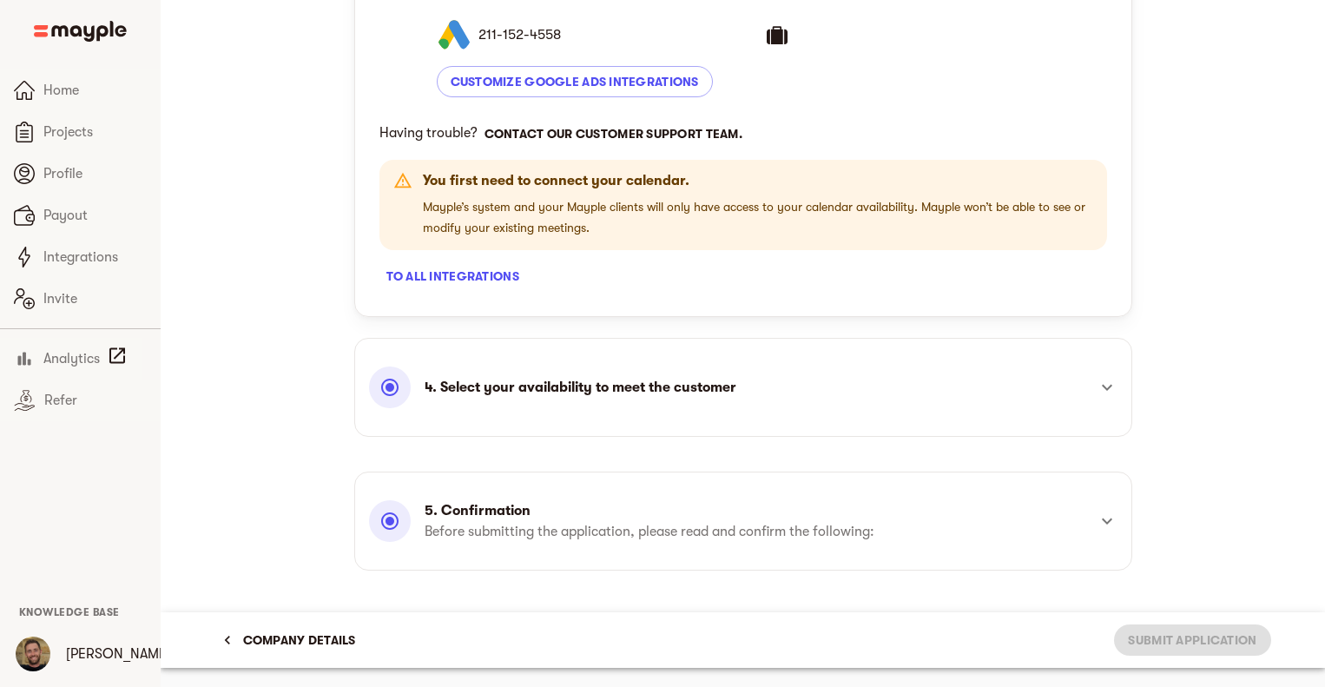
click at [705, 399] on div "4. Select your availability to meet the customer" at bounding box center [727, 388] width 717 height 42
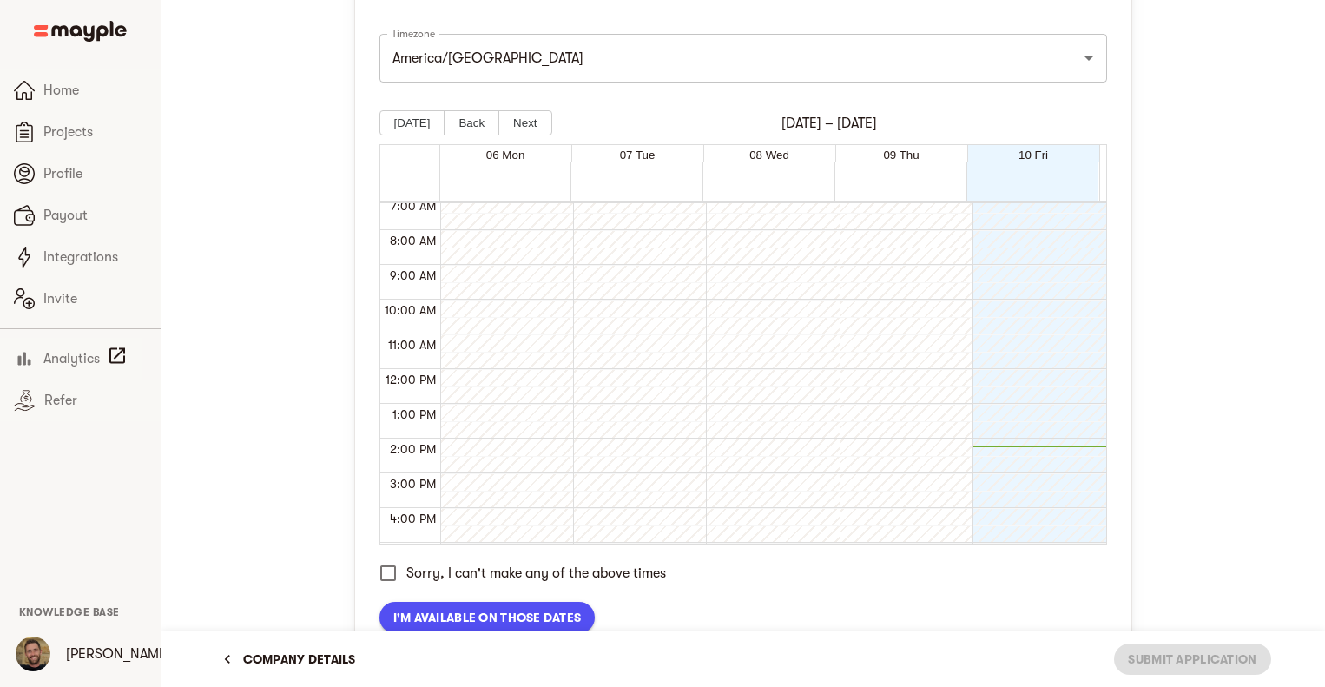
scroll to position [249, 0]
click at [523, 119] on button "Next" at bounding box center [525, 122] width 53 height 25
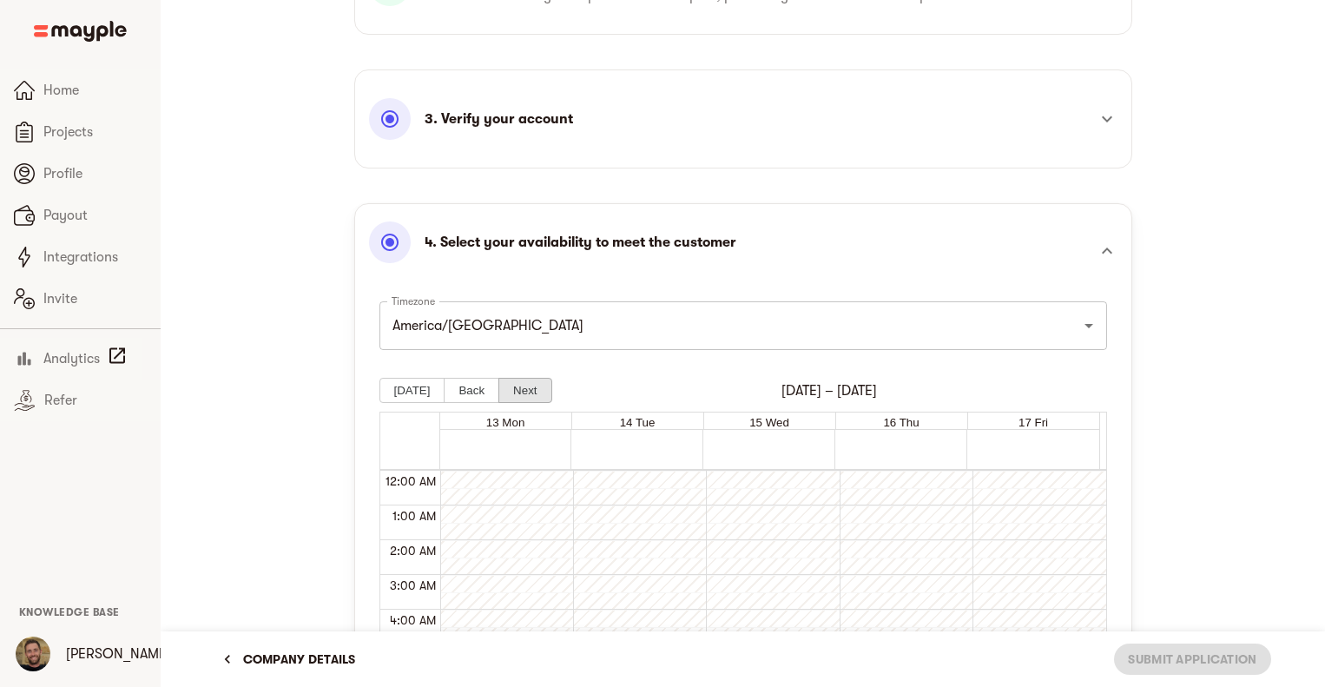
scroll to position [420, 0]
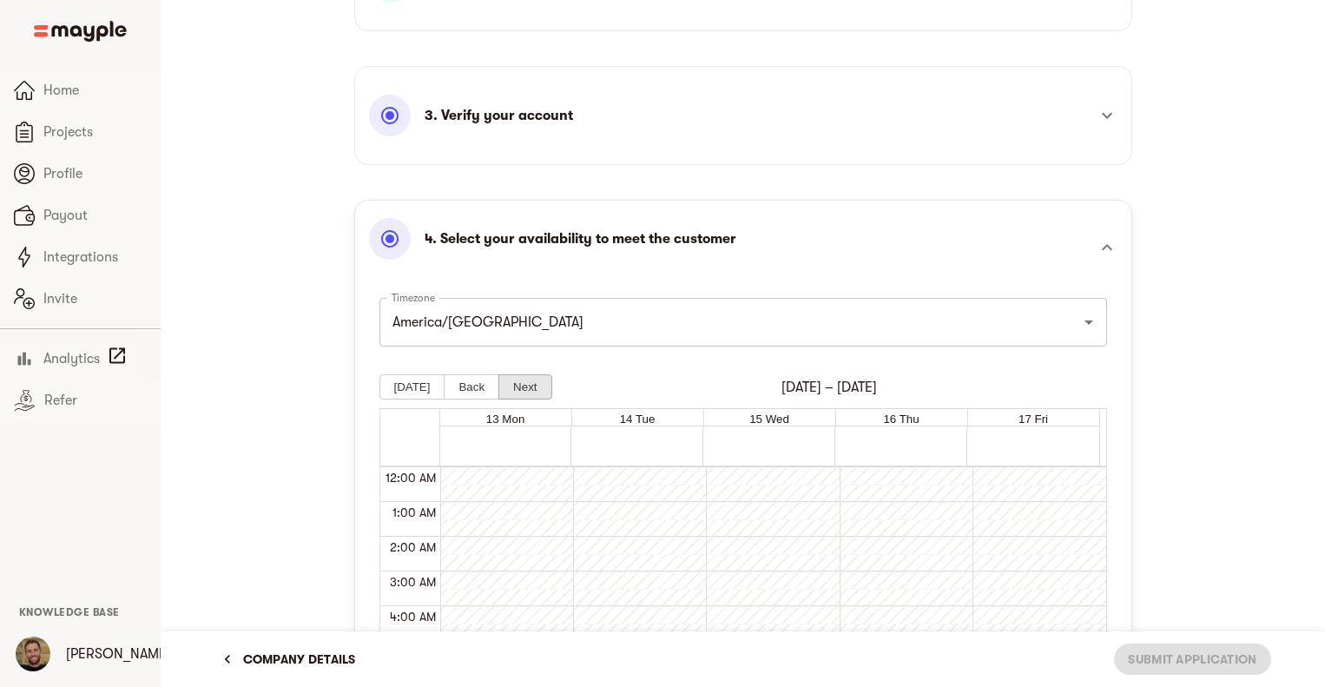
click at [516, 386] on button "Next" at bounding box center [525, 386] width 53 height 25
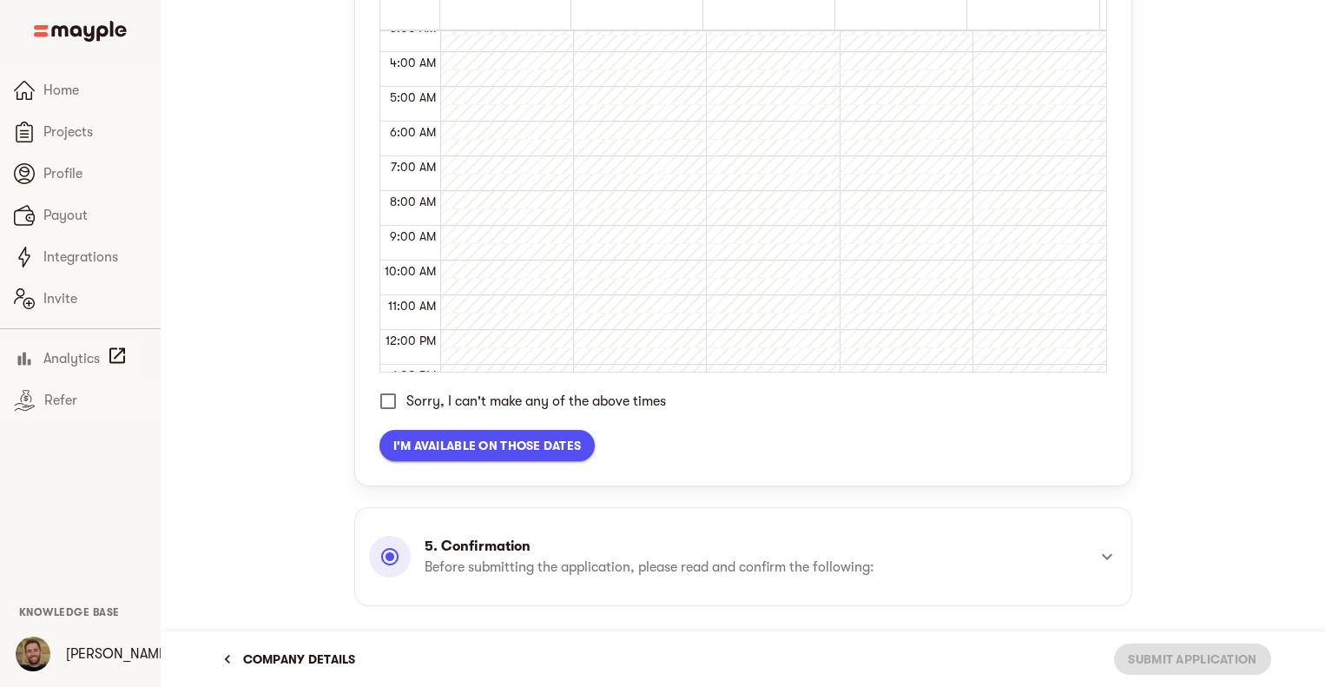
scroll to position [119, 0]
click at [514, 447] on span "I'm available on those dates" at bounding box center [487, 445] width 188 height 21
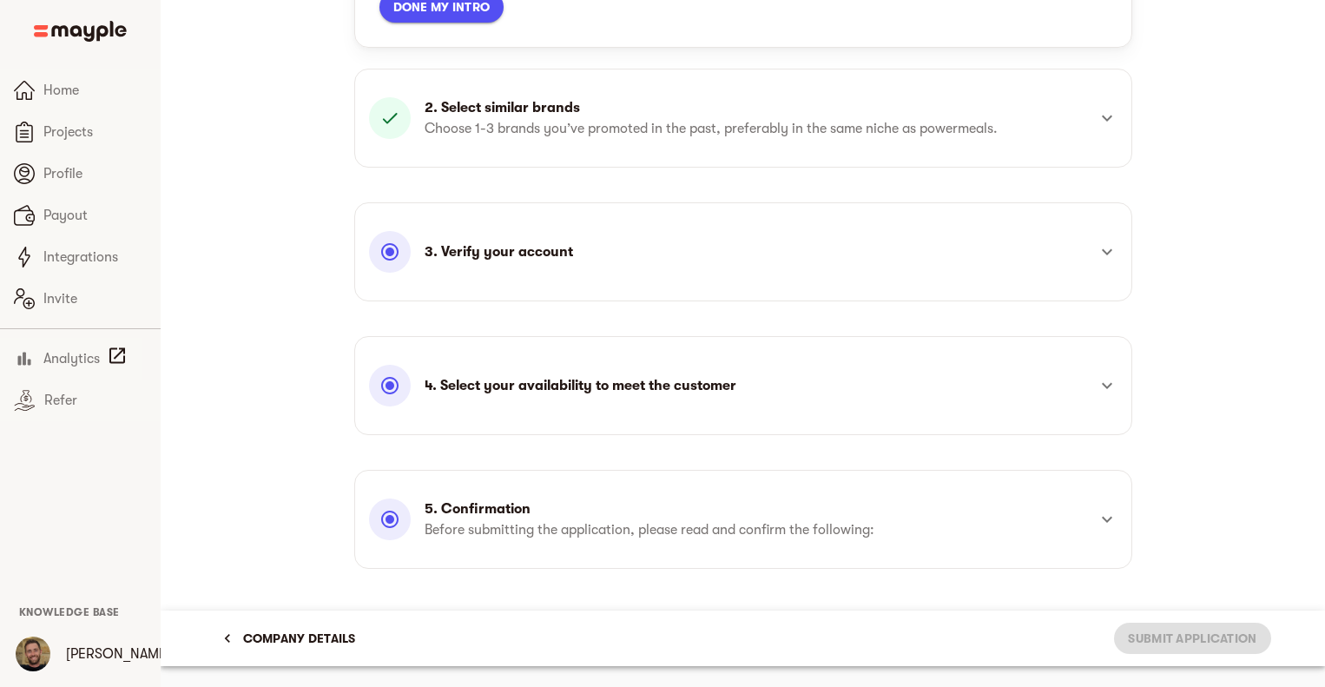
scroll to position [419, 0]
click at [944, 500] on div "5. Confirmation Before submitting the application, please read and confirm the …" at bounding box center [727, 521] width 717 height 42
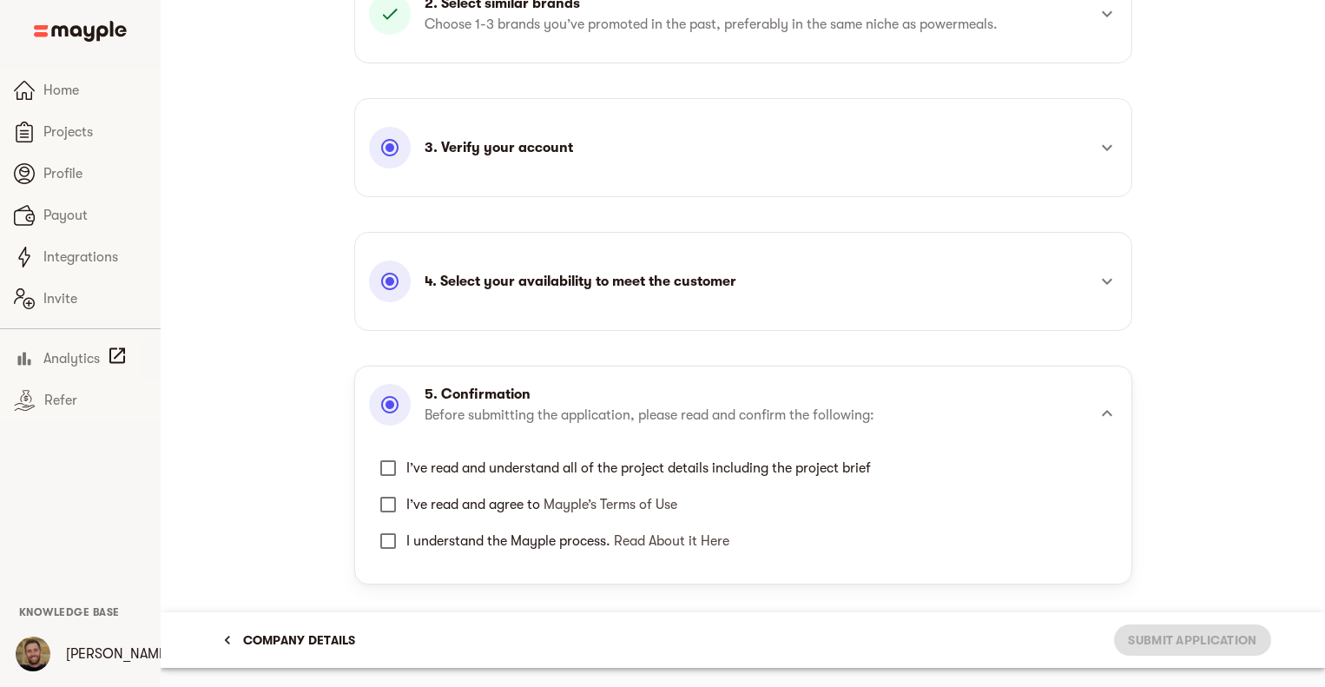
scroll to position [387, 0]
click at [386, 479] on input "I’ve read and understand all of the project details including the project brief" at bounding box center [388, 469] width 36 height 36
checkbox input "true"
click at [384, 500] on input "I’ve read and agree to Mayple’s Terms of Use" at bounding box center [388, 505] width 36 height 36
checkbox input "true"
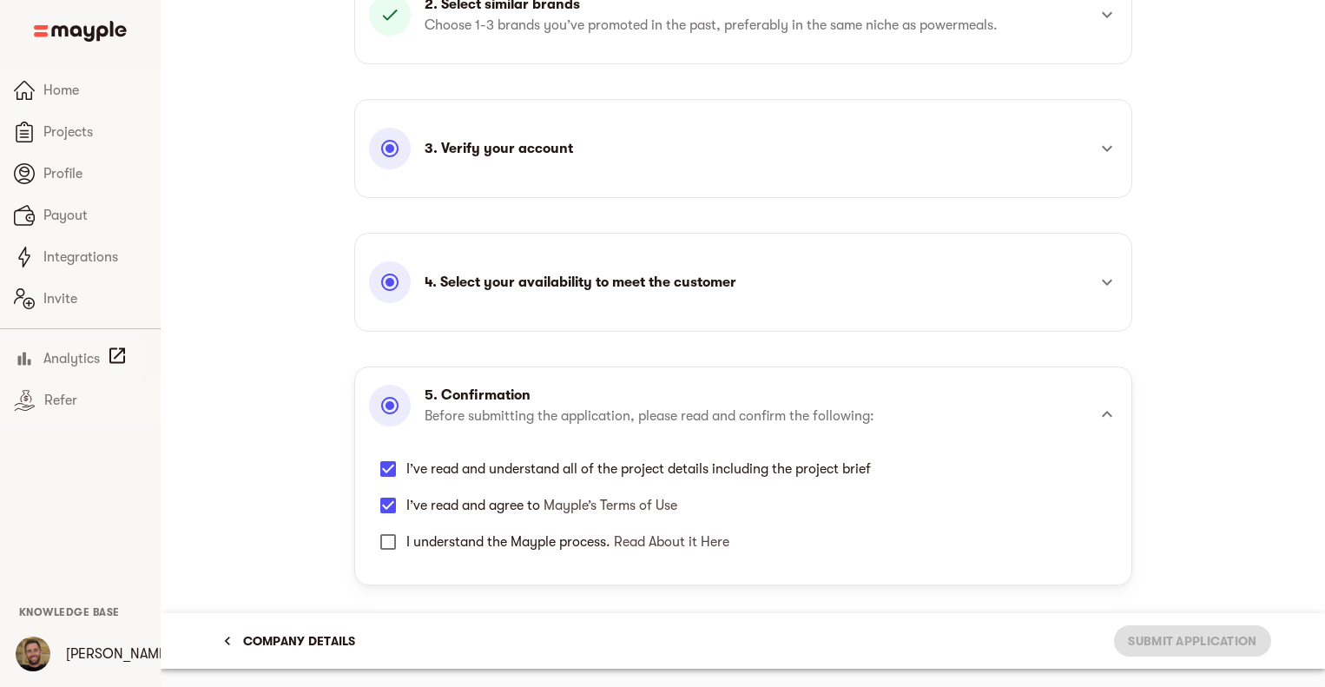
click at [391, 542] on input "I understand the Mayple process. Read About it Here" at bounding box center [388, 542] width 36 height 36
checkbox input "true"
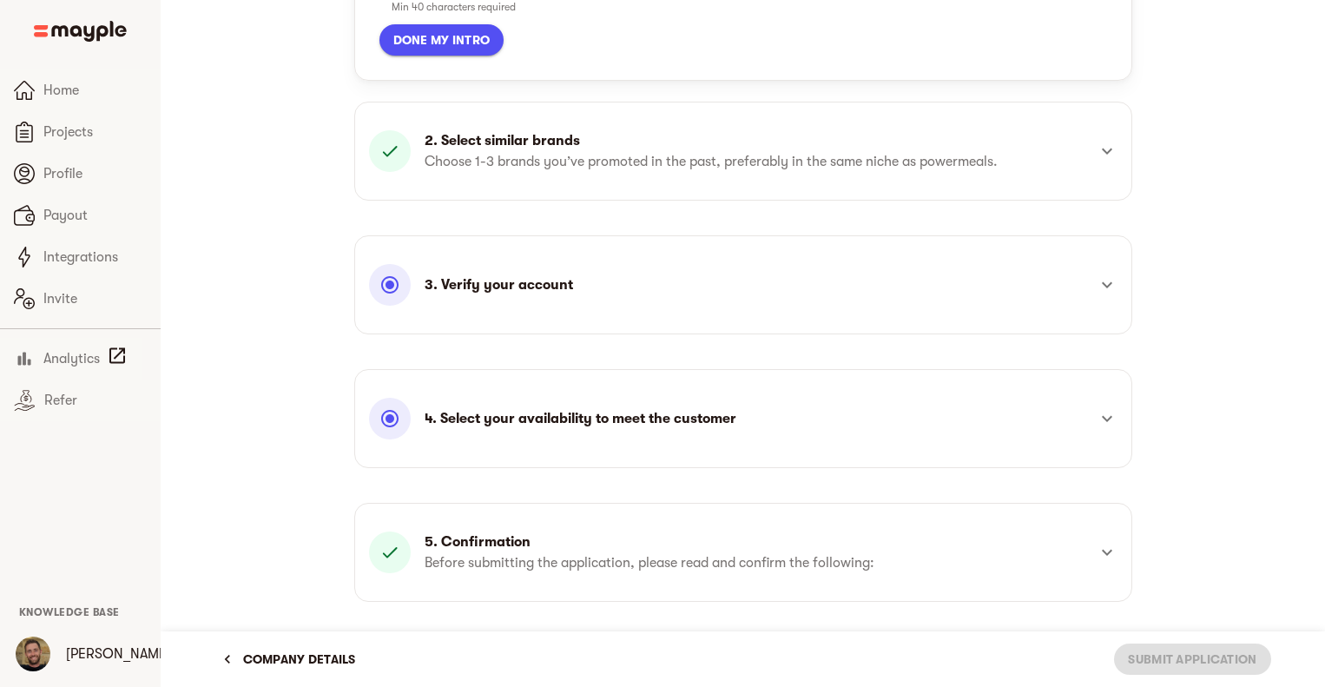
click at [1067, 308] on div "3. Verify your account" at bounding box center [743, 285] width 749 height 63
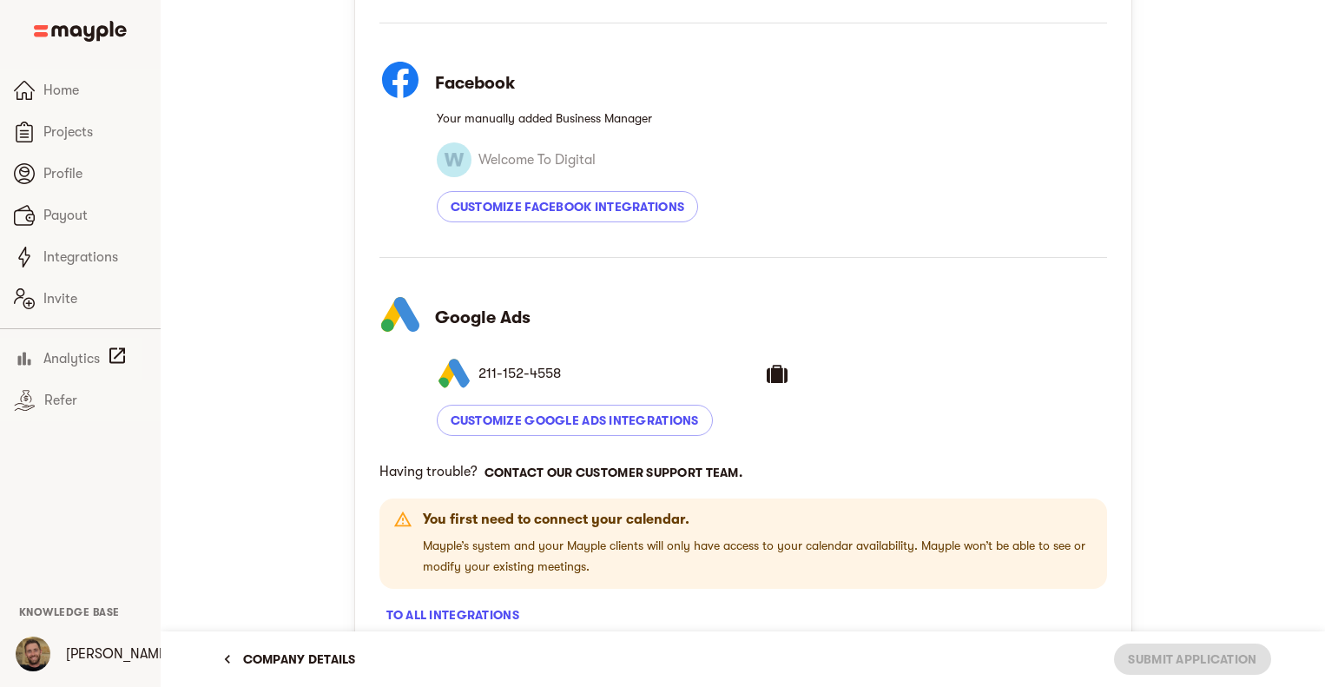
scroll to position [830, 0]
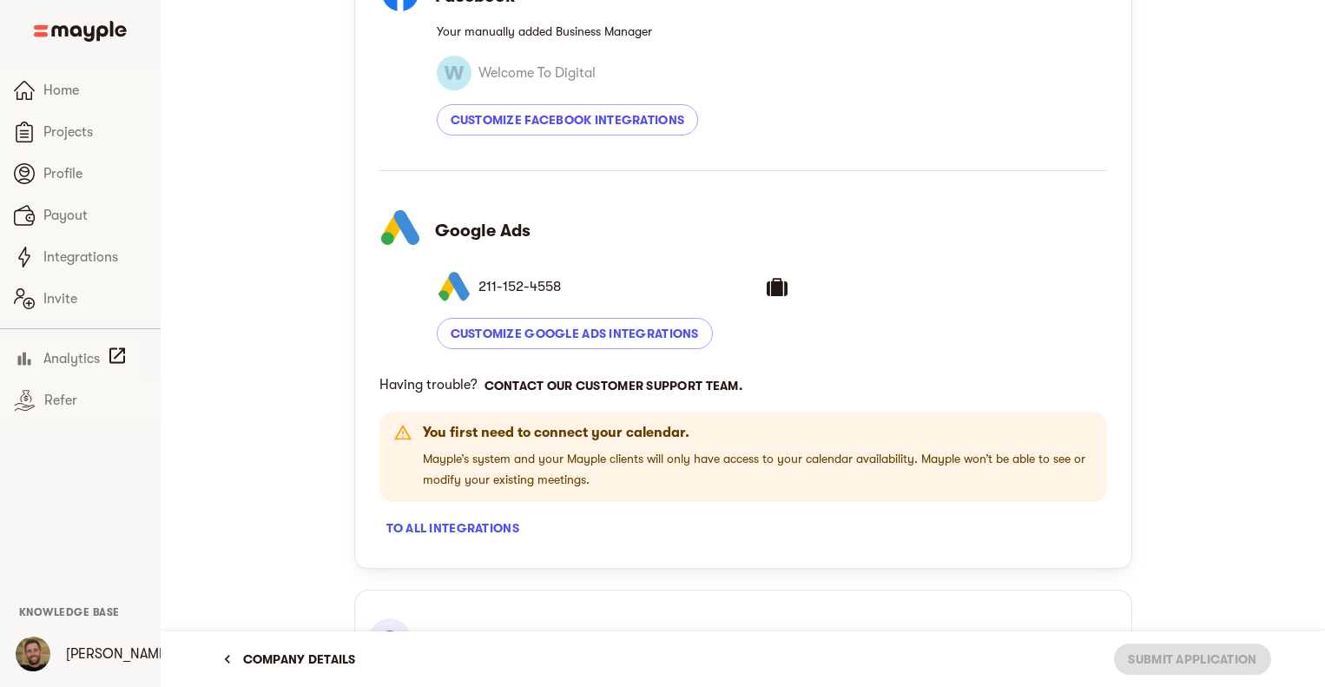
click at [441, 532] on span "To all integrations" at bounding box center [452, 528] width 133 height 21
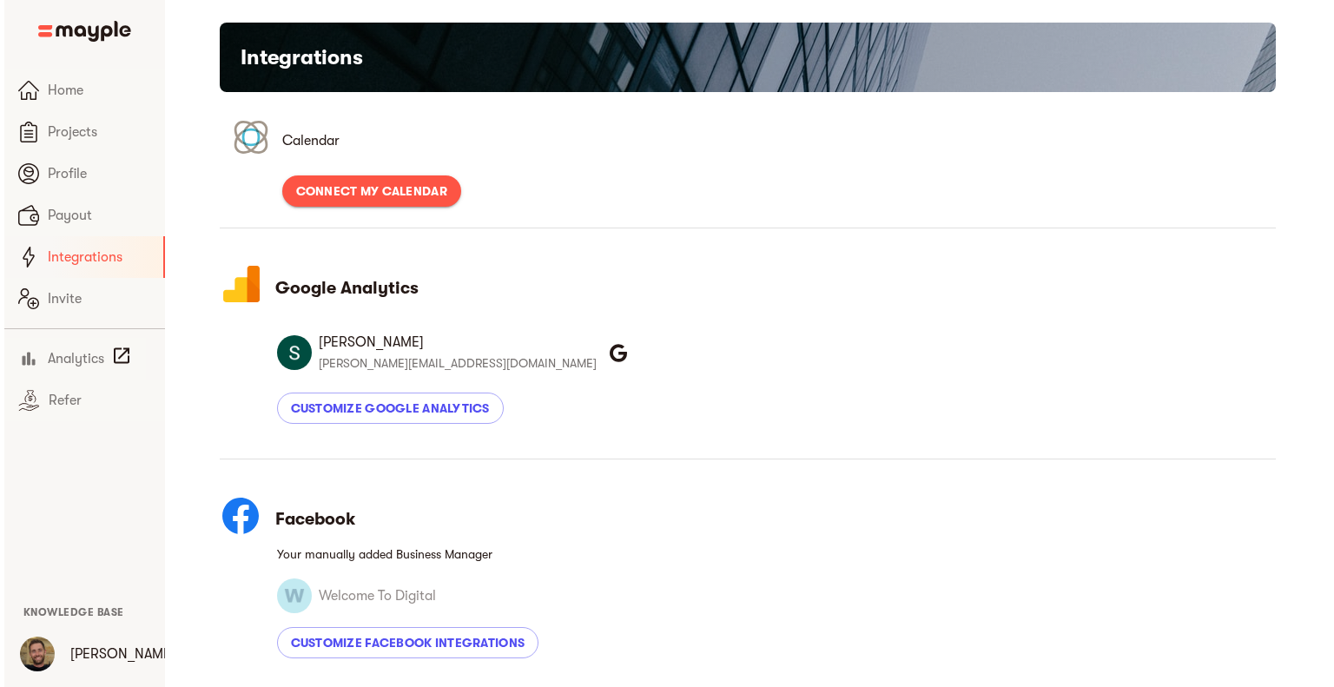
scroll to position [20, 0]
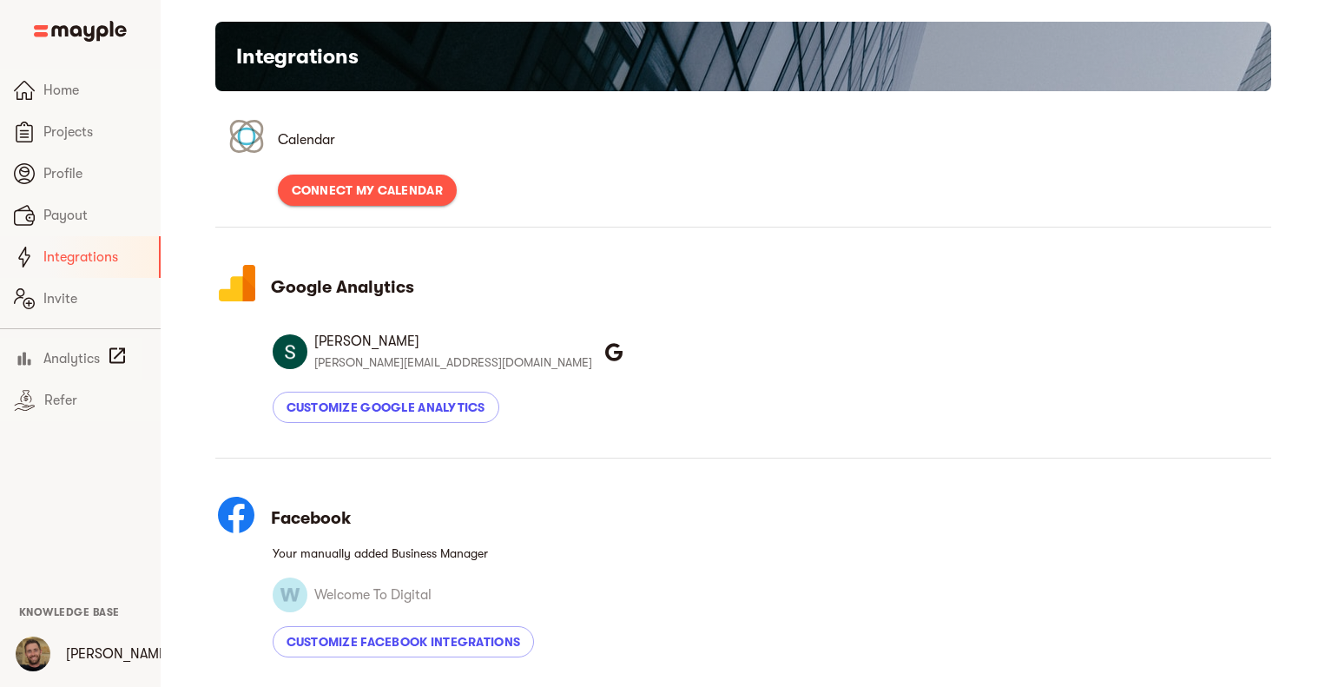
click at [354, 182] on span "Connect My Calendar" at bounding box center [367, 190] width 151 height 21
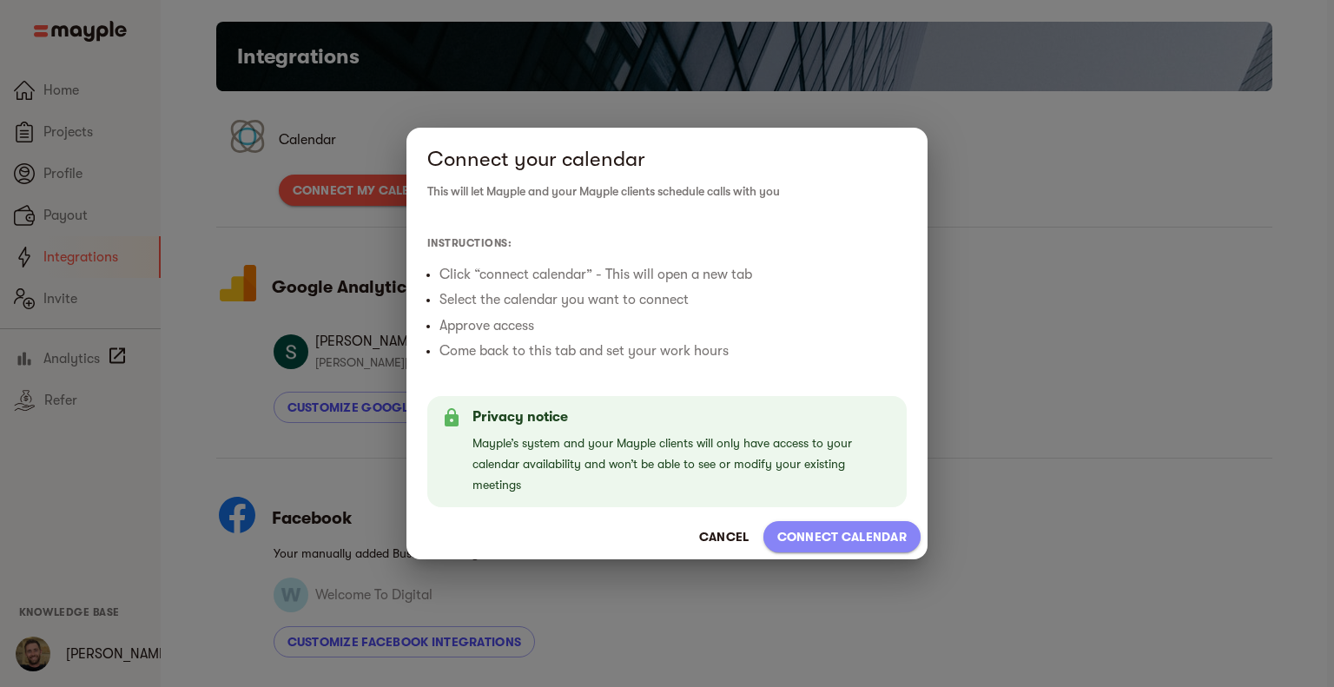
click at [855, 532] on span "Connect calendar" at bounding box center [841, 536] width 129 height 21
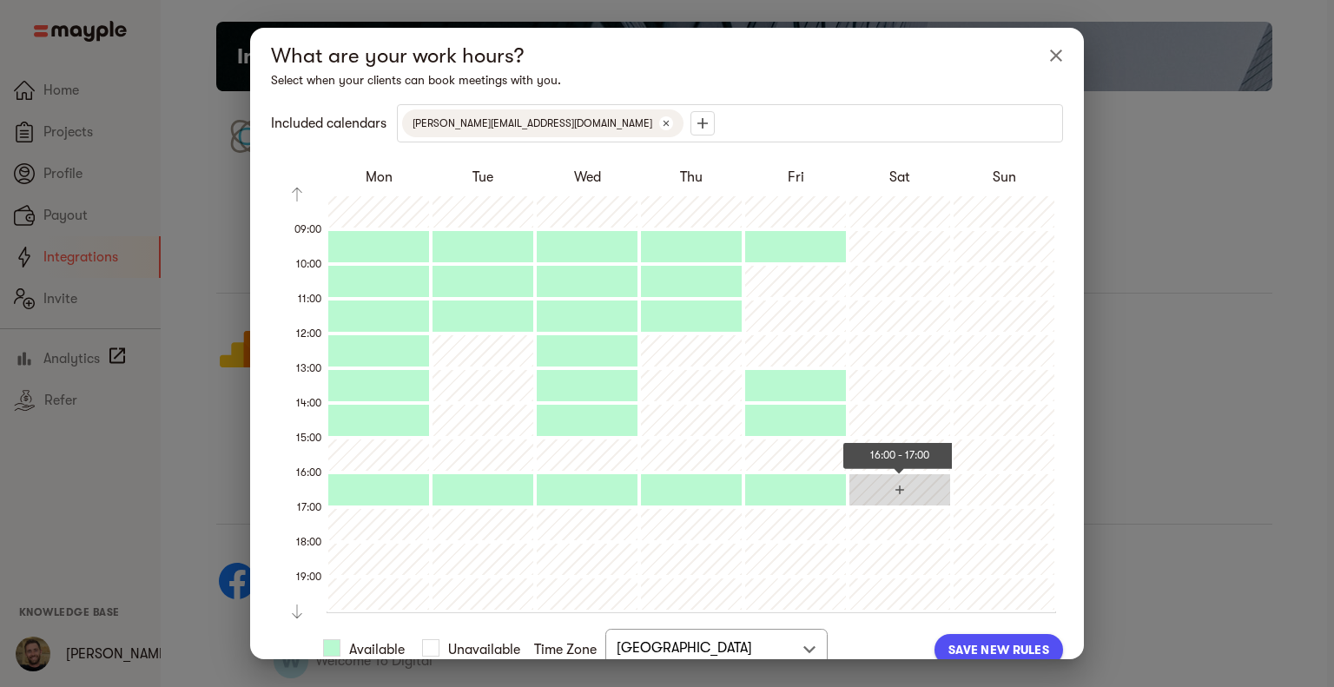
scroll to position [52, 0]
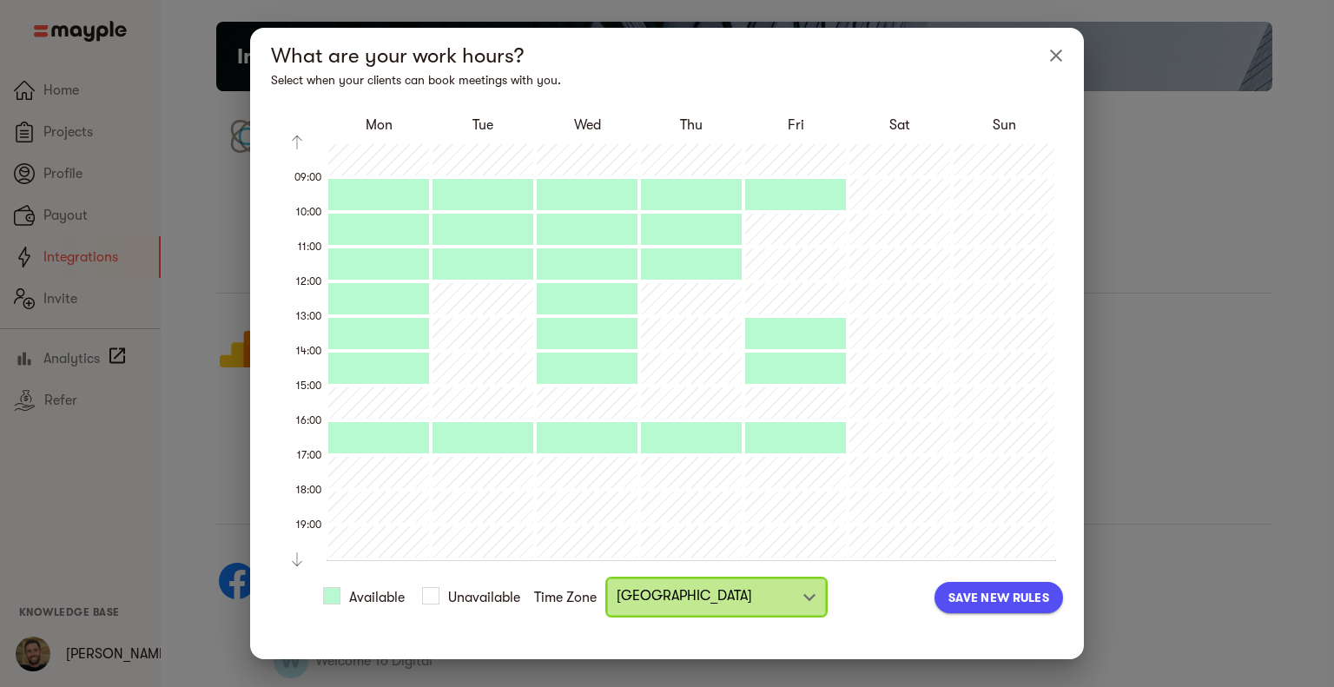
click at [724, 611] on button "London" at bounding box center [716, 597] width 222 height 41
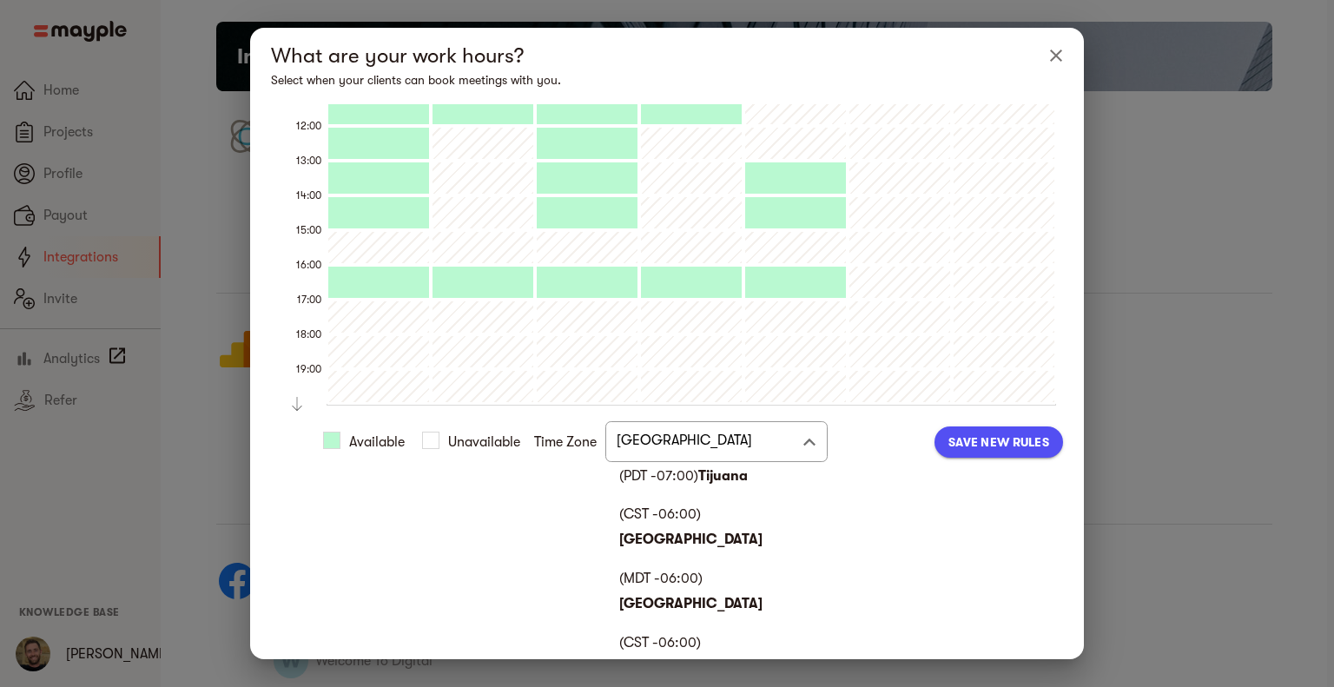
scroll to position [316, 0]
click at [763, 660] on strong "Guatemala" at bounding box center [690, 668] width 143 height 16
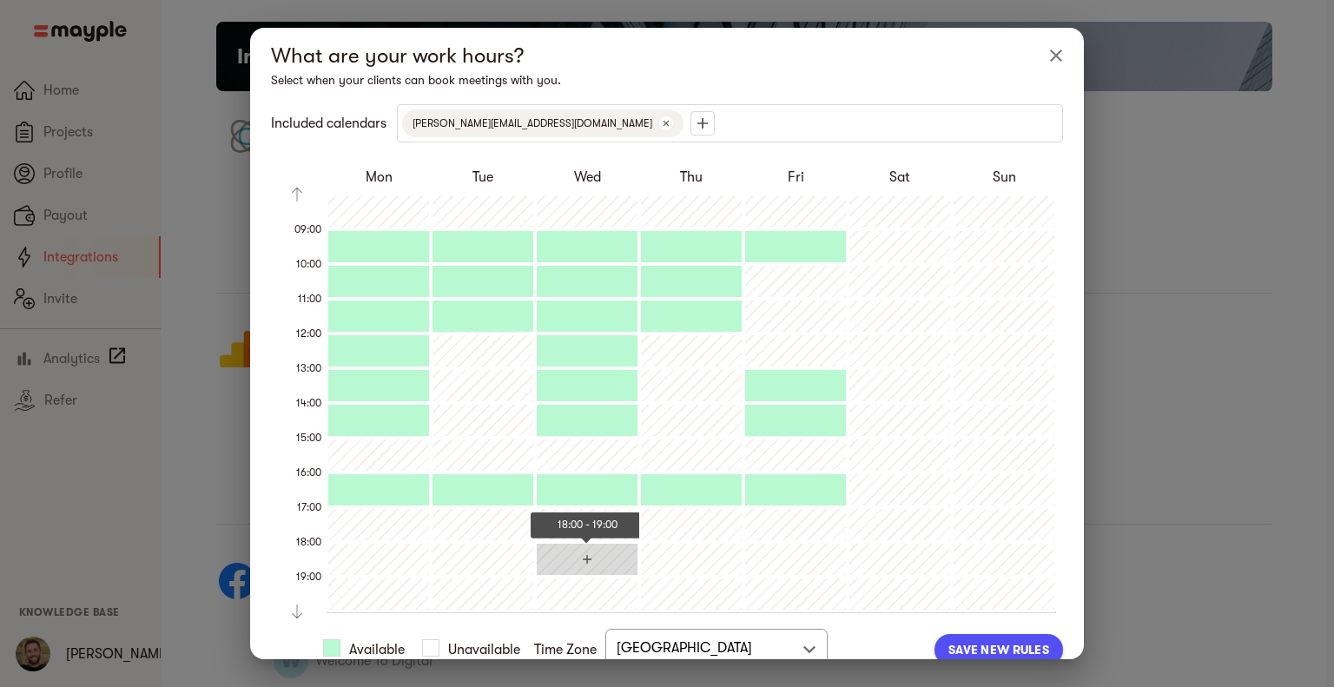
scroll to position [52, 0]
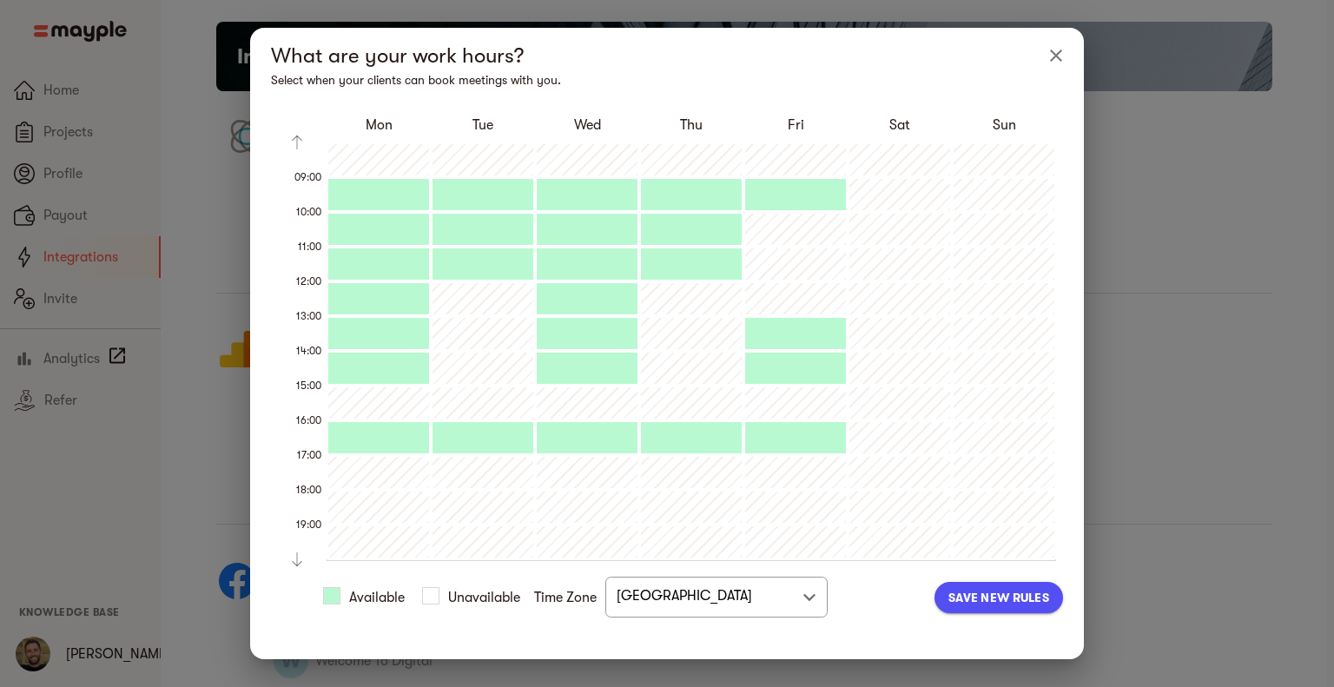
click at [1017, 596] on button "Save new rules" at bounding box center [999, 597] width 129 height 31
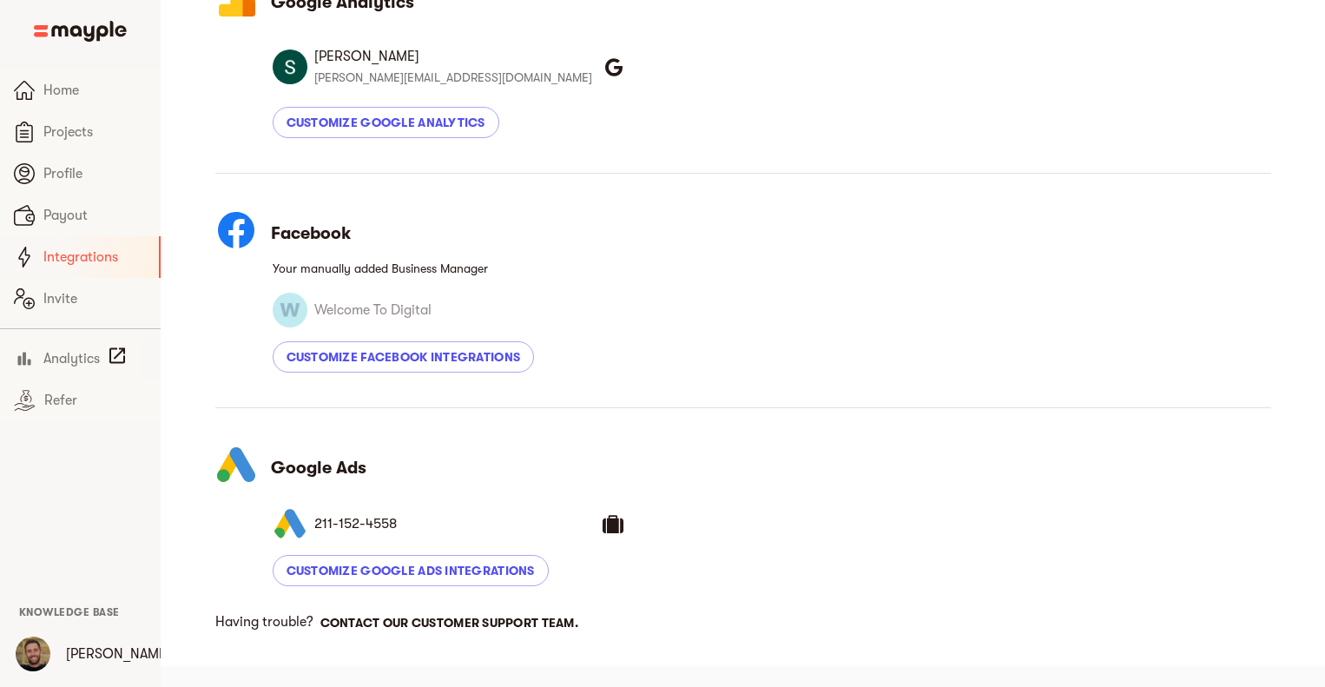
scroll to position [0, 0]
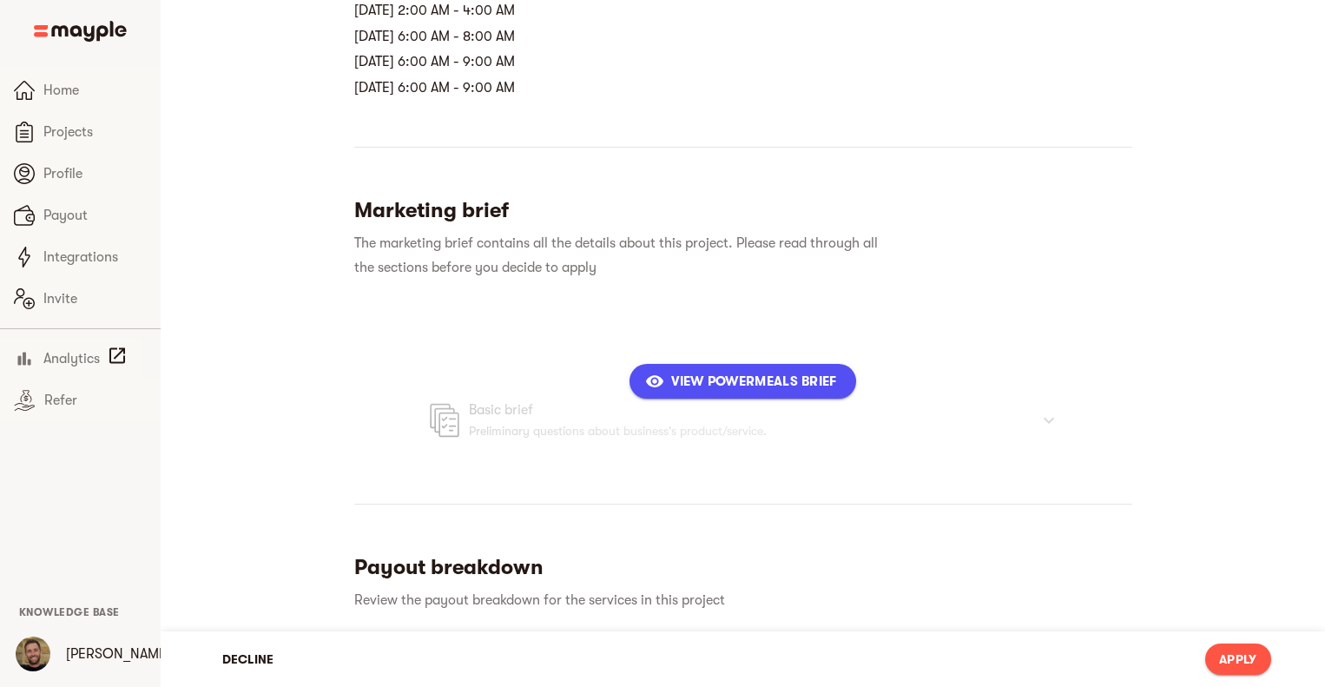
scroll to position [567, 0]
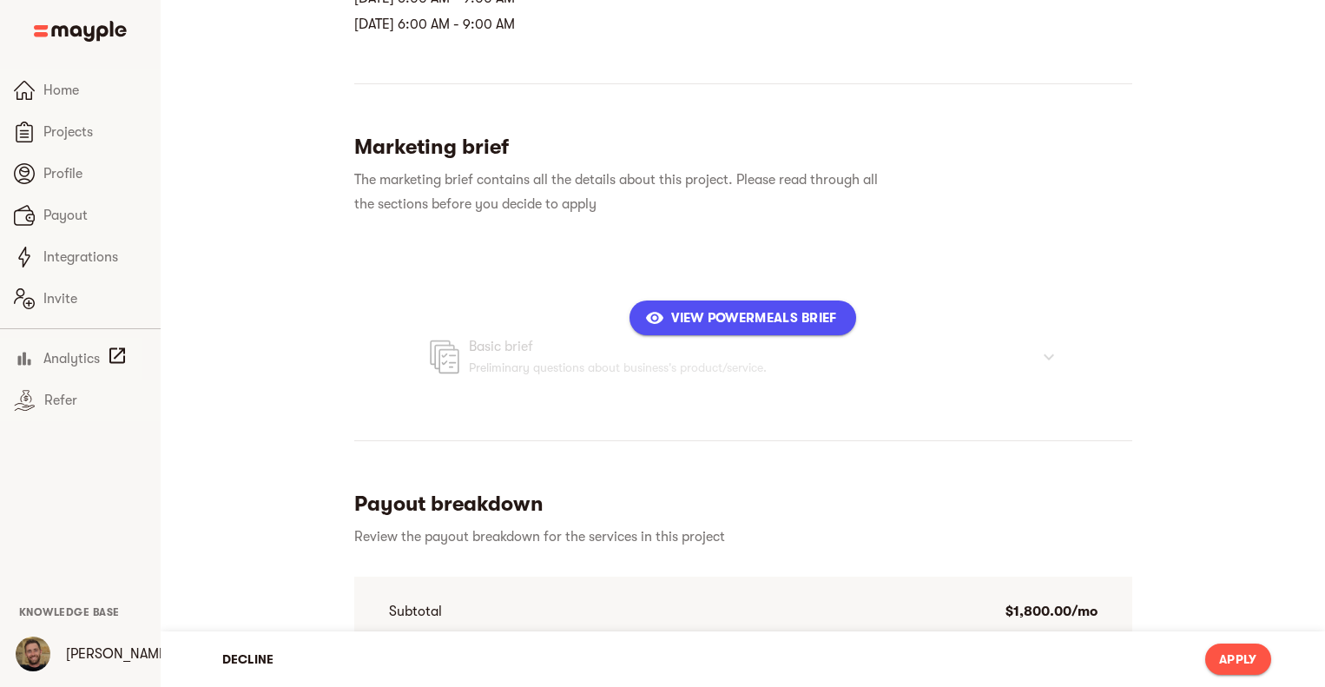
click at [733, 324] on span "View powermeals Brief" at bounding box center [743, 317] width 188 height 21
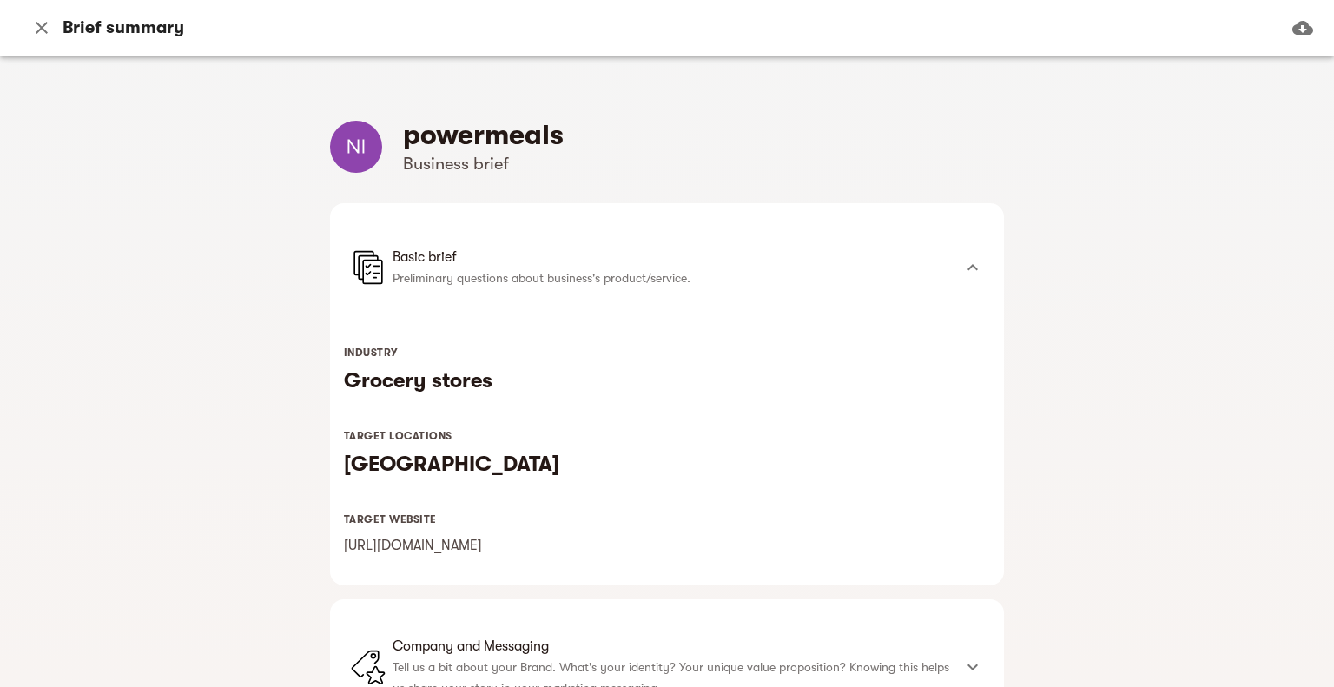
click at [43, 24] on icon "button" at bounding box center [41, 27] width 21 height 21
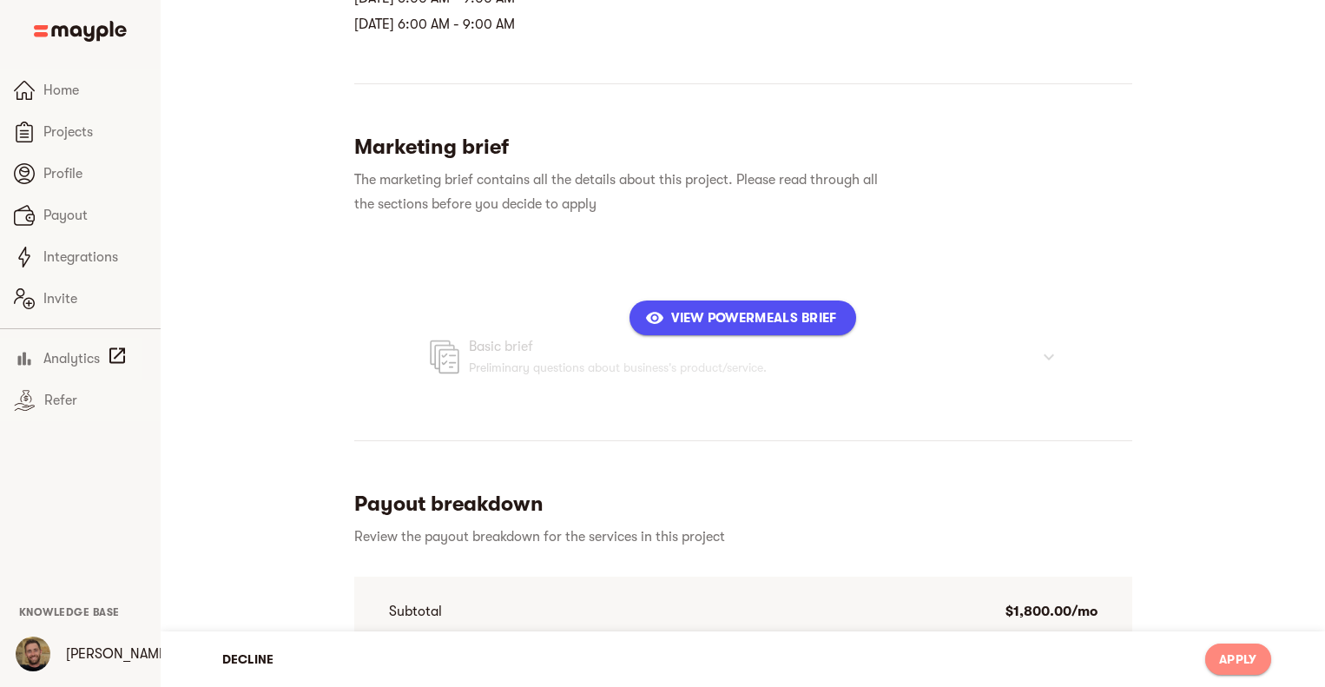
click at [1221, 663] on span "Apply" at bounding box center [1237, 659] width 37 height 21
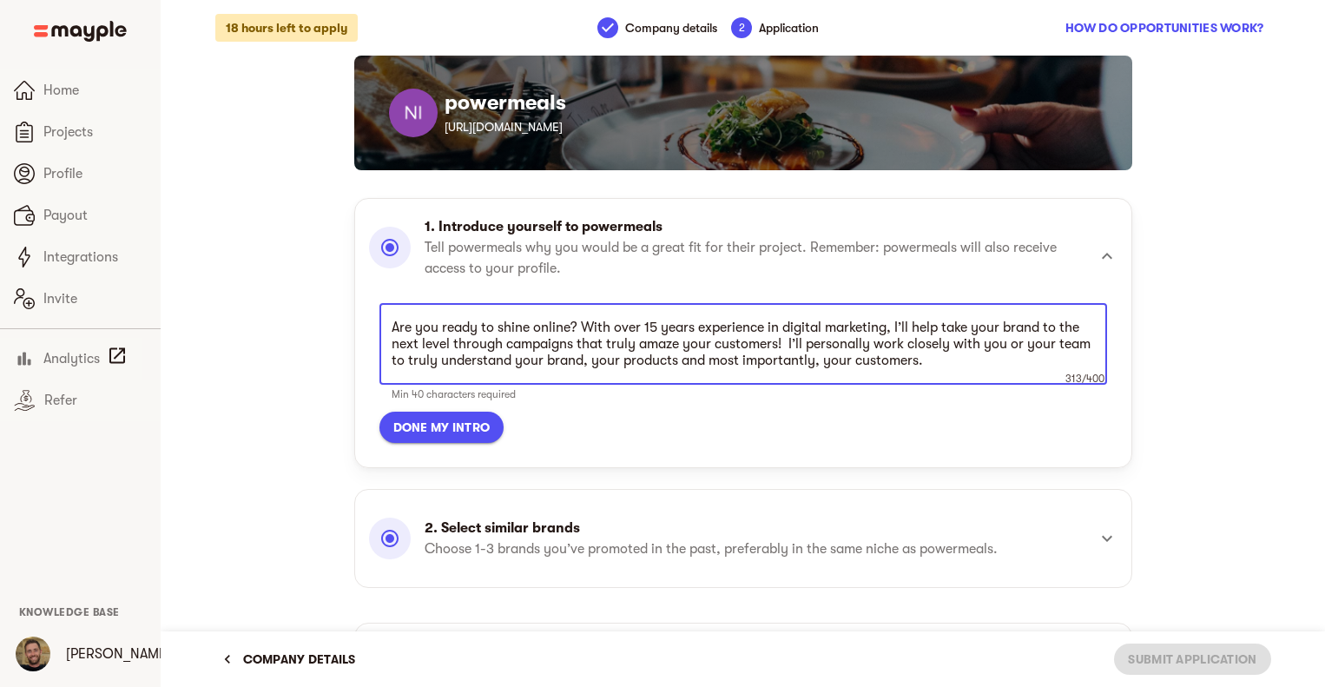
scroll to position [492, 0]
drag, startPoint x: 583, startPoint y: 327, endPoint x: 427, endPoint y: 339, distance: 155.9
click at [427, 339] on textarea "Are you ready to shine online? With over 15 years experience in digital marketi…" at bounding box center [744, 345] width 704 height 50
drag, startPoint x: 782, startPoint y: 360, endPoint x: 691, endPoint y: 347, distance: 91.3
click at [691, 347] on textarea "With over 15 years experience in digital marketing, I’ll help take your brand t…" at bounding box center [744, 345] width 704 height 50
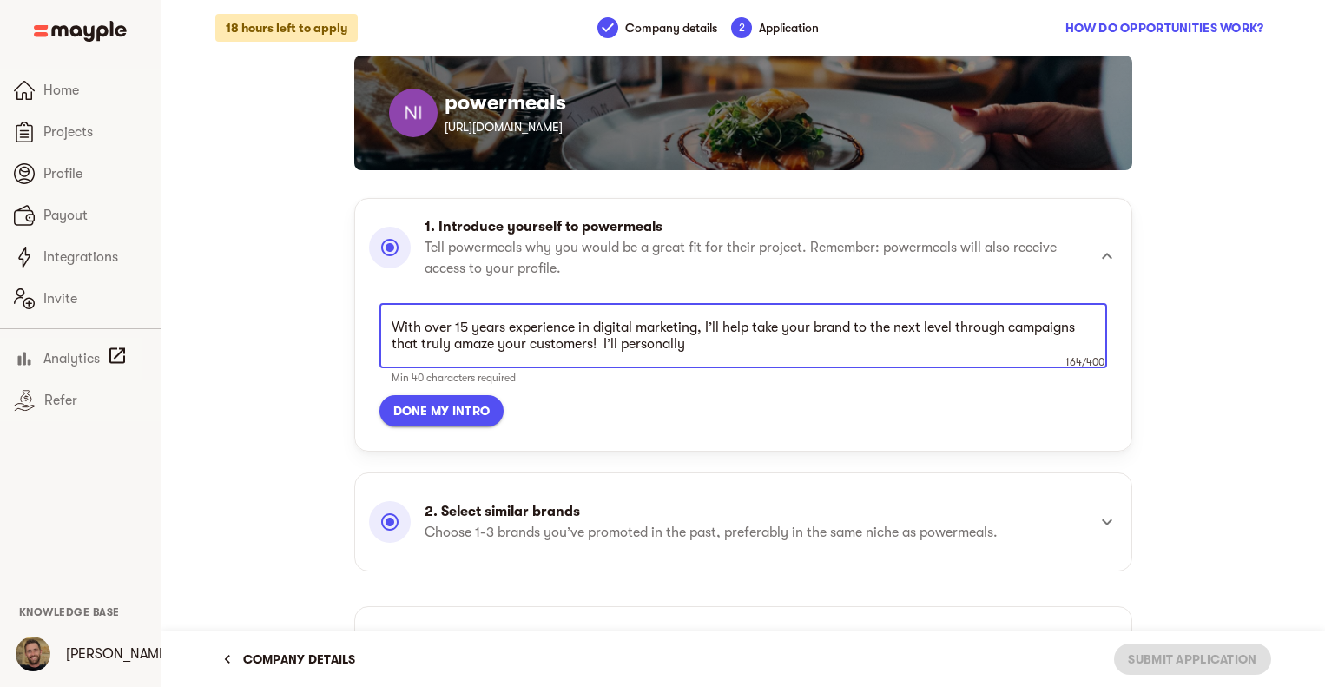
click at [617, 339] on textarea "With over 15 years experience in digital marketing, I’ll help take your brand t…" at bounding box center [744, 336] width 704 height 33
click at [704, 340] on textarea "With over 15 years experience in digital marketing, I’ll help take your brand t…" at bounding box center [744, 336] width 704 height 33
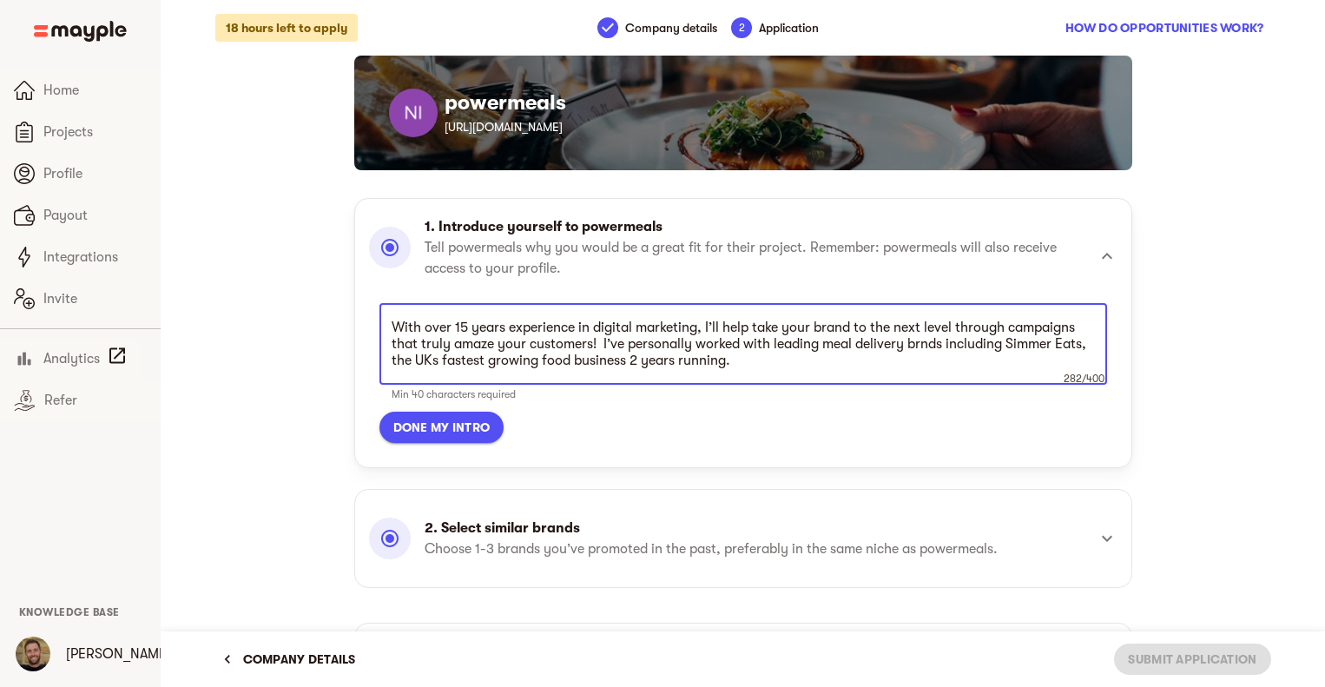
click at [922, 345] on textarea "With over 15 years experience in digital marketing, I’ll help take your brand t…" at bounding box center [744, 345] width 704 height 50
type textarea "With over 15 years experience in digital marketing, I’ll help take your brand t…"
click at [482, 430] on span "Done my intro" at bounding box center [441, 427] width 97 height 21
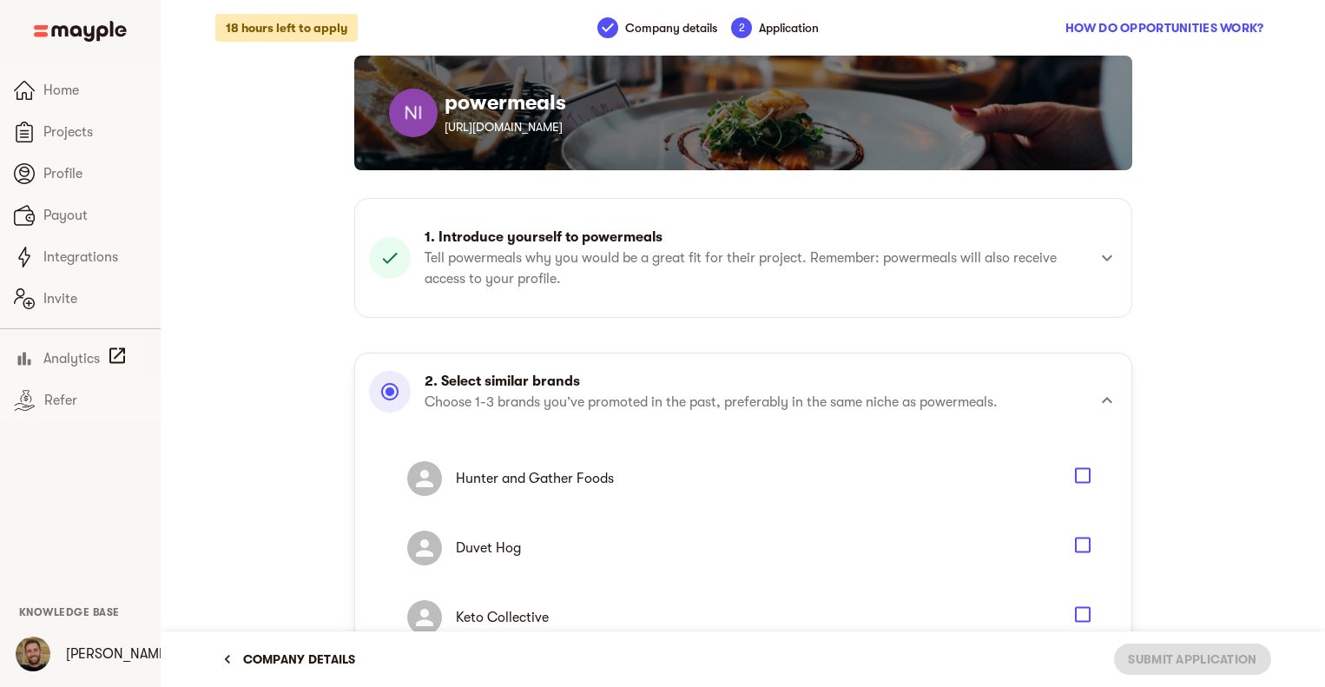
click at [649, 472] on p "Hunter and Gather Foods" at bounding box center [754, 478] width 596 height 21
click at [1063, 472] on div "Hunter and Gather Foods" at bounding box center [729, 478] width 672 height 49
click at [1081, 468] on icon "Select" at bounding box center [1083, 476] width 16 height 16
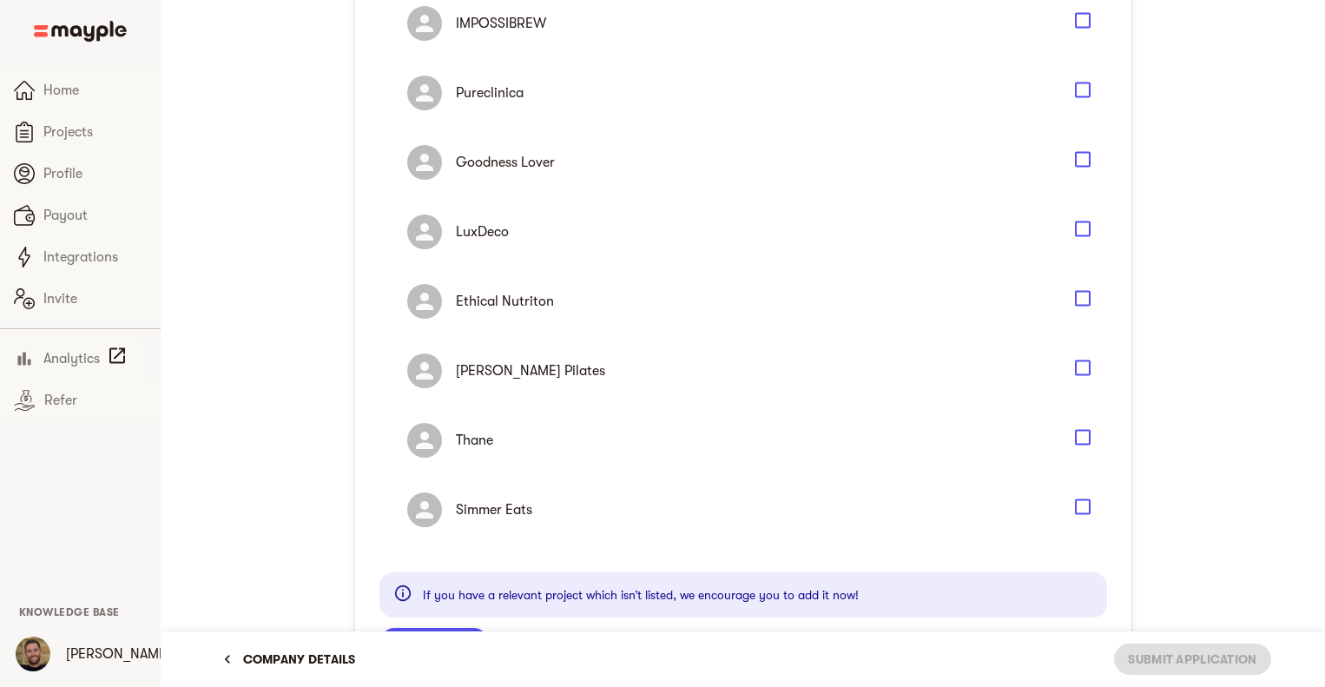
scroll to position [1220, 0]
click at [1085, 504] on icon "Select" at bounding box center [1083, 506] width 21 height 21
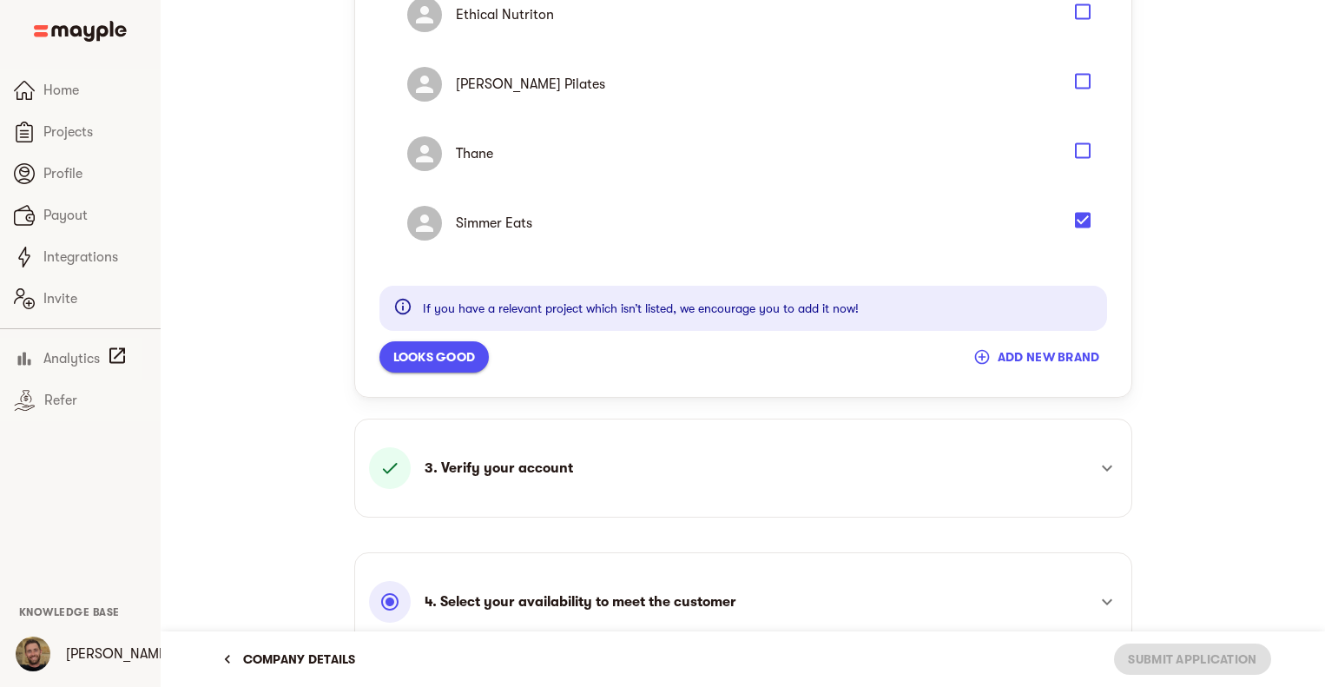
scroll to position [1512, 0]
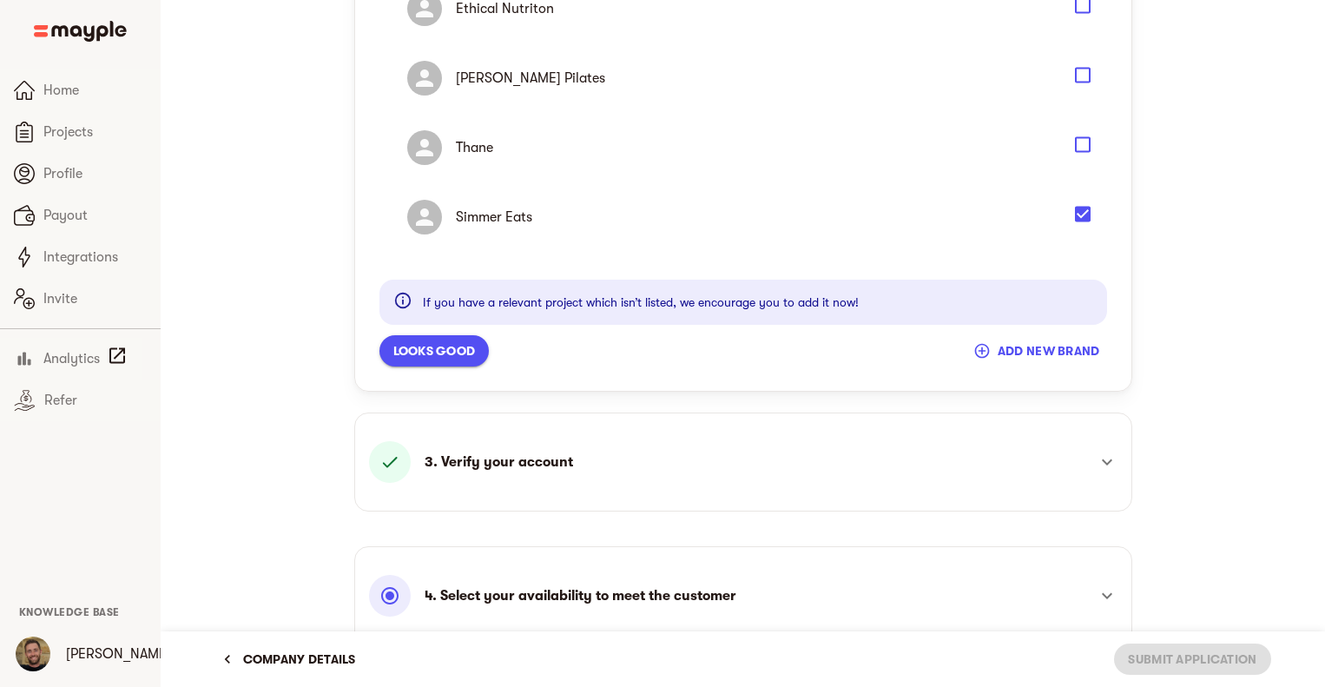
click at [454, 344] on span "Looks good" at bounding box center [434, 350] width 83 height 21
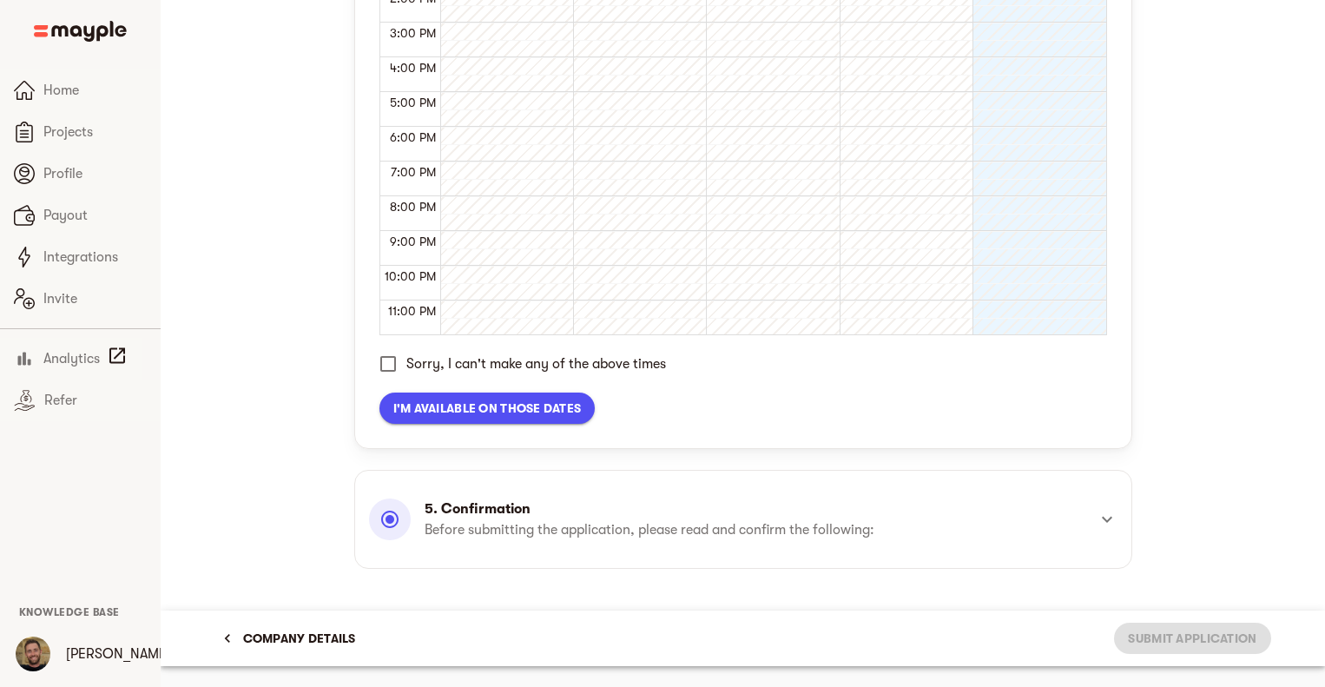
scroll to position [891, 0]
click at [521, 411] on span "I'm available on those dates" at bounding box center [487, 410] width 188 height 21
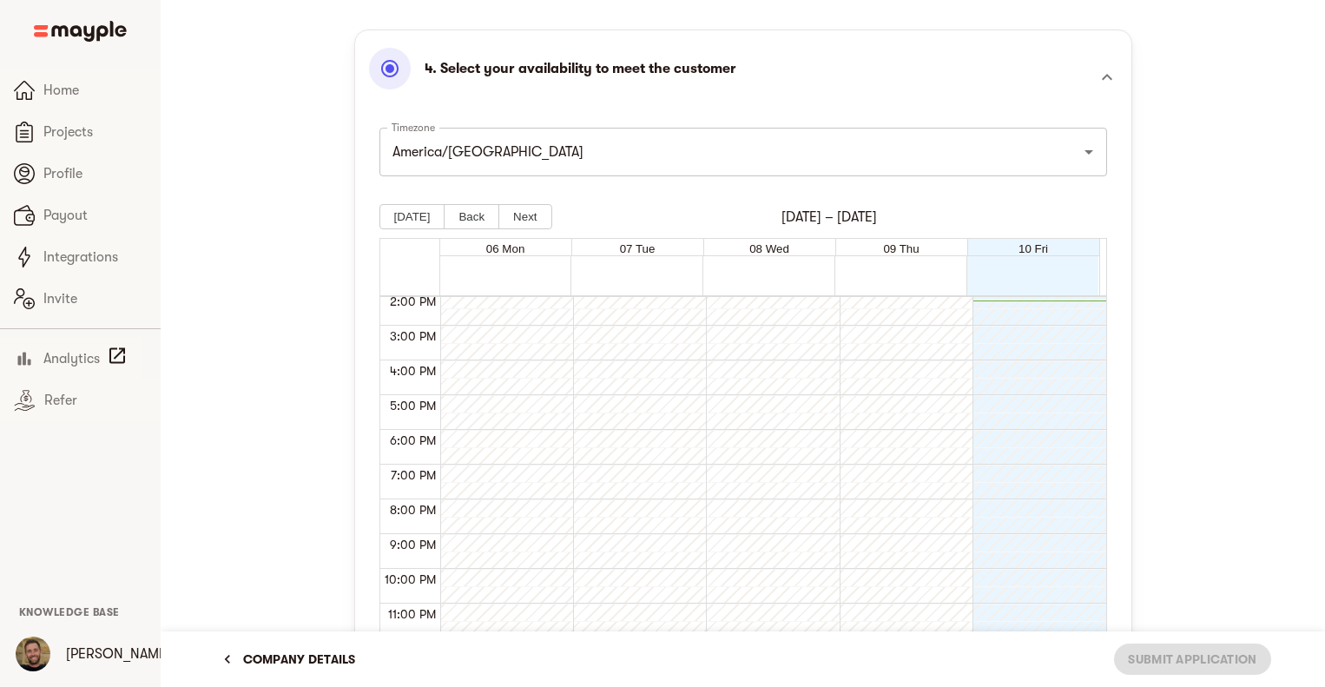
scroll to position [634, 0]
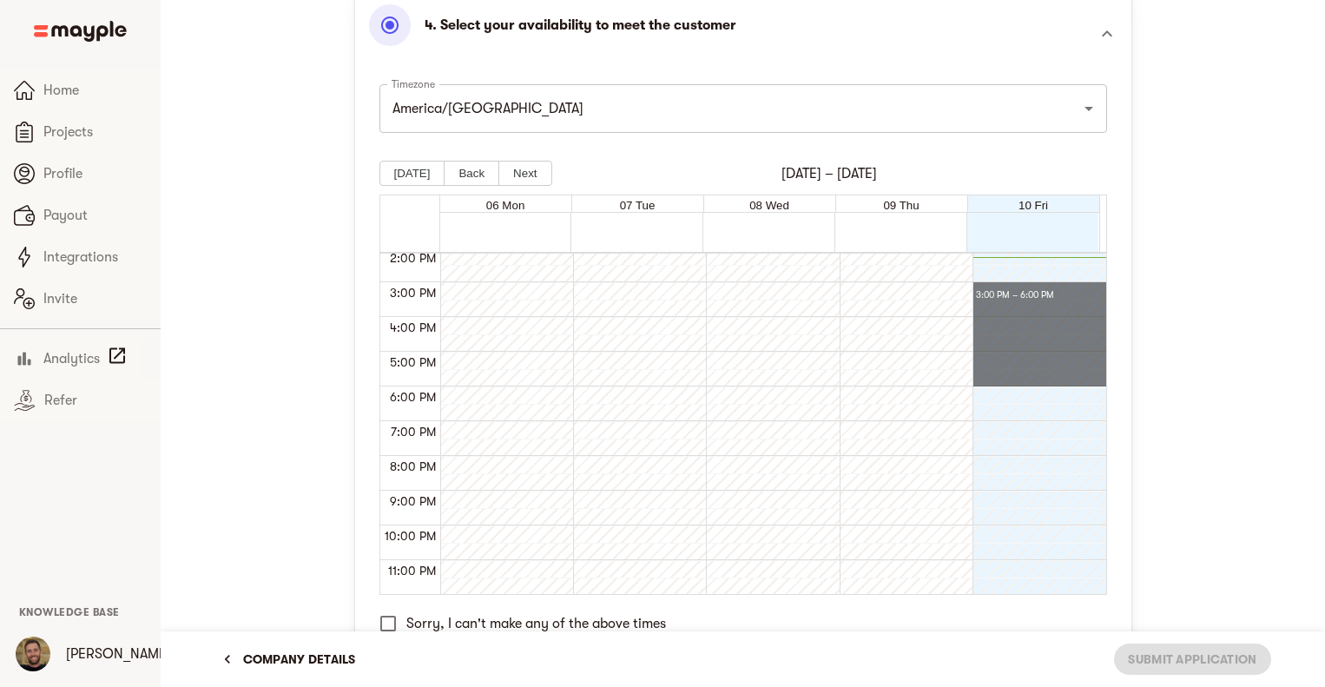
drag, startPoint x: 1008, startPoint y: 287, endPoint x: 997, endPoint y: 378, distance: 91.0
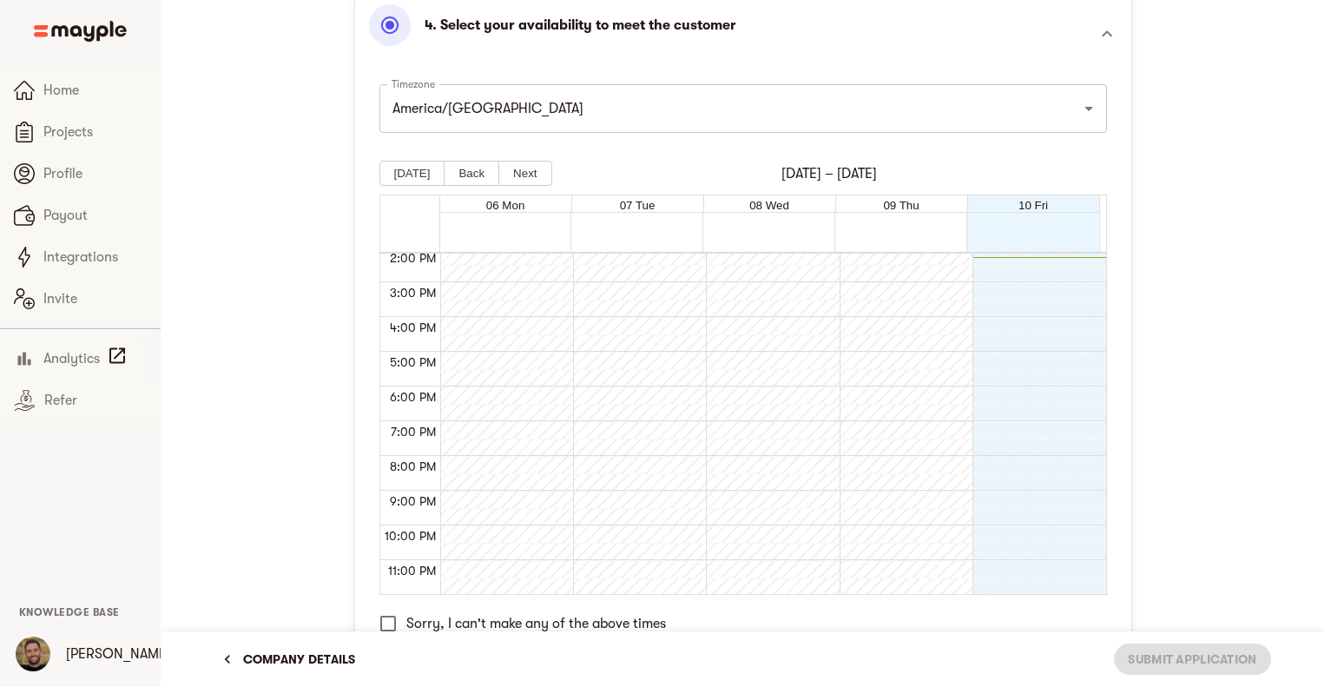
scroll to position [745, 0]
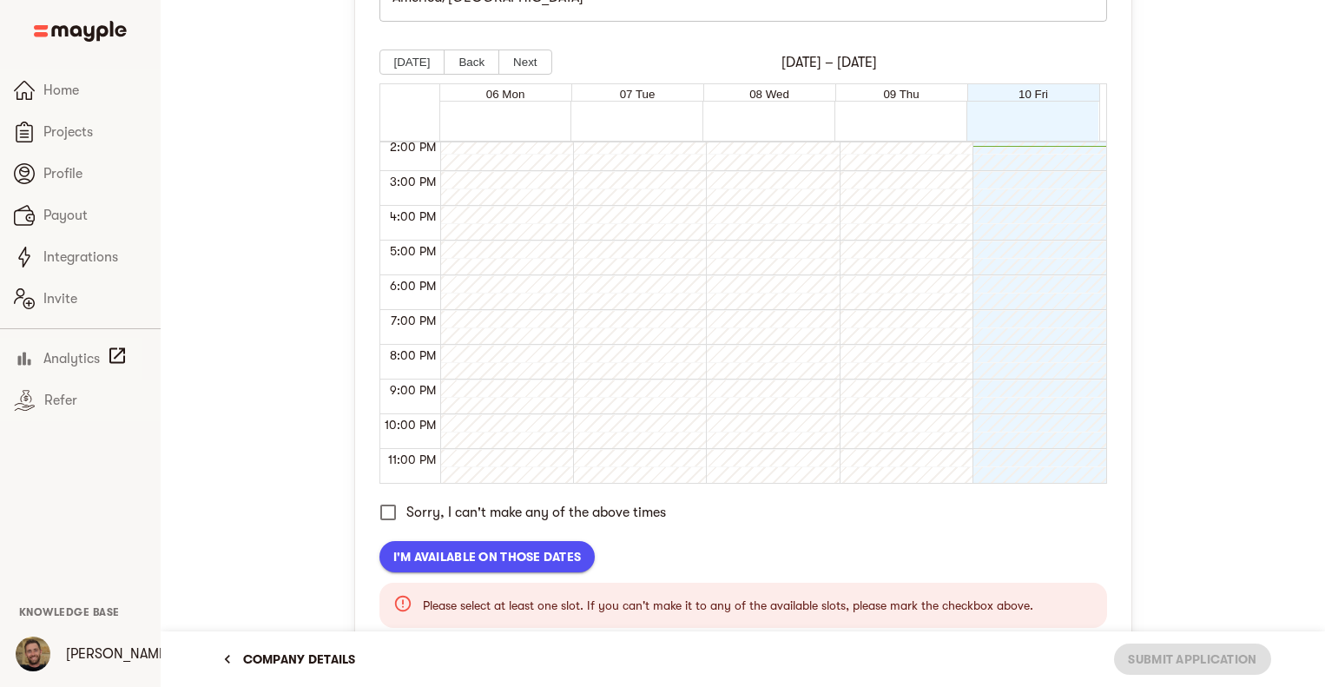
click at [998, 215] on div at bounding box center [1035, 67] width 124 height 834
click at [1021, 205] on div at bounding box center [1035, 67] width 124 height 834
click at [479, 560] on span "I'm available on those dates" at bounding box center [487, 556] width 188 height 21
click at [1020, 280] on div at bounding box center [1035, 67] width 124 height 834
drag, startPoint x: 1020, startPoint y: 280, endPoint x: 1036, endPoint y: 169, distance: 111.5
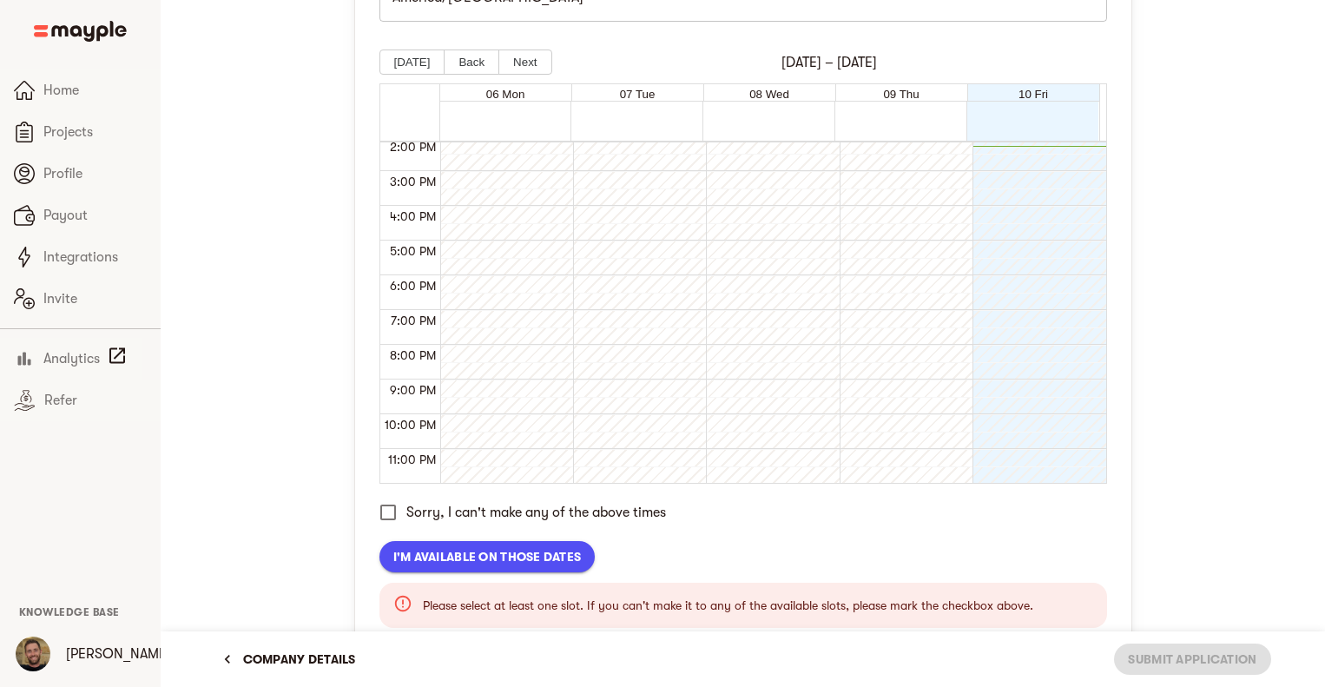
drag, startPoint x: 1036, startPoint y: 169, endPoint x: 721, endPoint y: 517, distance: 469.1
click at [721, 517] on div "Sorry, I can't make any of the above times" at bounding box center [744, 512] width 728 height 36
click at [393, 513] on input "Sorry, I can't make any of the above times" at bounding box center [388, 512] width 36 height 36
checkbox input "true"
click at [532, 62] on button "Next" at bounding box center [525, 62] width 53 height 25
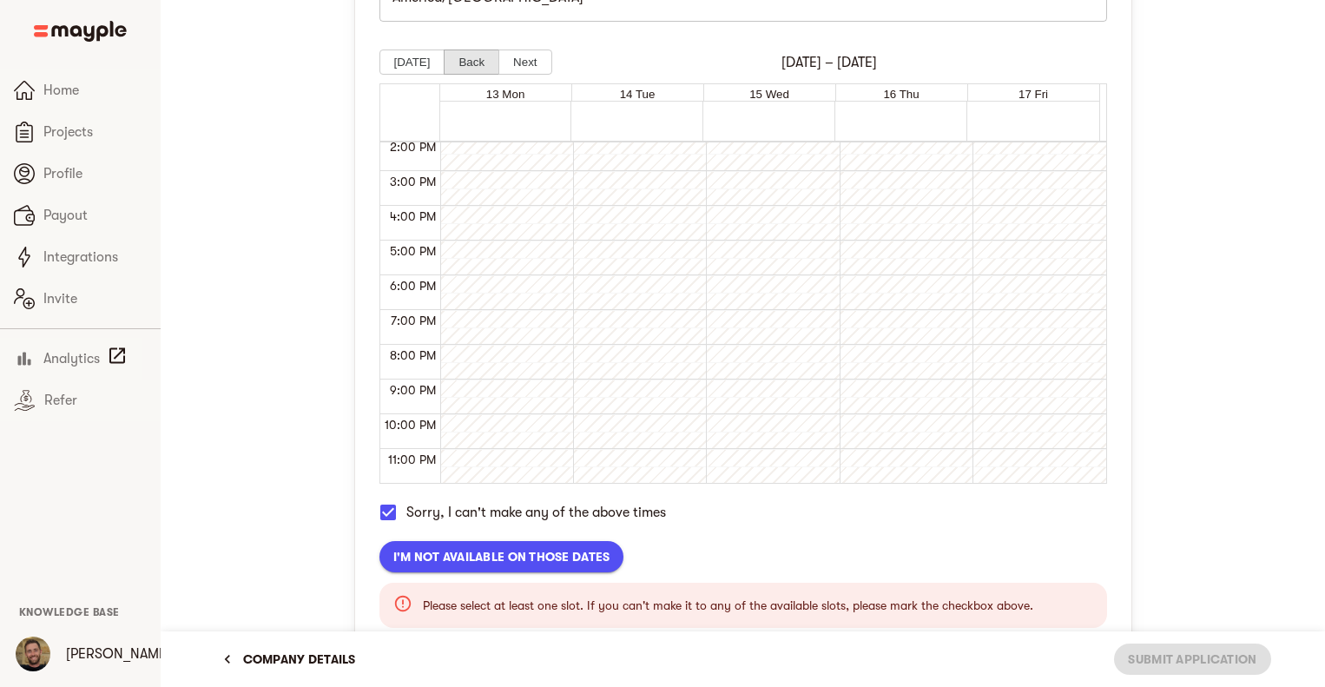
click at [461, 62] on button "Back" at bounding box center [472, 62] width 56 height 25
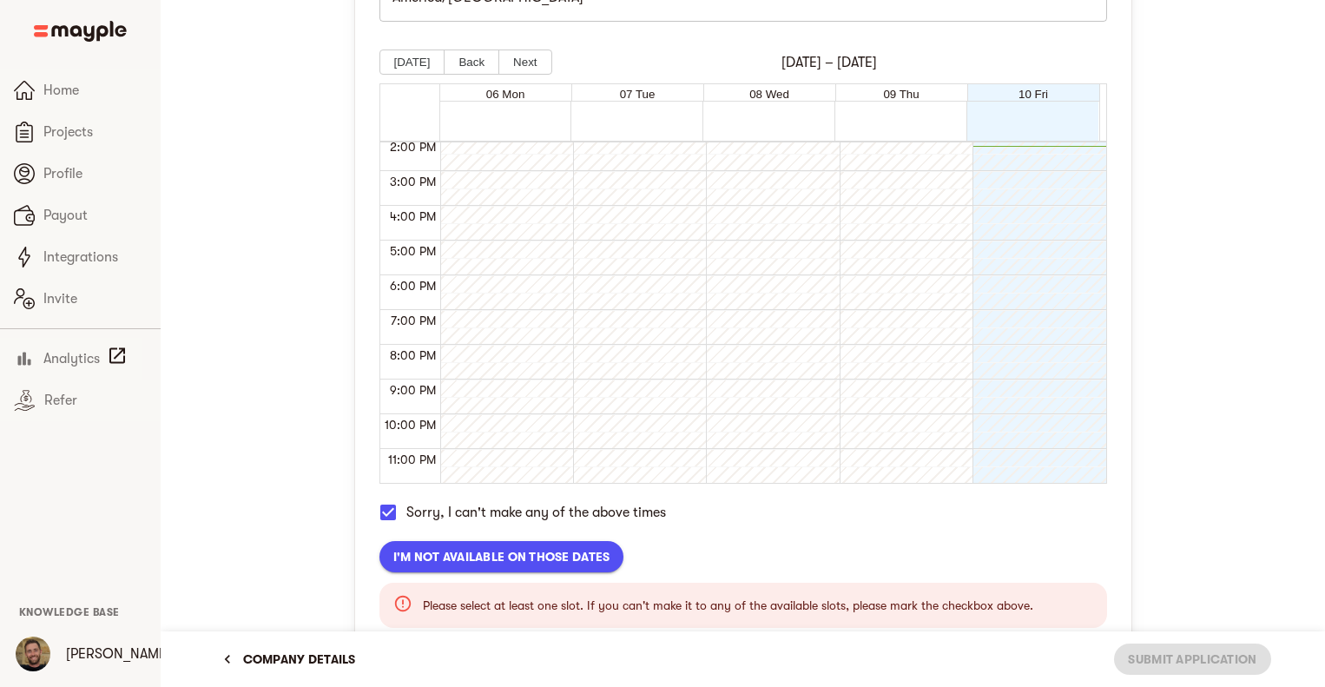
click at [486, 546] on span "I'm not available on those dates" at bounding box center [501, 556] width 217 height 21
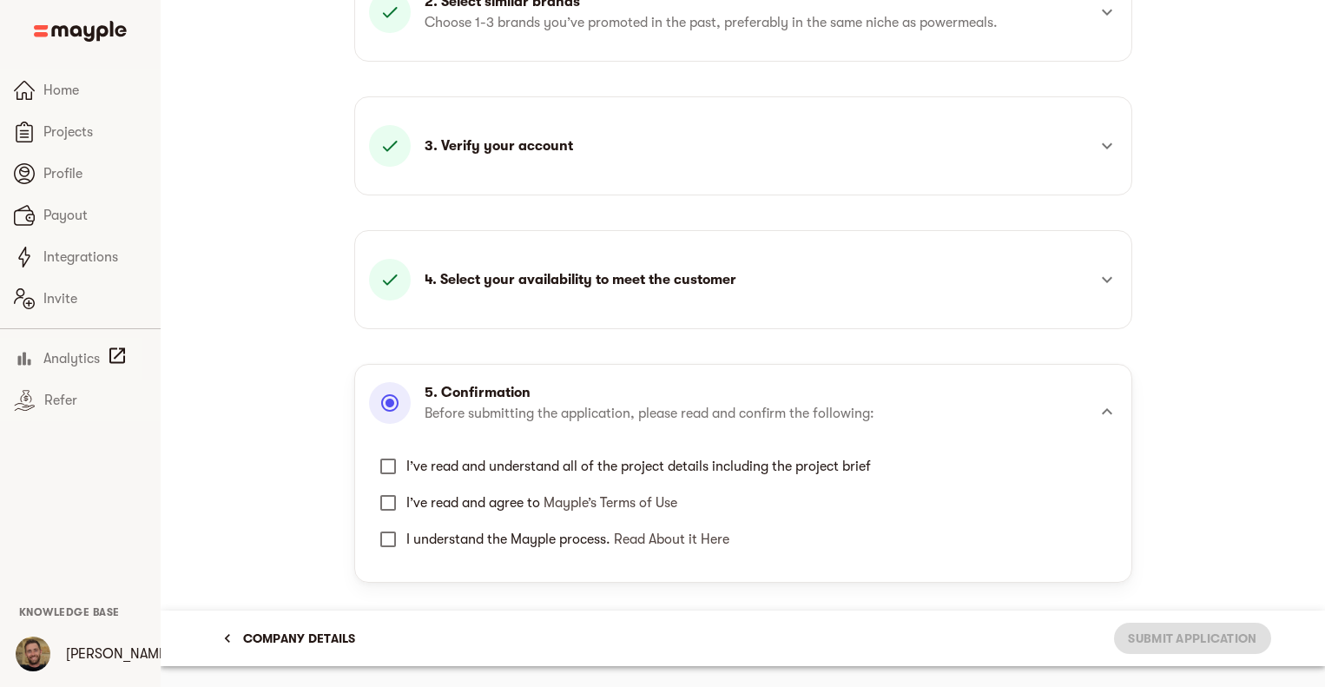
scroll to position [387, 0]
click at [389, 466] on input "I’ve read and understand all of the project details including the project brief" at bounding box center [388, 469] width 36 height 36
checkbox input "true"
click at [386, 498] on input "I’ve read and agree to Mayple’s Terms of Use" at bounding box center [388, 505] width 36 height 36
checkbox input "true"
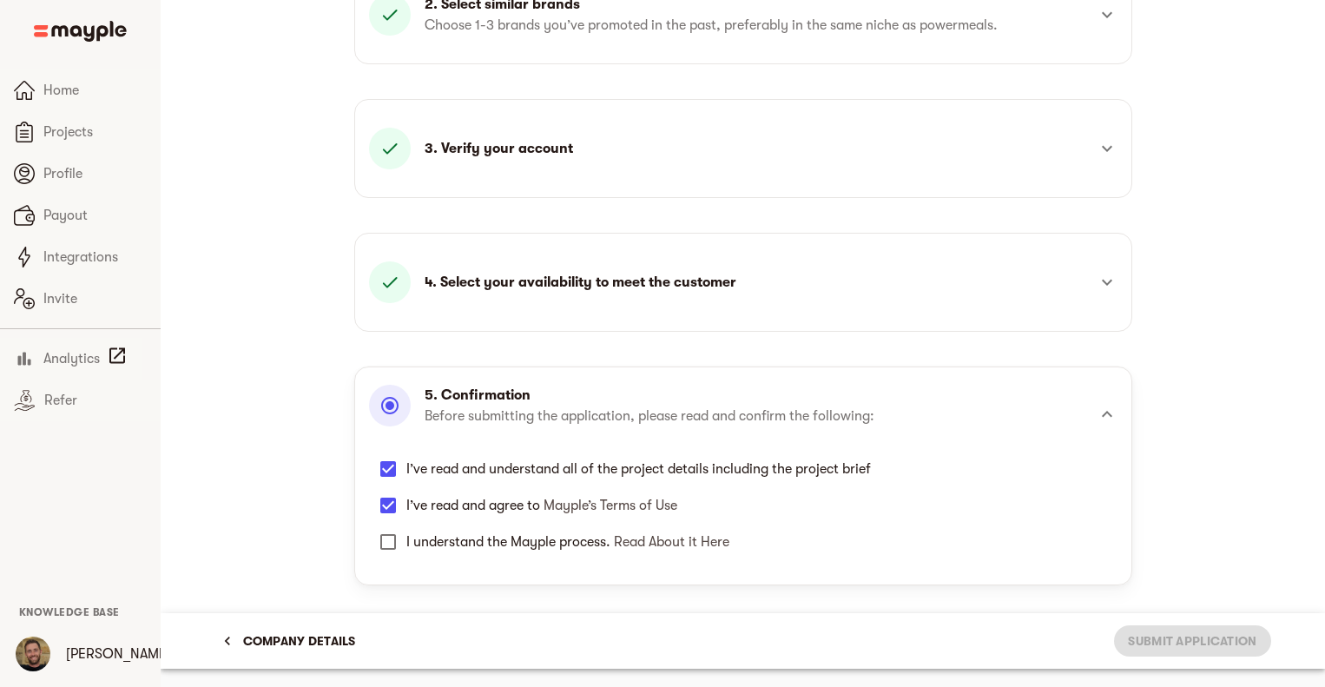
click at [391, 531] on input "I understand the Mayple process. Read About it Here" at bounding box center [388, 542] width 36 height 36
checkbox input "true"
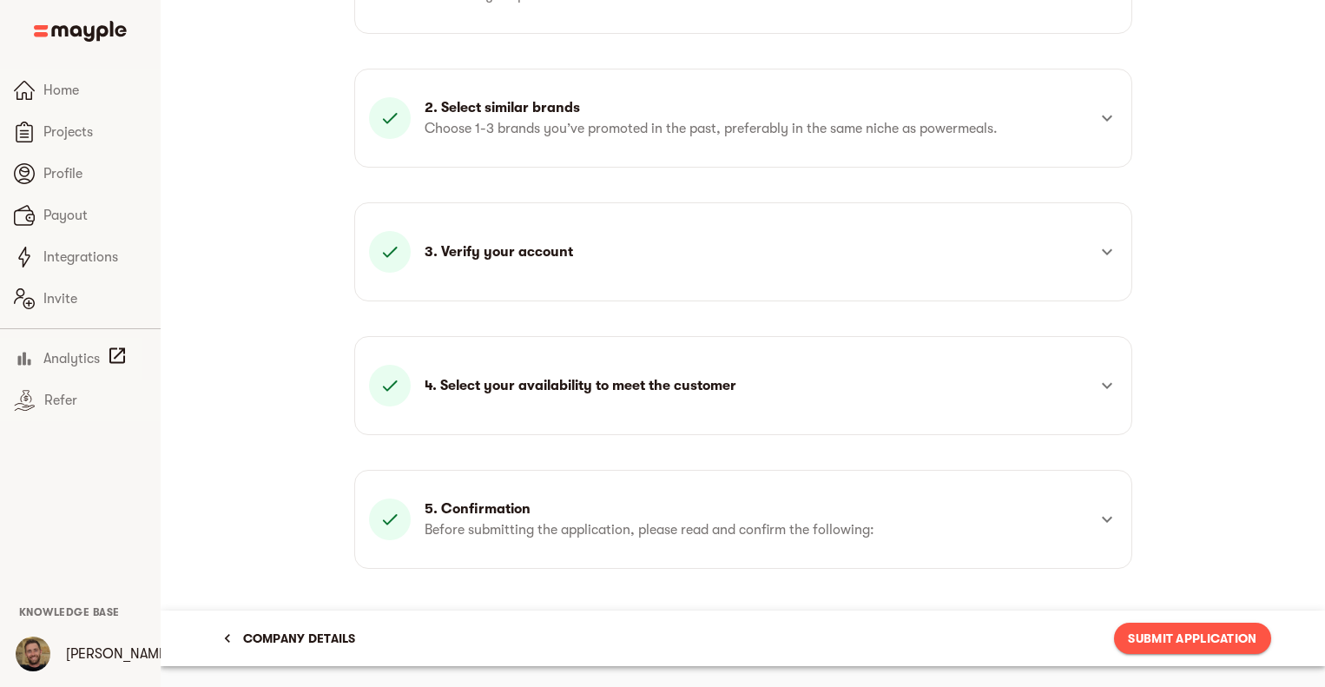
scroll to position [281, 0]
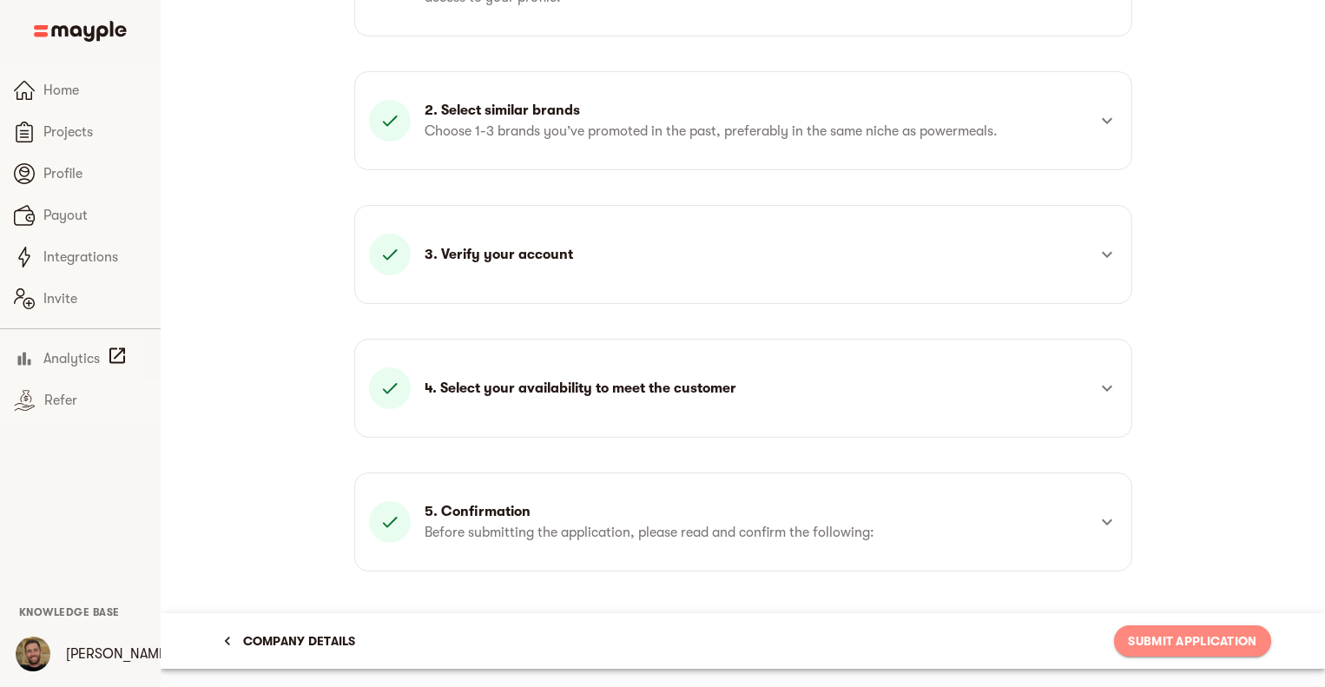
click at [1216, 638] on span "Submit Application" at bounding box center [1192, 641] width 129 height 21
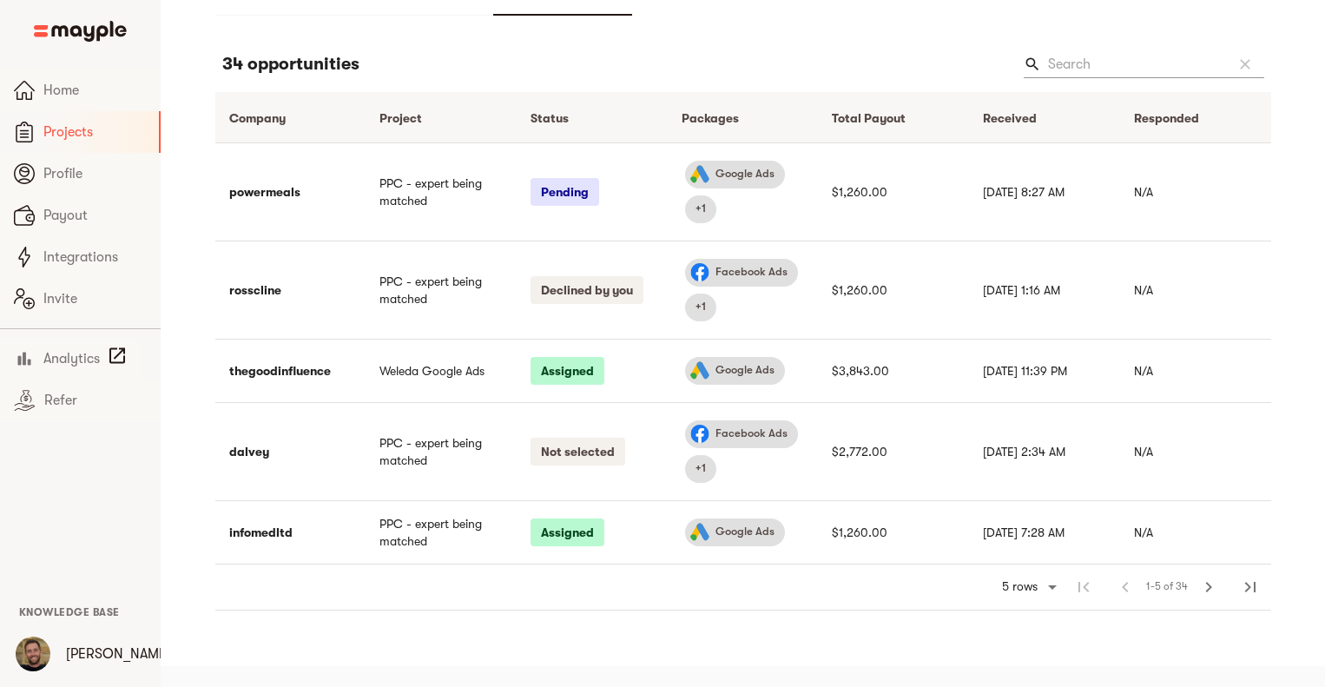
scroll to position [21, 0]
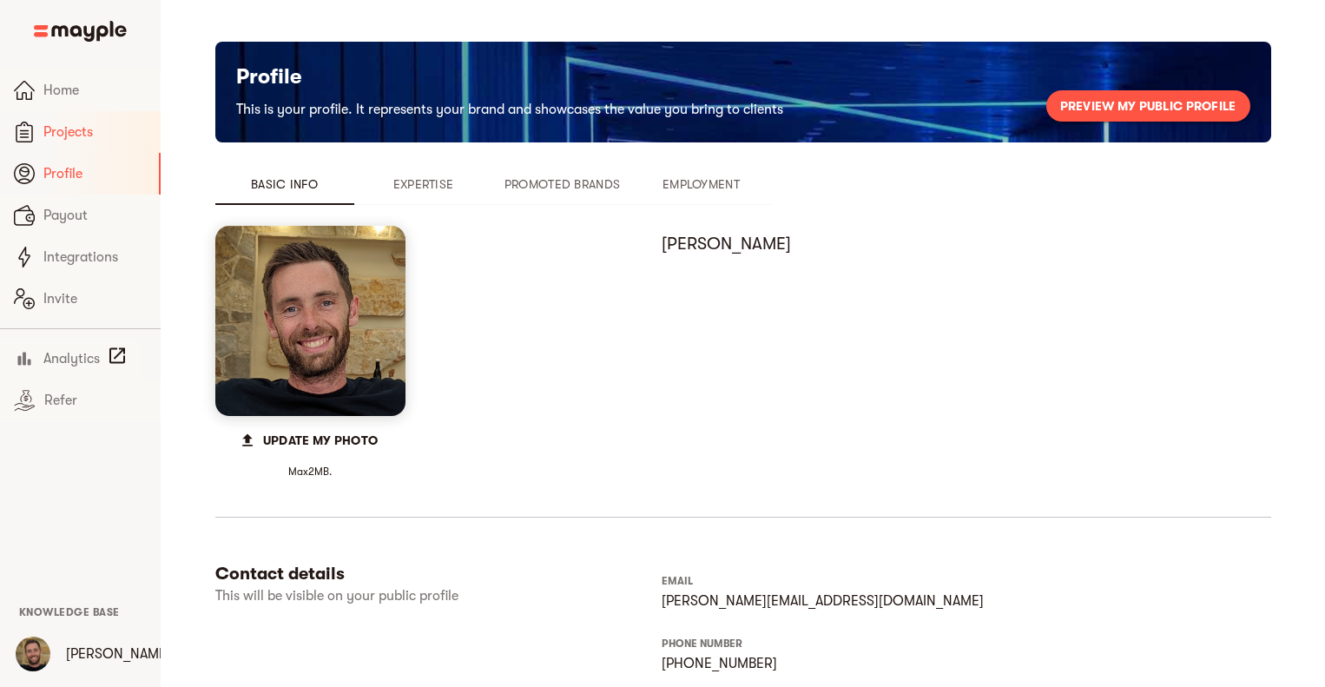
click at [86, 146] on link "Projects" at bounding box center [80, 132] width 161 height 42
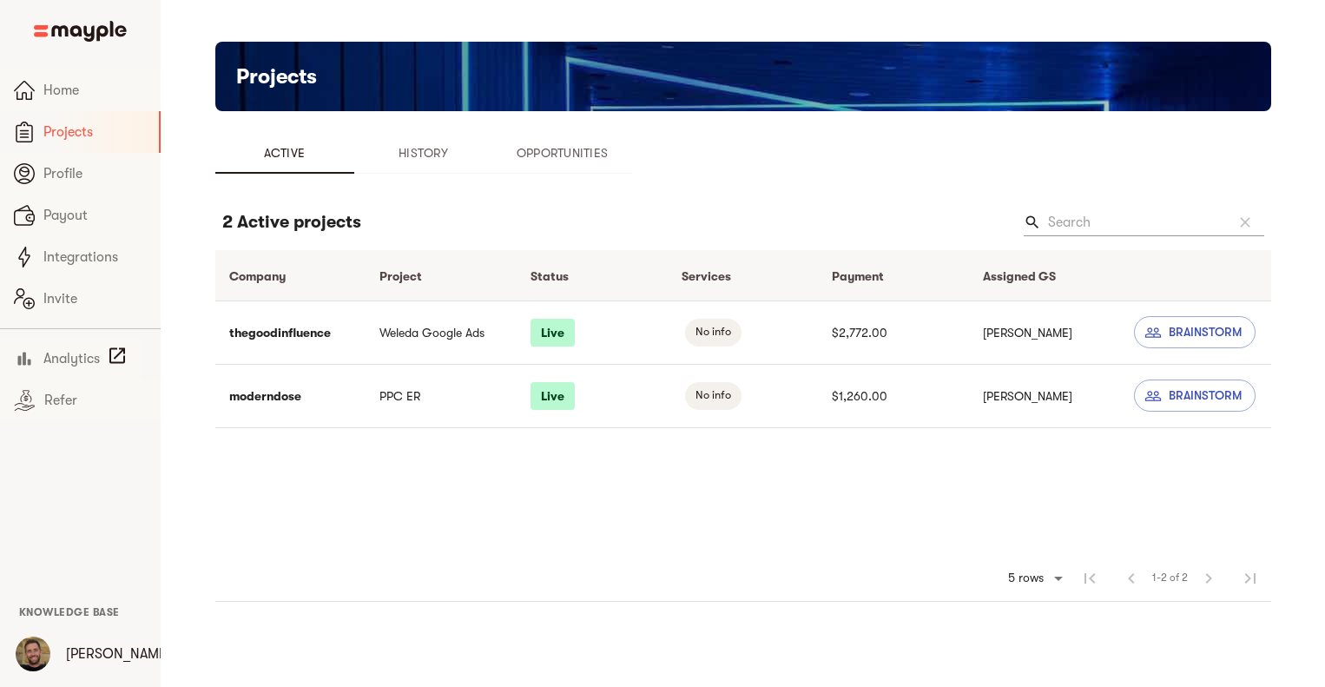
click at [582, 155] on span "Opportunities" at bounding box center [563, 152] width 118 height 21
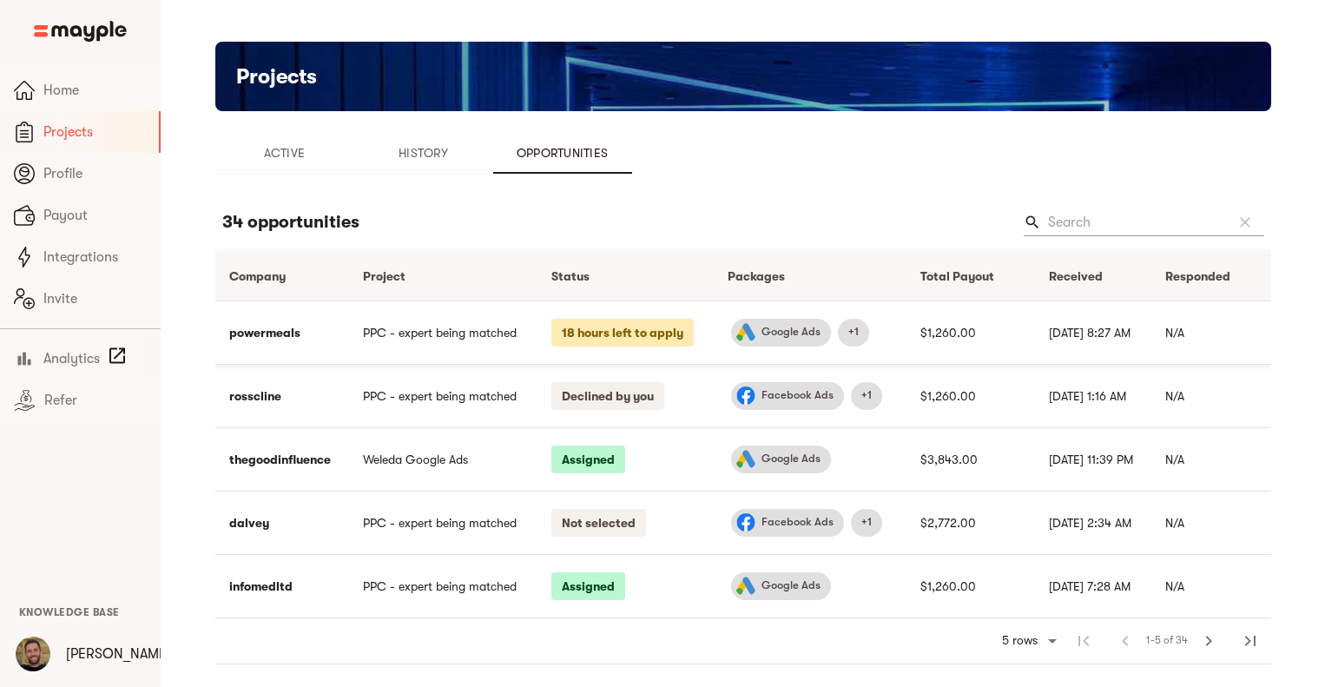
click at [446, 352] on td "PPC - expert being matched" at bounding box center [443, 332] width 188 height 63
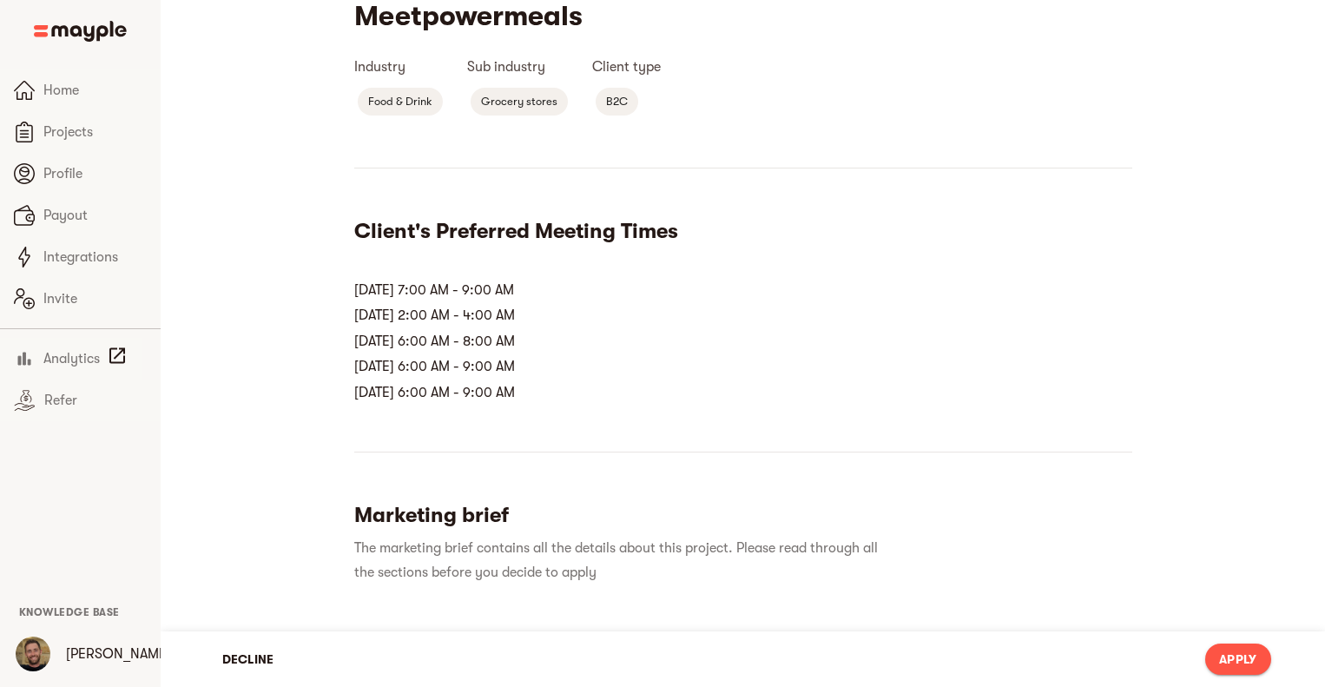
scroll to position [253, 0]
